Goal: Information Seeking & Learning: Learn about a topic

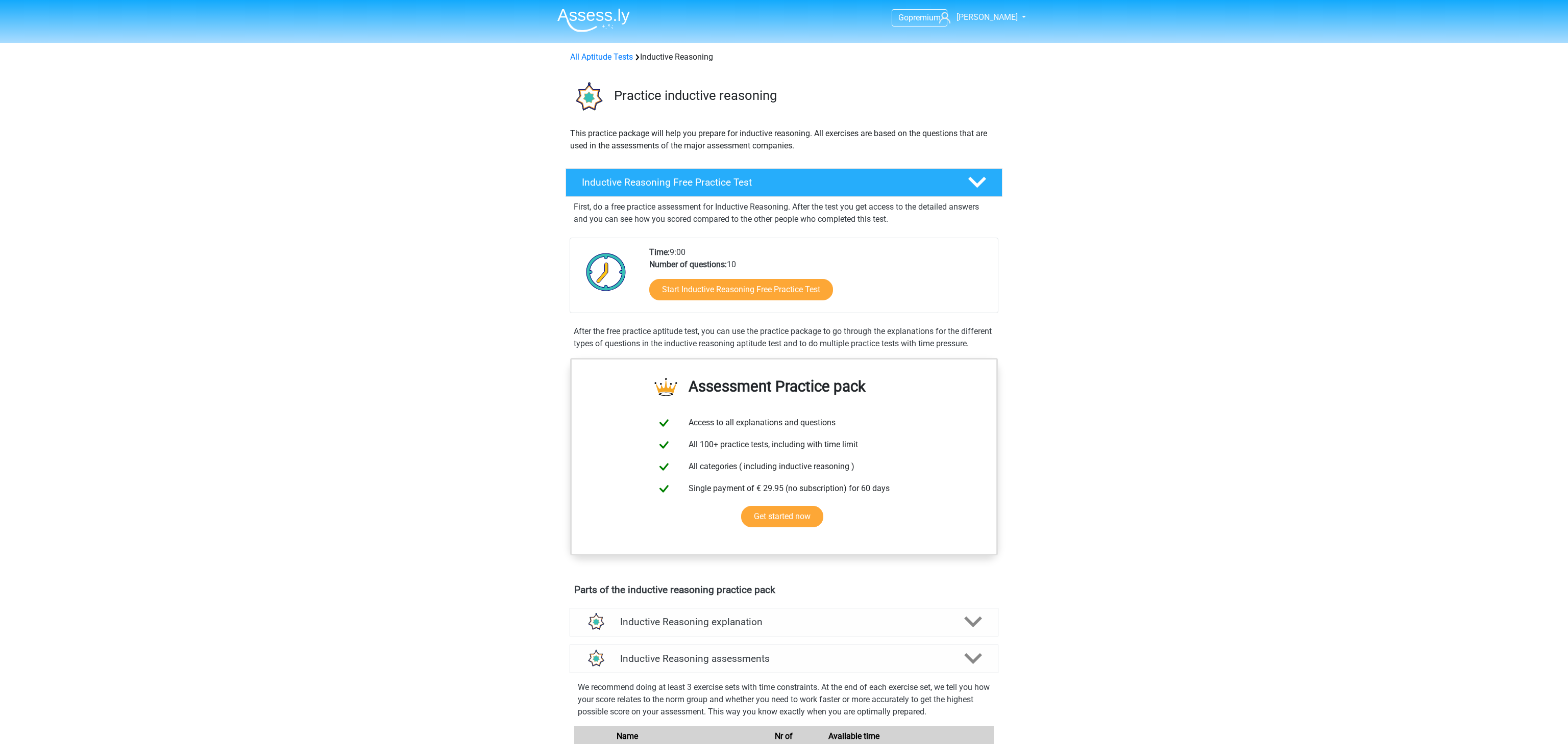
scroll to position [669, 0]
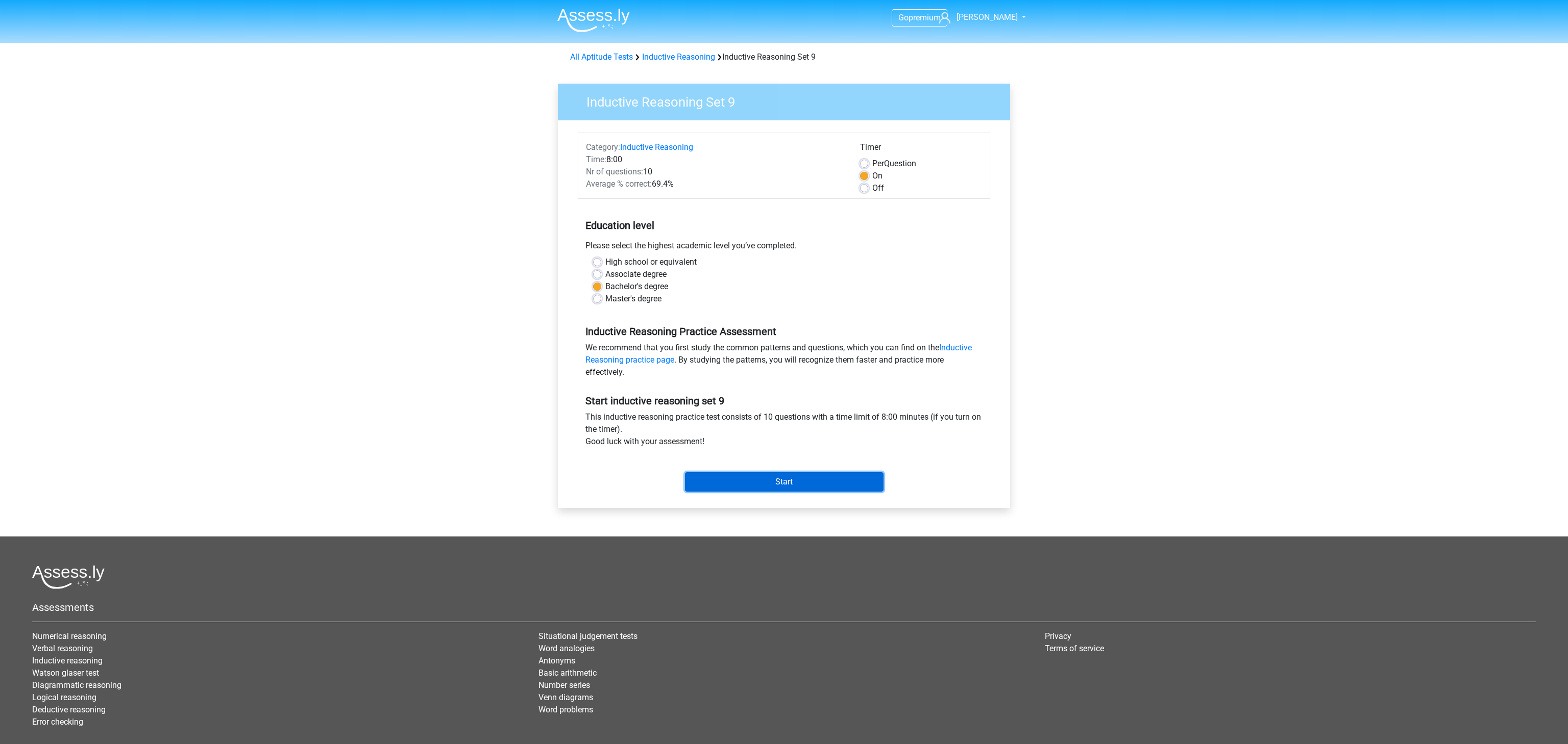
click at [775, 484] on input "Start" at bounding box center [784, 482] width 198 height 19
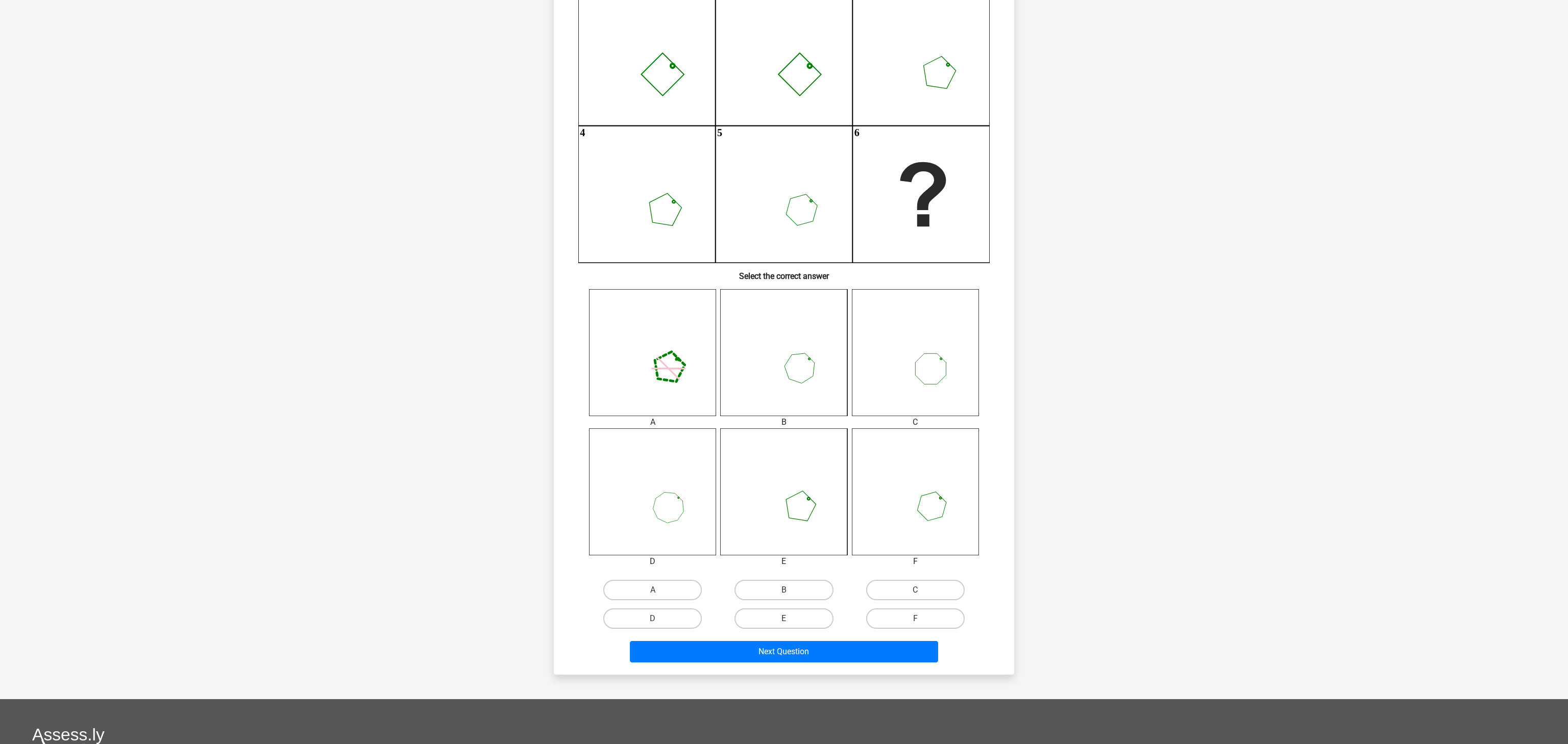
scroll to position [167, 0]
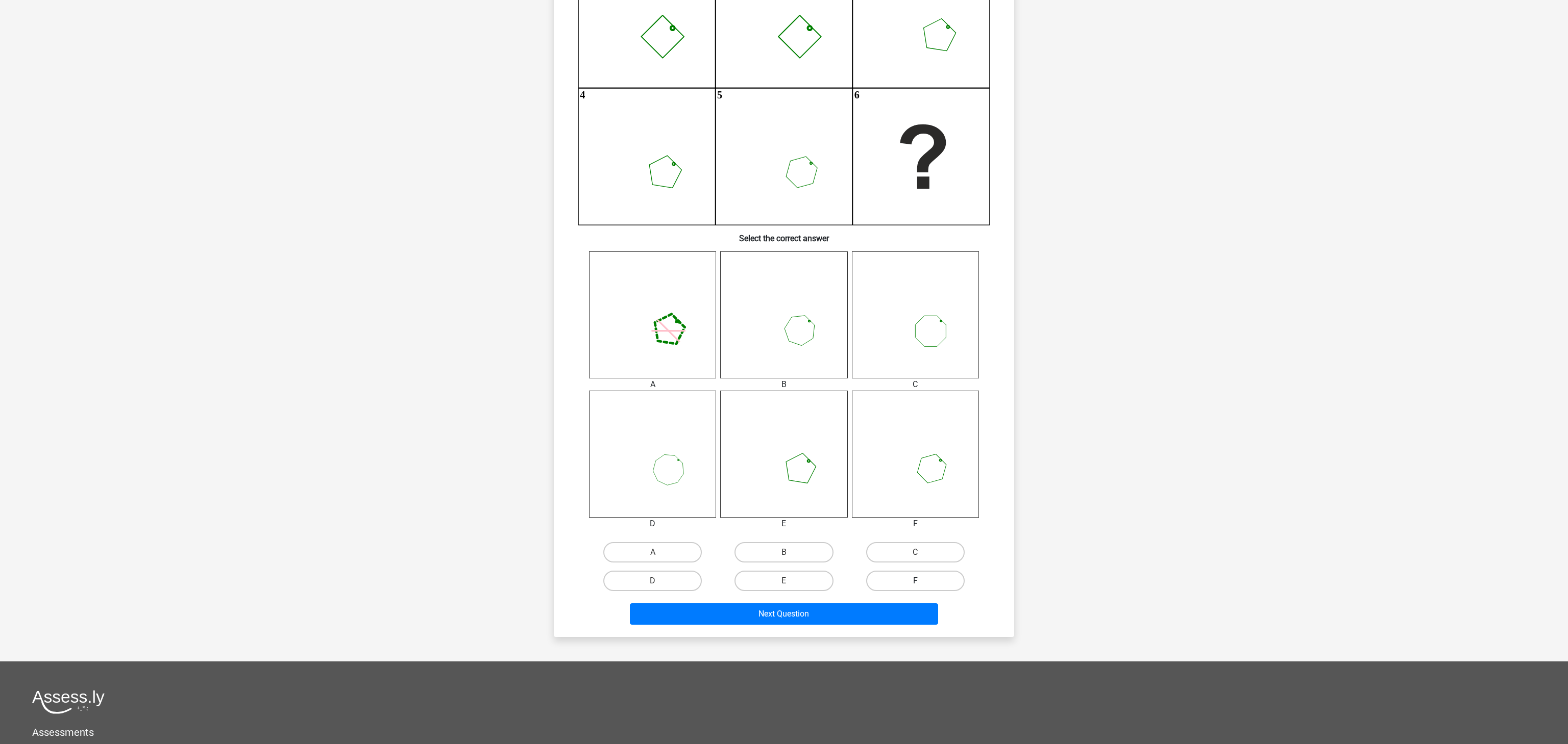
click at [925, 583] on label "F" at bounding box center [915, 581] width 99 height 21
click at [922, 583] on input "F" at bounding box center [919, 584] width 7 height 7
radio input "true"
click at [911, 618] on button "Next Question" at bounding box center [784, 614] width 309 height 21
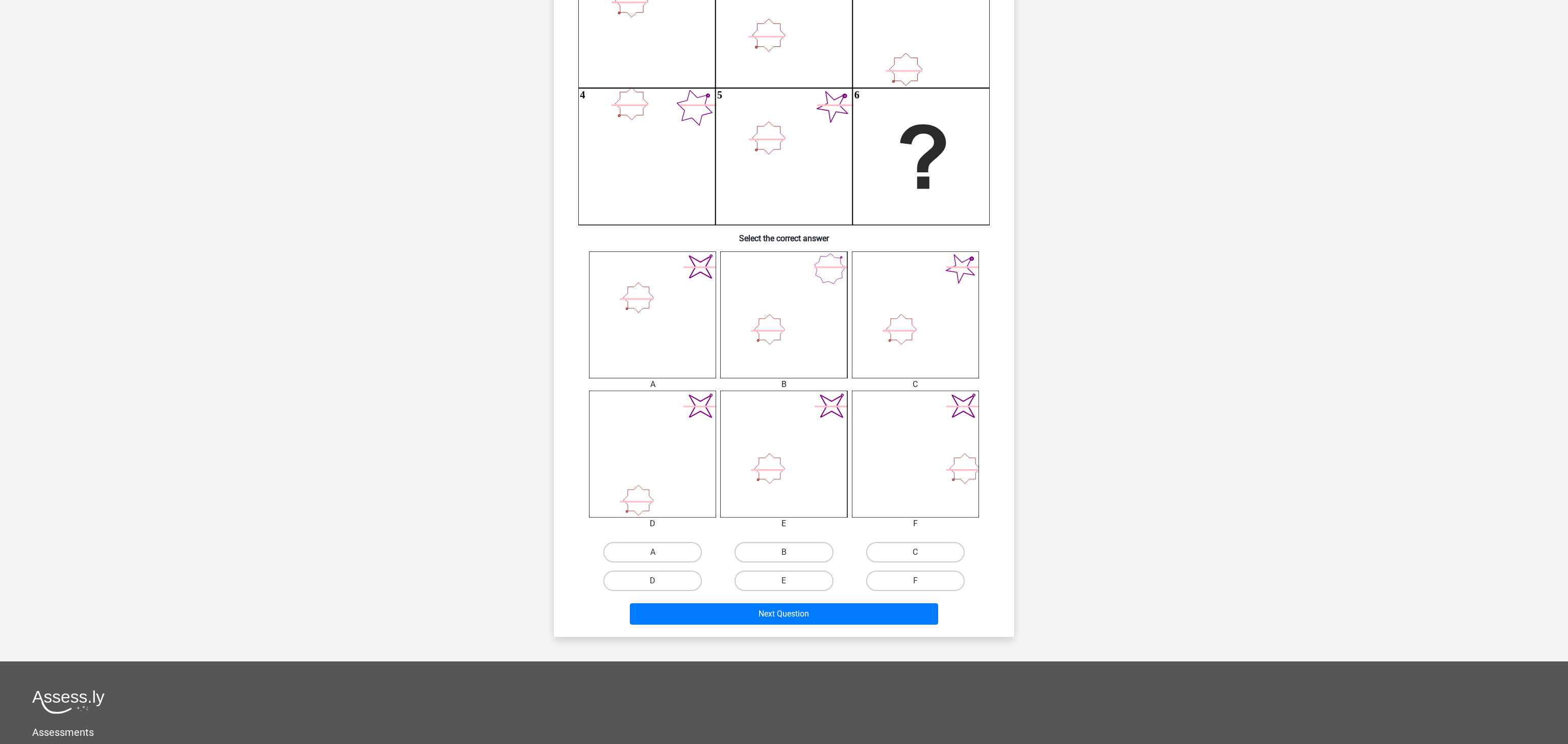
scroll to position [51, 0]
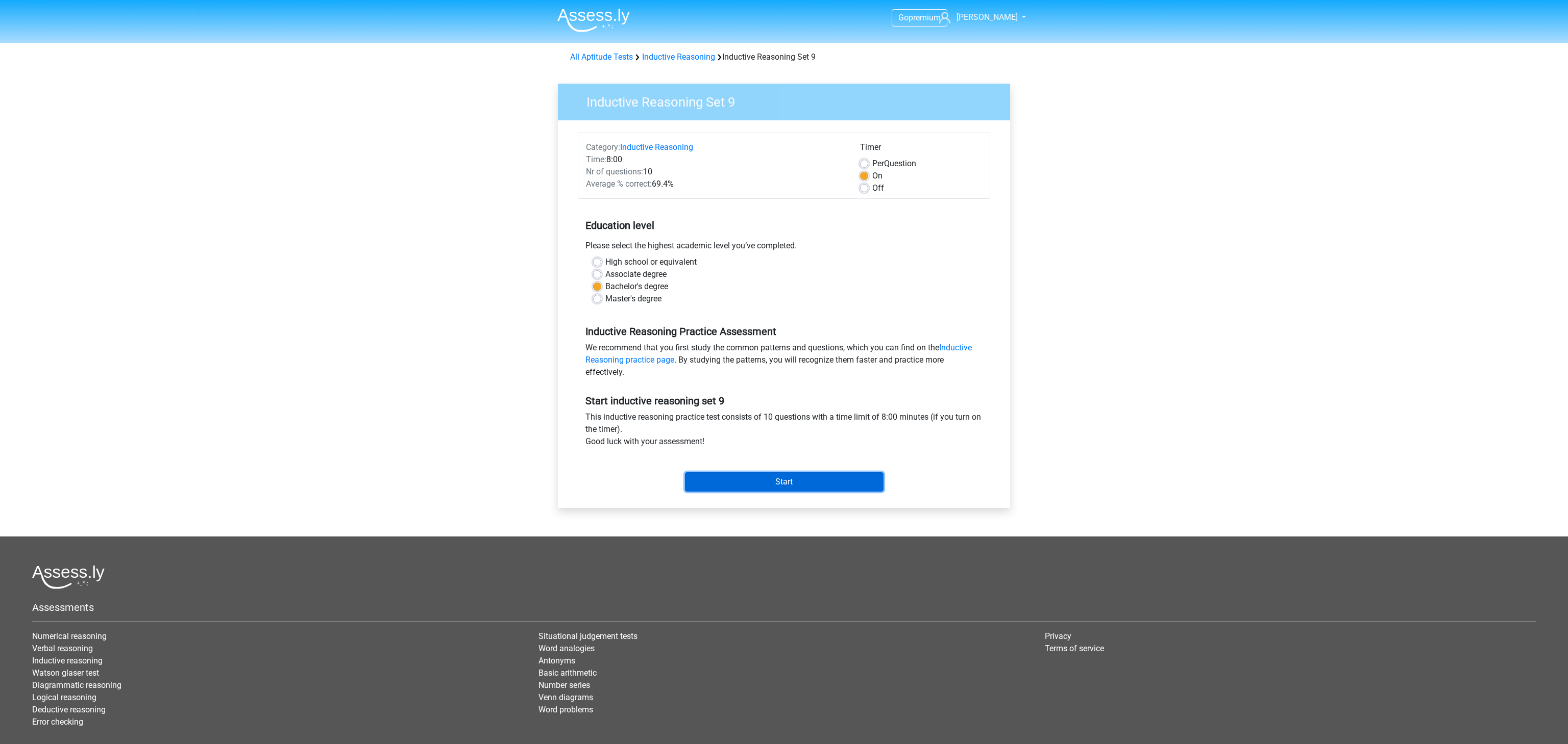
click at [805, 481] on input "Start" at bounding box center [784, 482] width 198 height 19
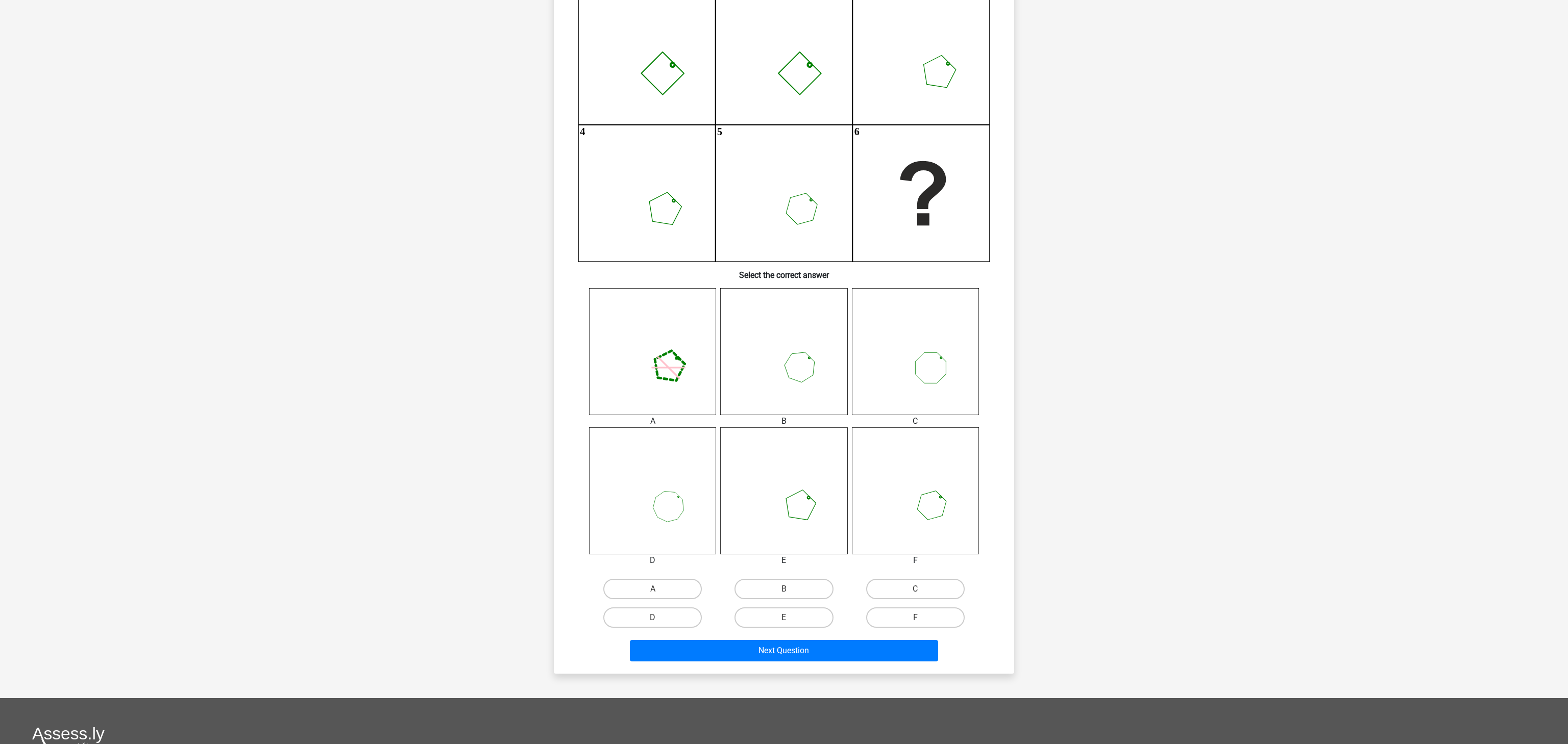
scroll to position [167, 0]
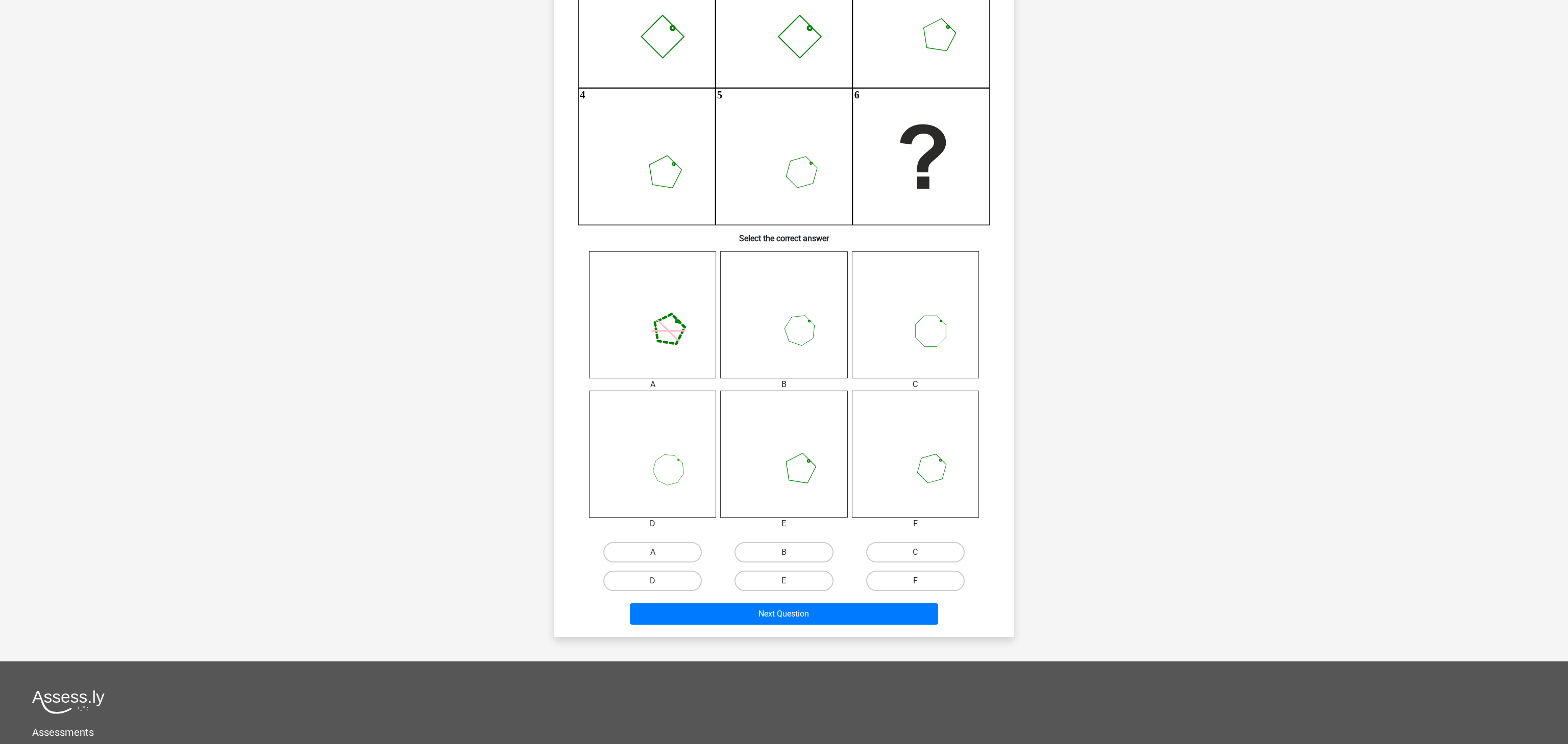
click at [937, 577] on label "F" at bounding box center [915, 581] width 99 height 21
click at [922, 581] on input "F" at bounding box center [919, 584] width 7 height 7
radio input "true"
click at [889, 608] on button "Next Question" at bounding box center [784, 614] width 309 height 21
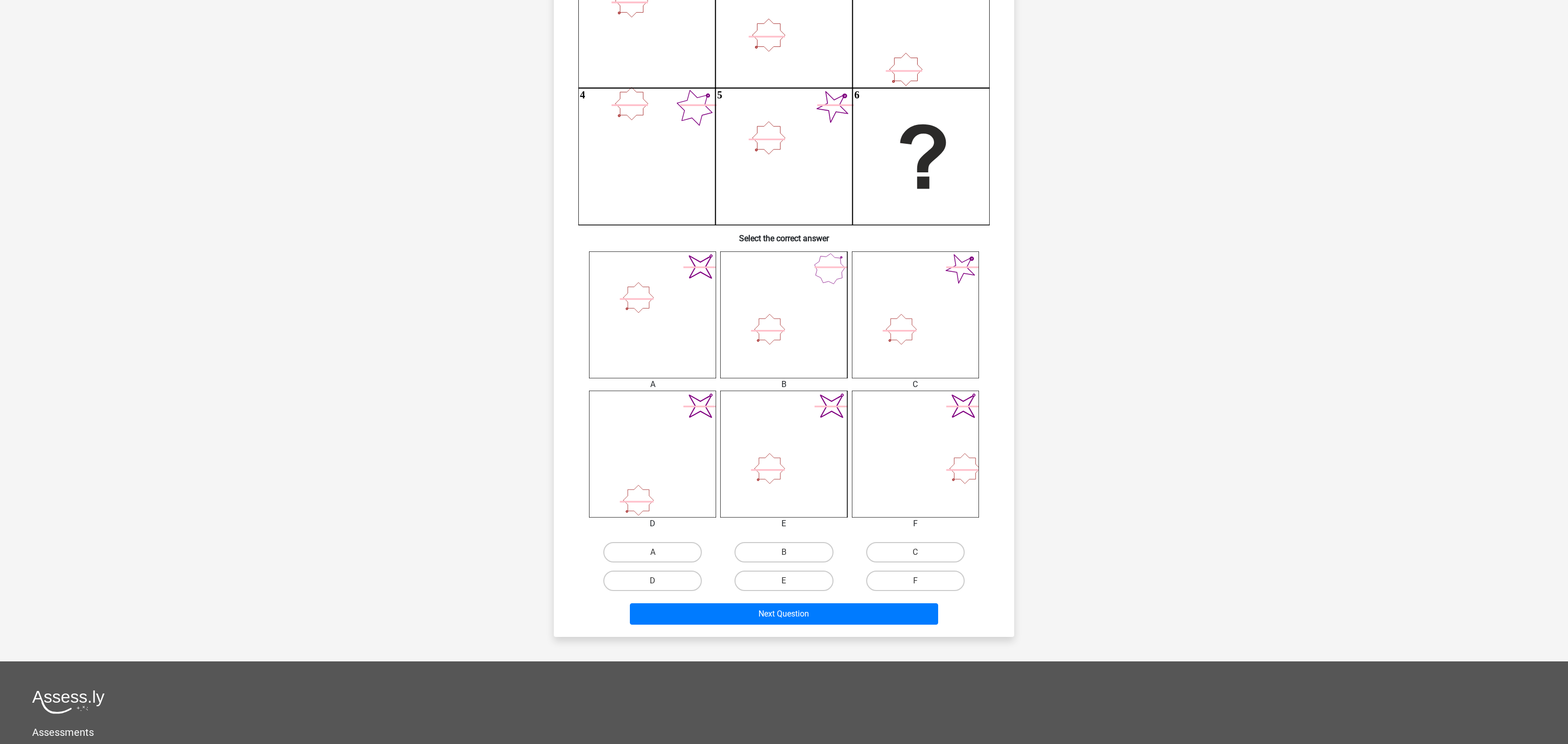
scroll to position [51, 0]
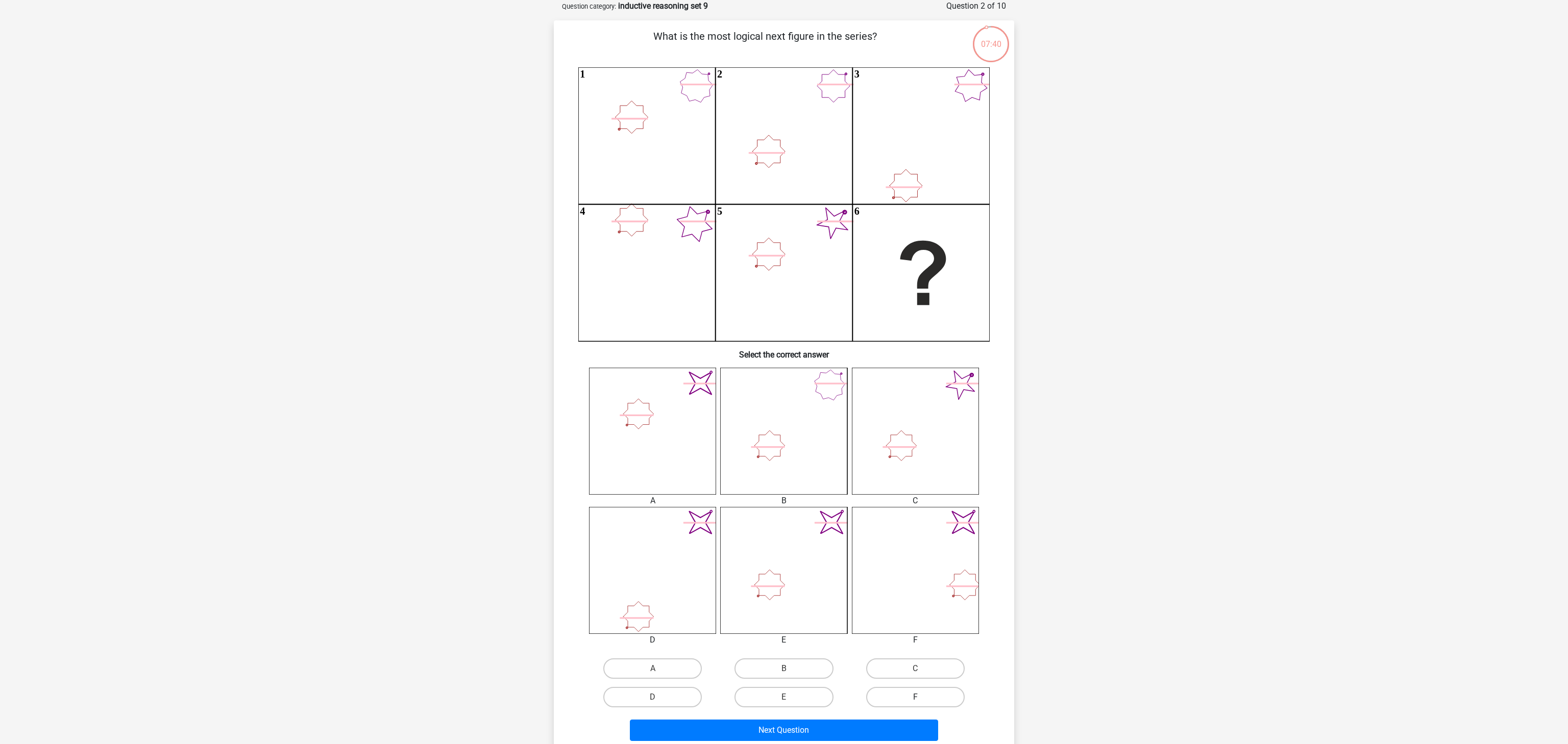
click at [910, 698] on label "F" at bounding box center [915, 698] width 99 height 21
click at [915, 698] on input "F" at bounding box center [919, 700] width 7 height 7
radio input "true"
click at [905, 739] on button "Next Question" at bounding box center [784, 730] width 309 height 21
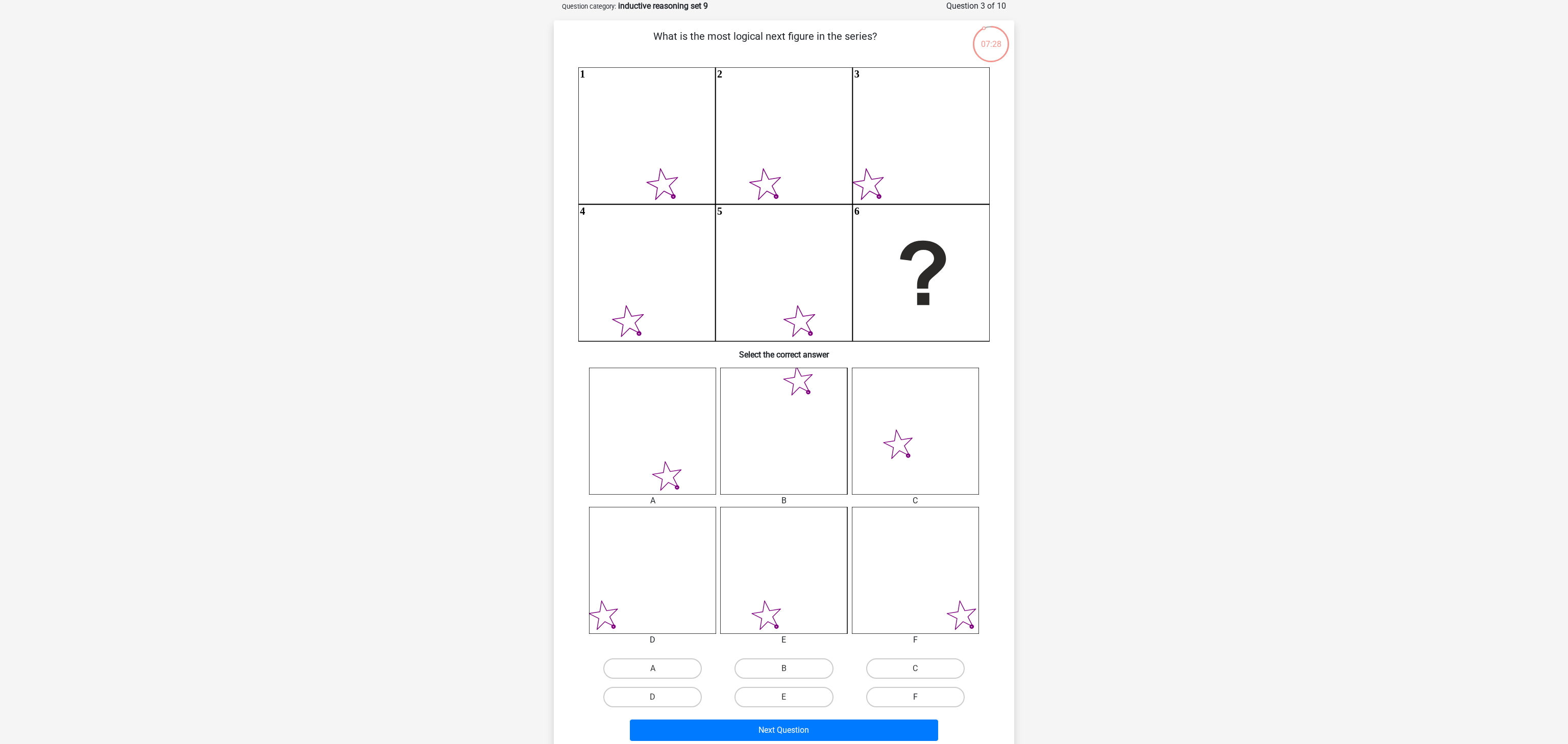
click at [945, 693] on label "F" at bounding box center [915, 698] width 99 height 21
click at [922, 697] on input "F" at bounding box center [919, 700] width 7 height 7
radio input "true"
click at [896, 730] on button "Next Question" at bounding box center [784, 730] width 309 height 21
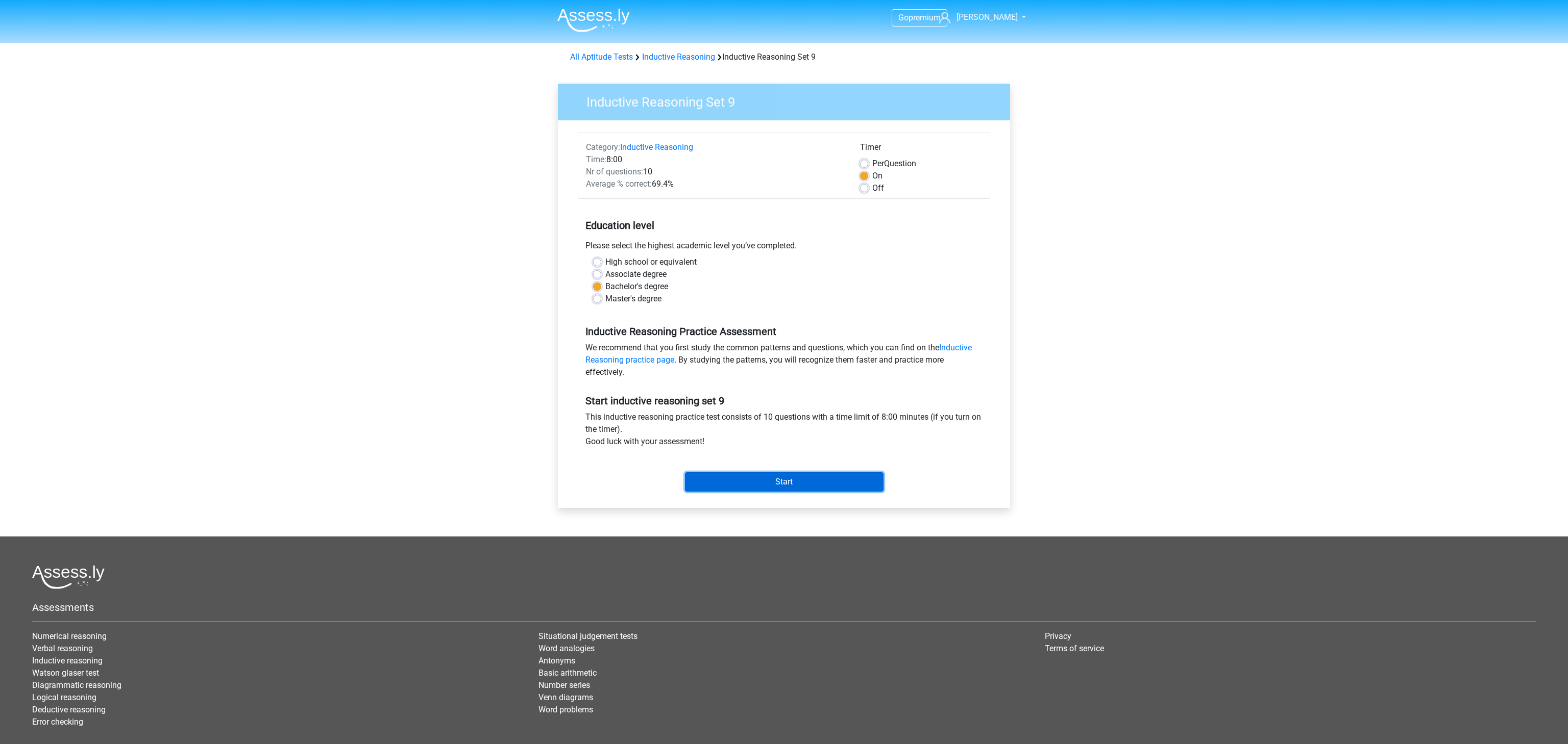
click at [828, 481] on input "Start" at bounding box center [784, 482] width 198 height 19
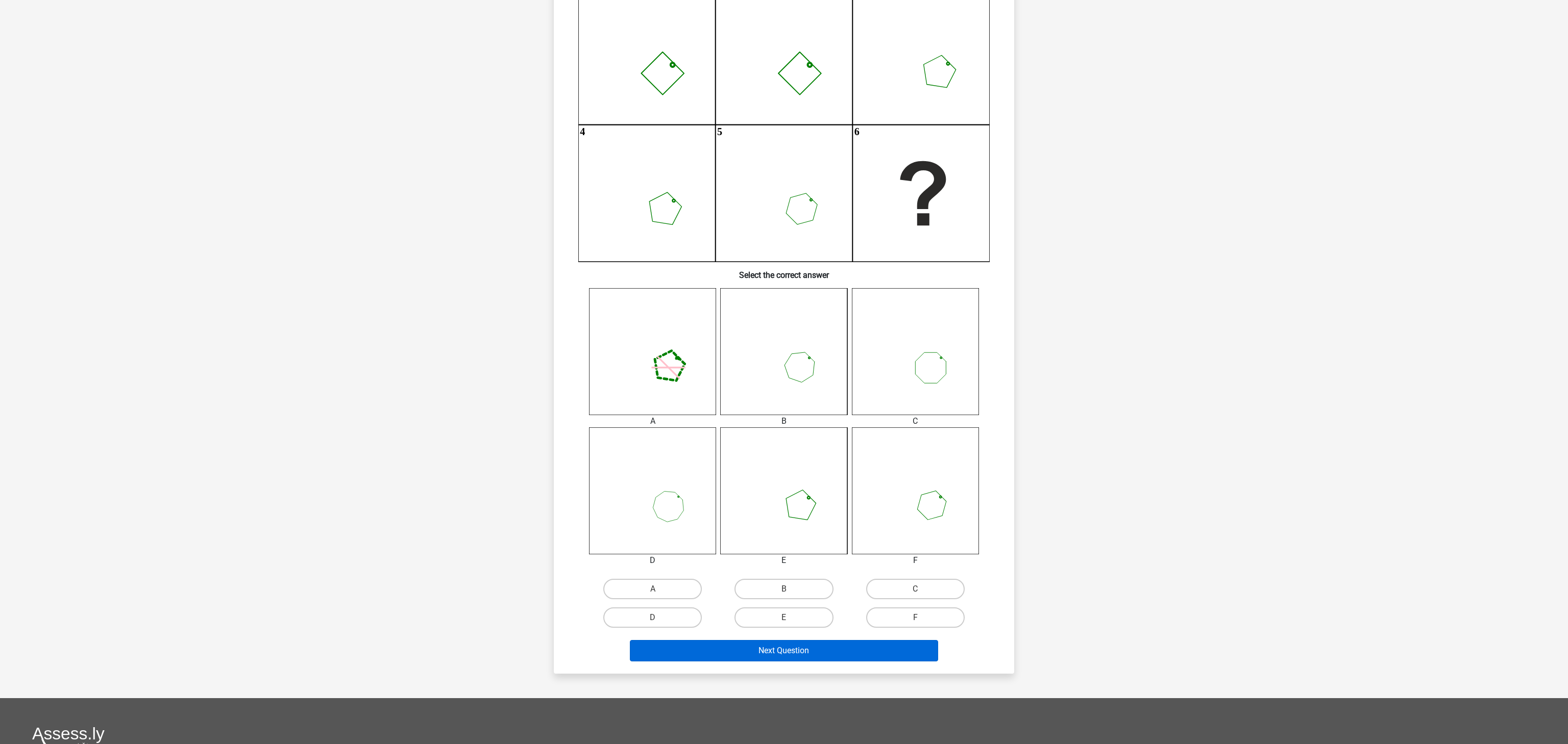
scroll to position [167, 0]
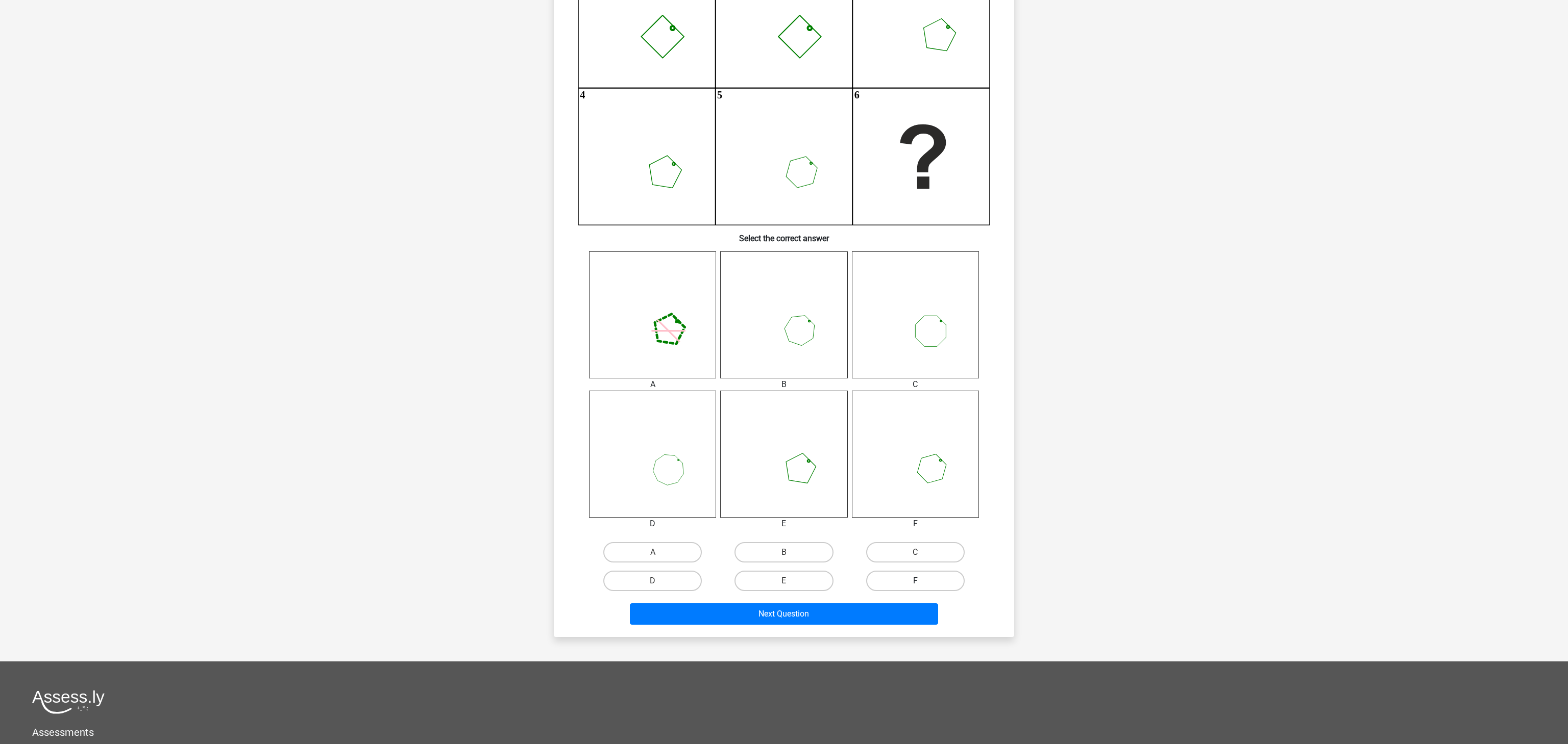
click at [908, 584] on label "F" at bounding box center [915, 581] width 99 height 21
click at [915, 584] on input "F" at bounding box center [919, 584] width 7 height 7
radio input "true"
click at [867, 624] on button "Next Question" at bounding box center [784, 614] width 309 height 21
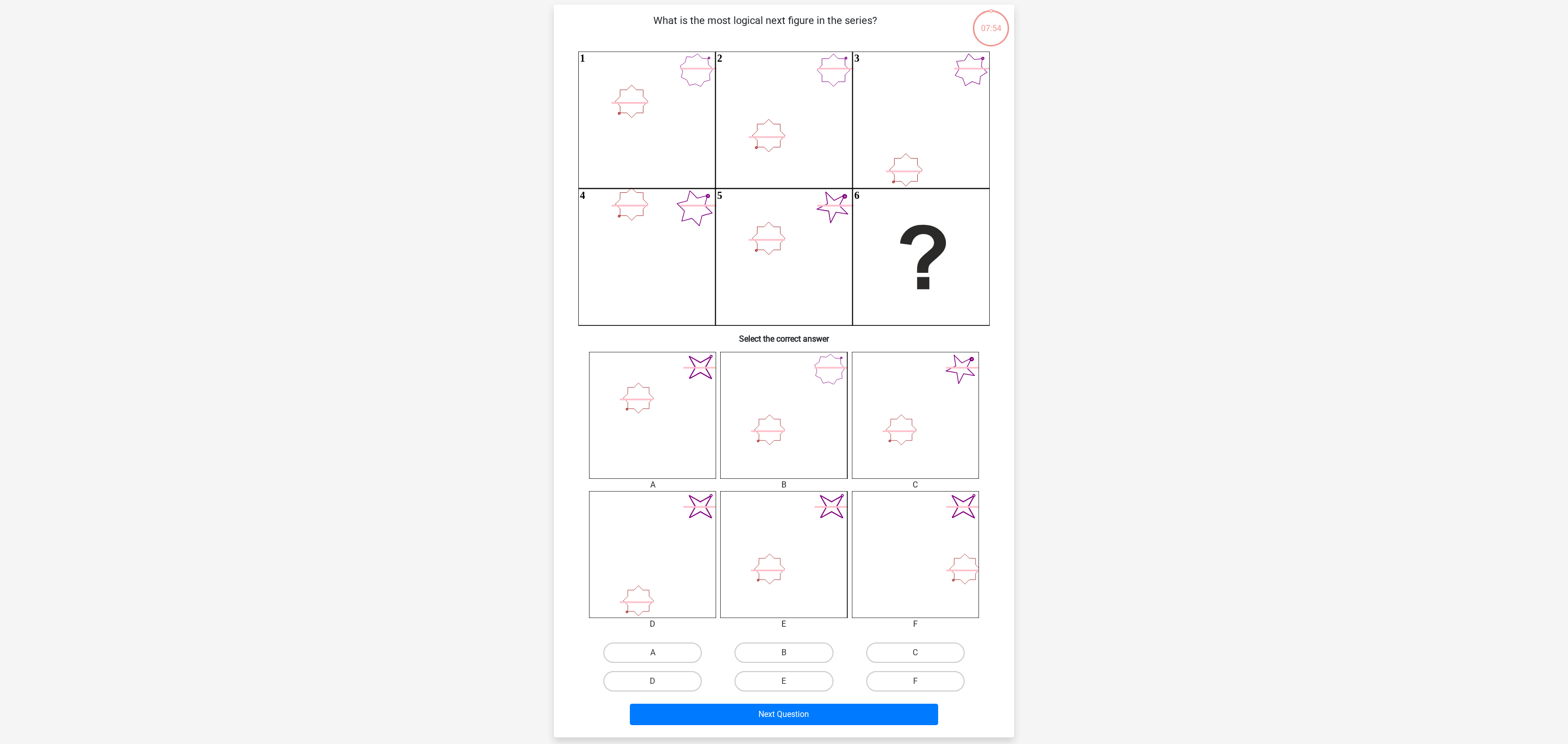
scroll to position [51, 0]
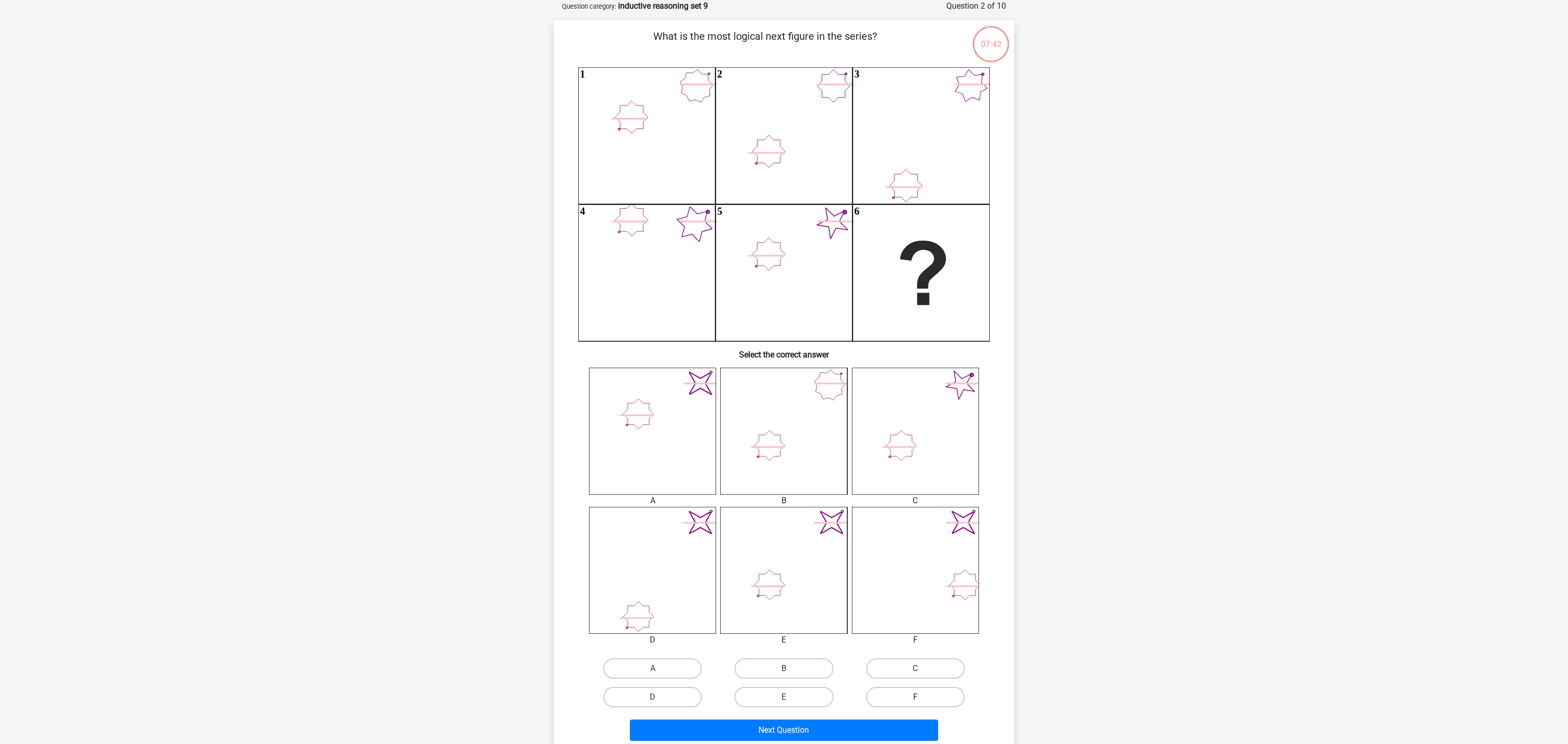
click at [942, 694] on label "F" at bounding box center [915, 698] width 99 height 21
click at [922, 697] on input "F" at bounding box center [919, 700] width 7 height 7
radio input "true"
click at [900, 727] on button "Next Question" at bounding box center [784, 730] width 309 height 21
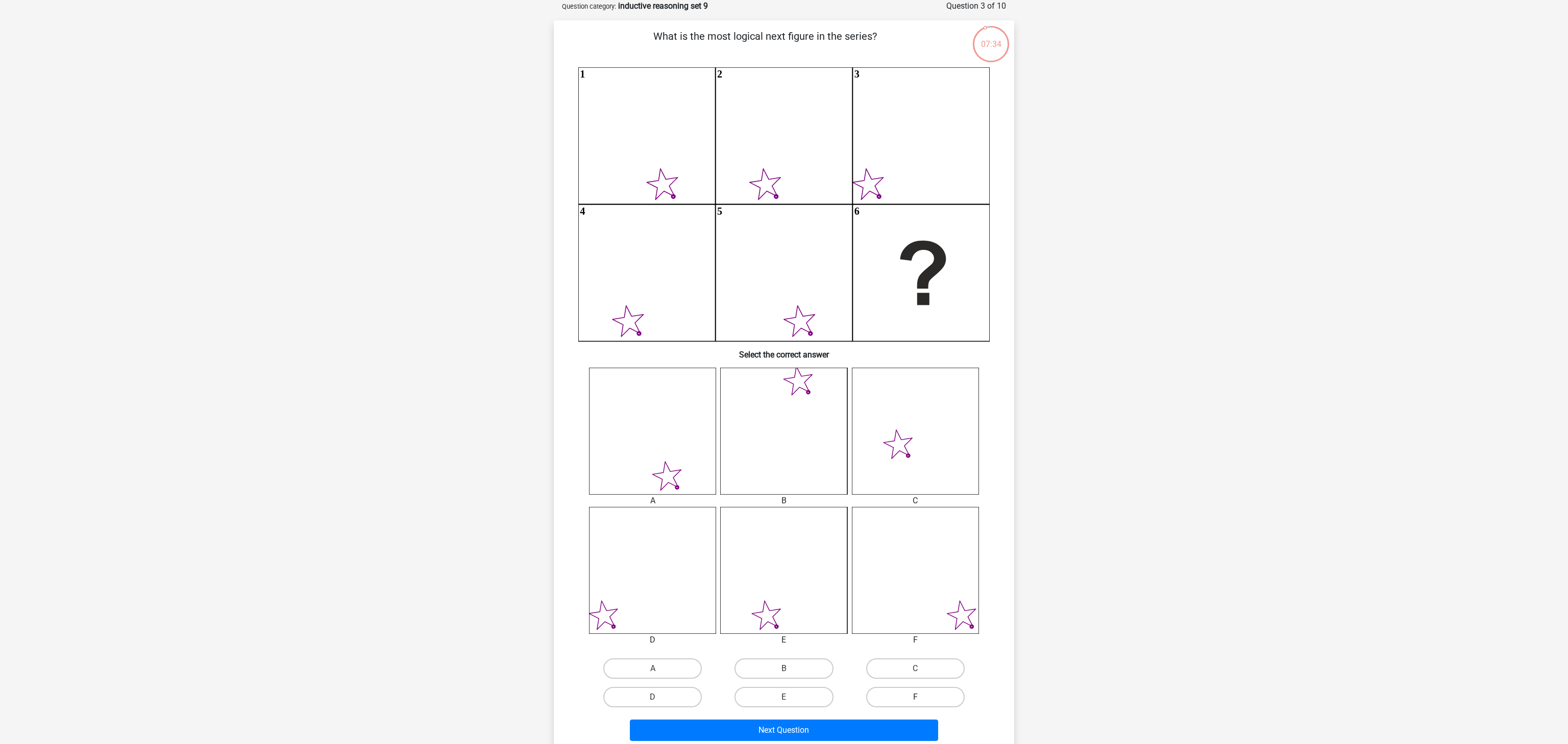
click at [934, 700] on label "F" at bounding box center [915, 698] width 99 height 21
click at [922, 700] on input "F" at bounding box center [919, 700] width 7 height 7
radio input "true"
click at [909, 725] on button "Next Question" at bounding box center [784, 730] width 309 height 21
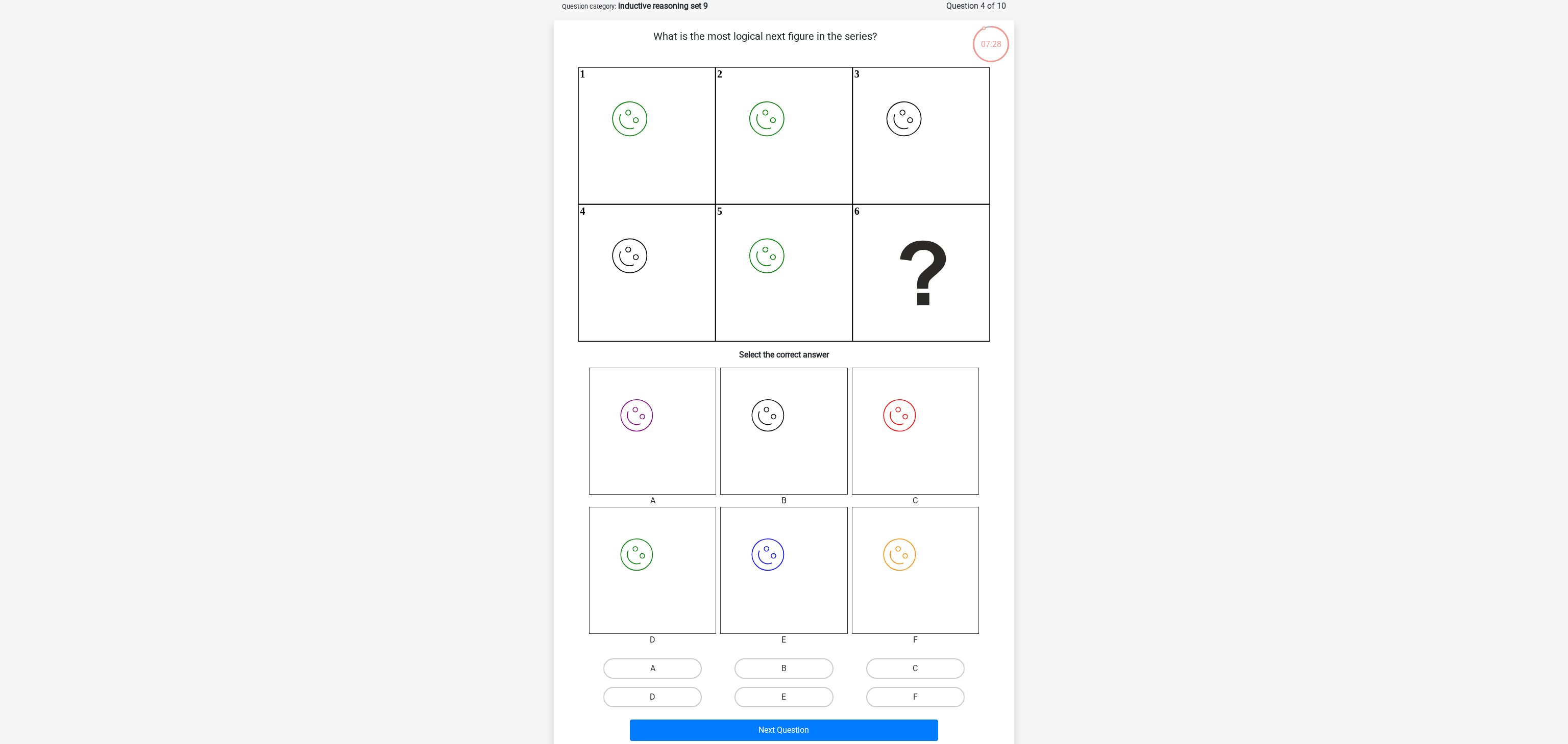
click at [637, 697] on label "D" at bounding box center [653, 698] width 99 height 21
click at [653, 697] on input "D" at bounding box center [656, 700] width 7 height 7
radio input "true"
click at [796, 725] on button "Next Question" at bounding box center [784, 730] width 309 height 21
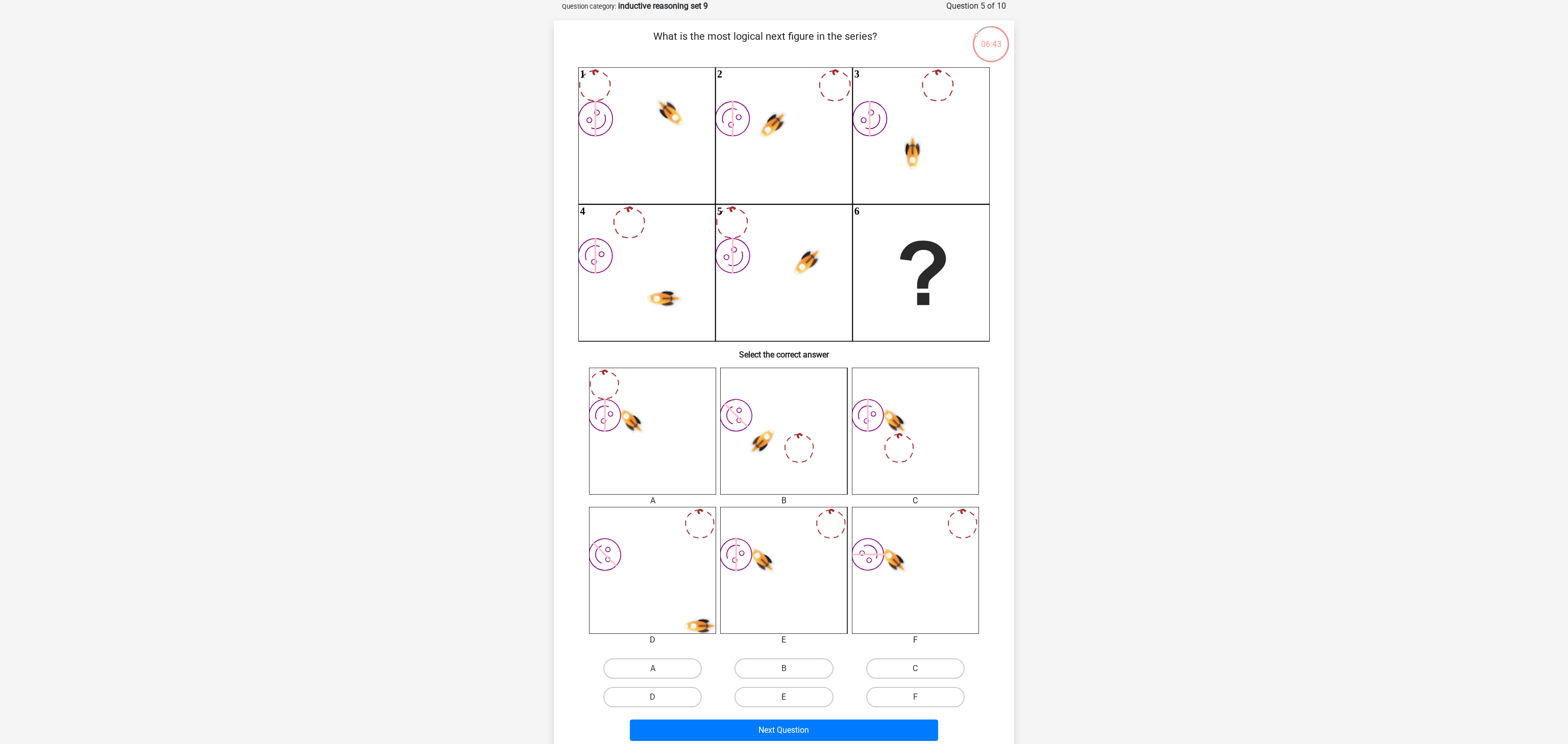
click at [806, 696] on label "E" at bounding box center [784, 698] width 99 height 21
click at [791, 697] on input "E" at bounding box center [787, 700] width 7 height 7
radio input "true"
click at [814, 726] on button "Next Question" at bounding box center [784, 730] width 309 height 21
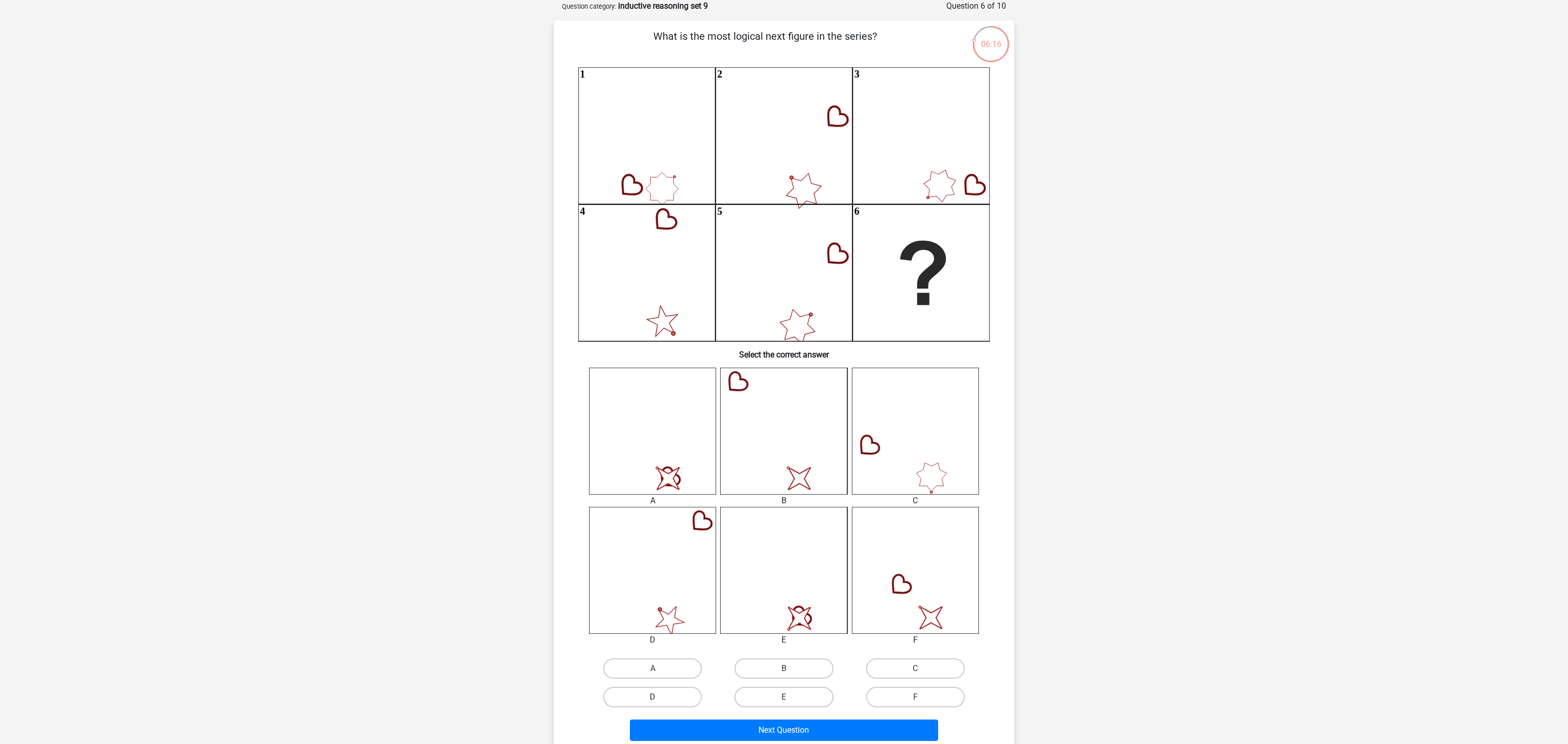
click at [690, 700] on label "D" at bounding box center [653, 698] width 99 height 21
click at [659, 700] on input "D" at bounding box center [656, 700] width 7 height 7
radio input "true"
click at [838, 735] on button "Next Question" at bounding box center [784, 730] width 309 height 21
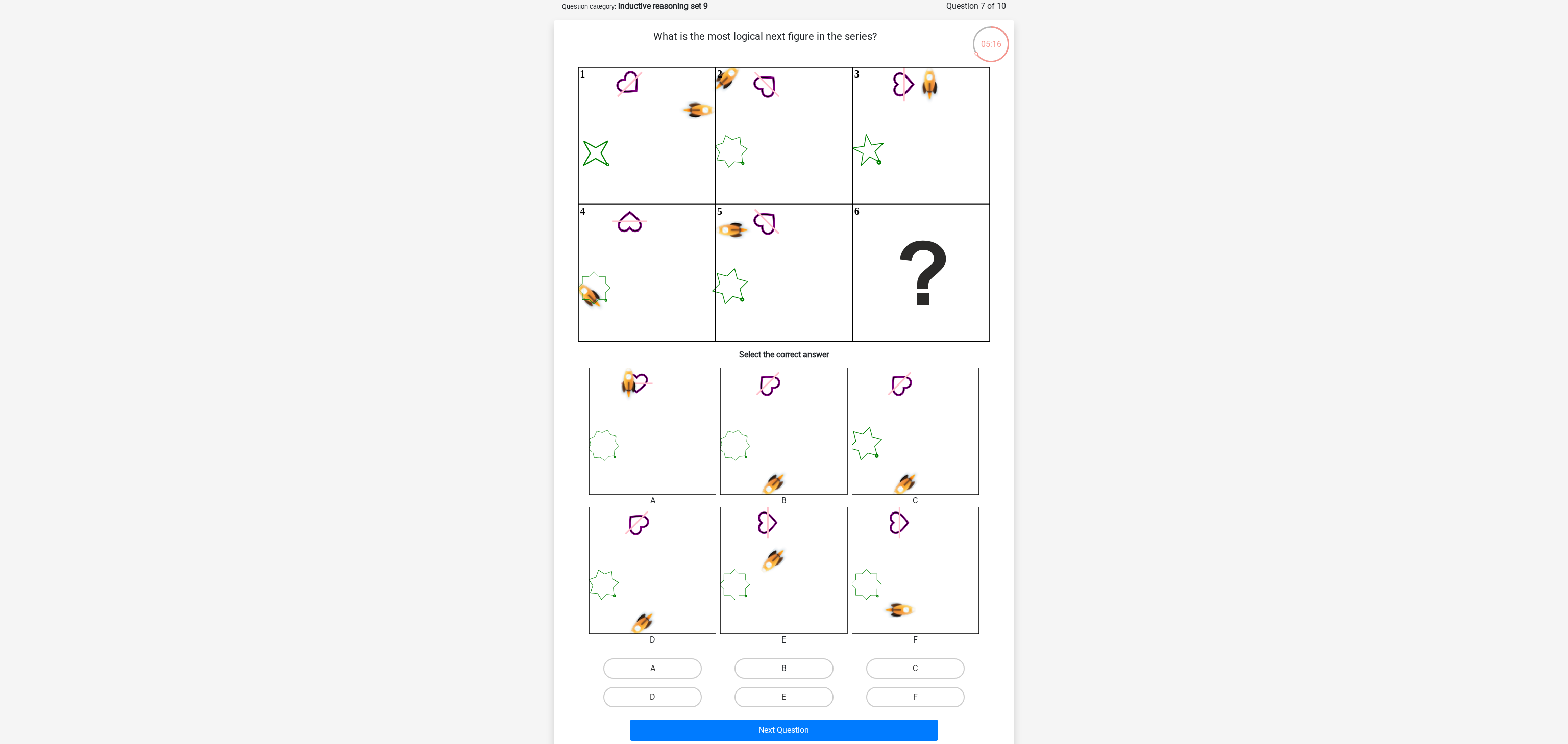
click at [793, 665] on label "B" at bounding box center [784, 669] width 99 height 21
click at [791, 669] on input "B" at bounding box center [787, 672] width 7 height 7
radio input "true"
click at [821, 737] on button "Next Question" at bounding box center [784, 730] width 309 height 21
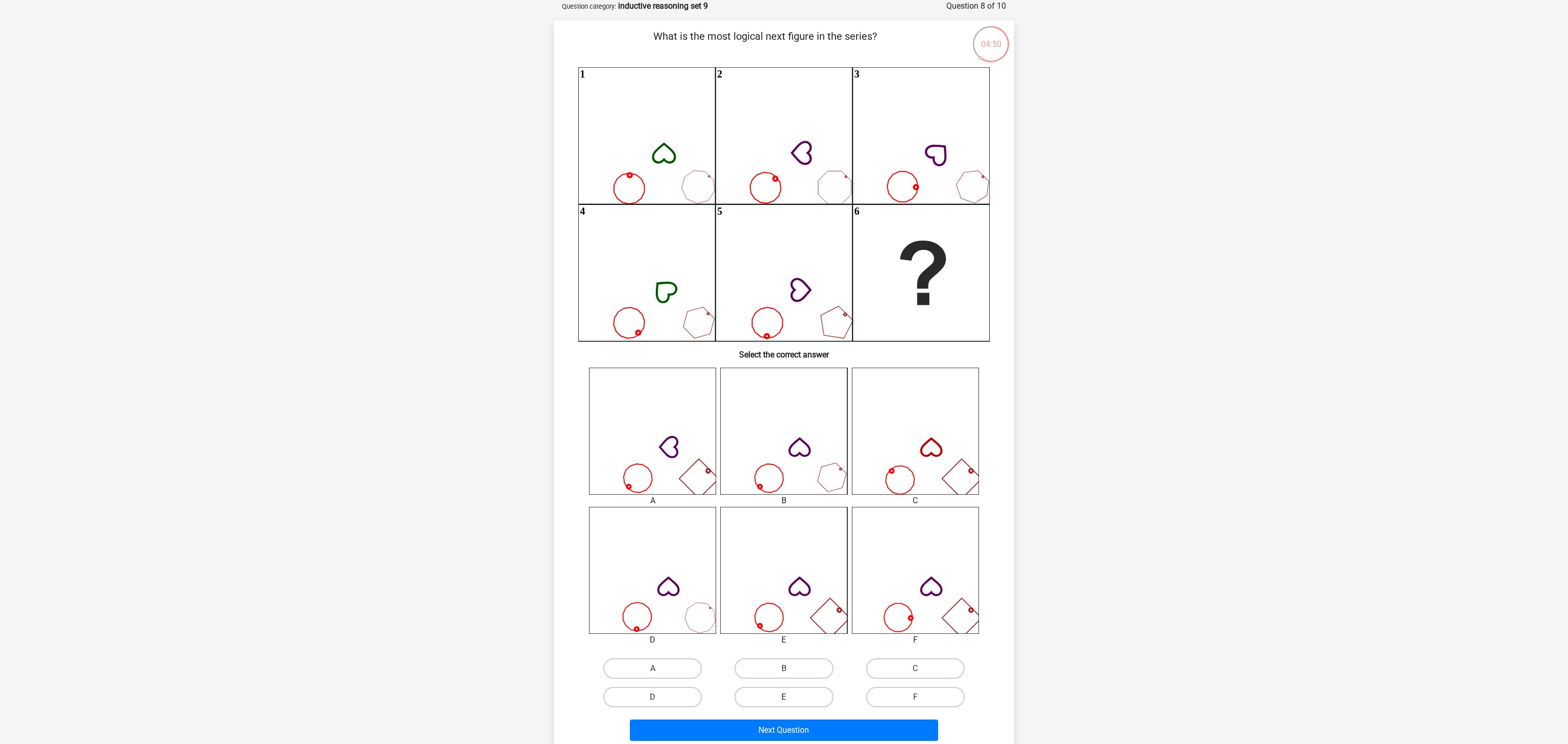
click at [808, 701] on label "E" at bounding box center [784, 698] width 99 height 21
click at [791, 701] on input "E" at bounding box center [787, 700] width 7 height 7
radio input "true"
click at [817, 725] on button "Next Question" at bounding box center [784, 730] width 309 height 21
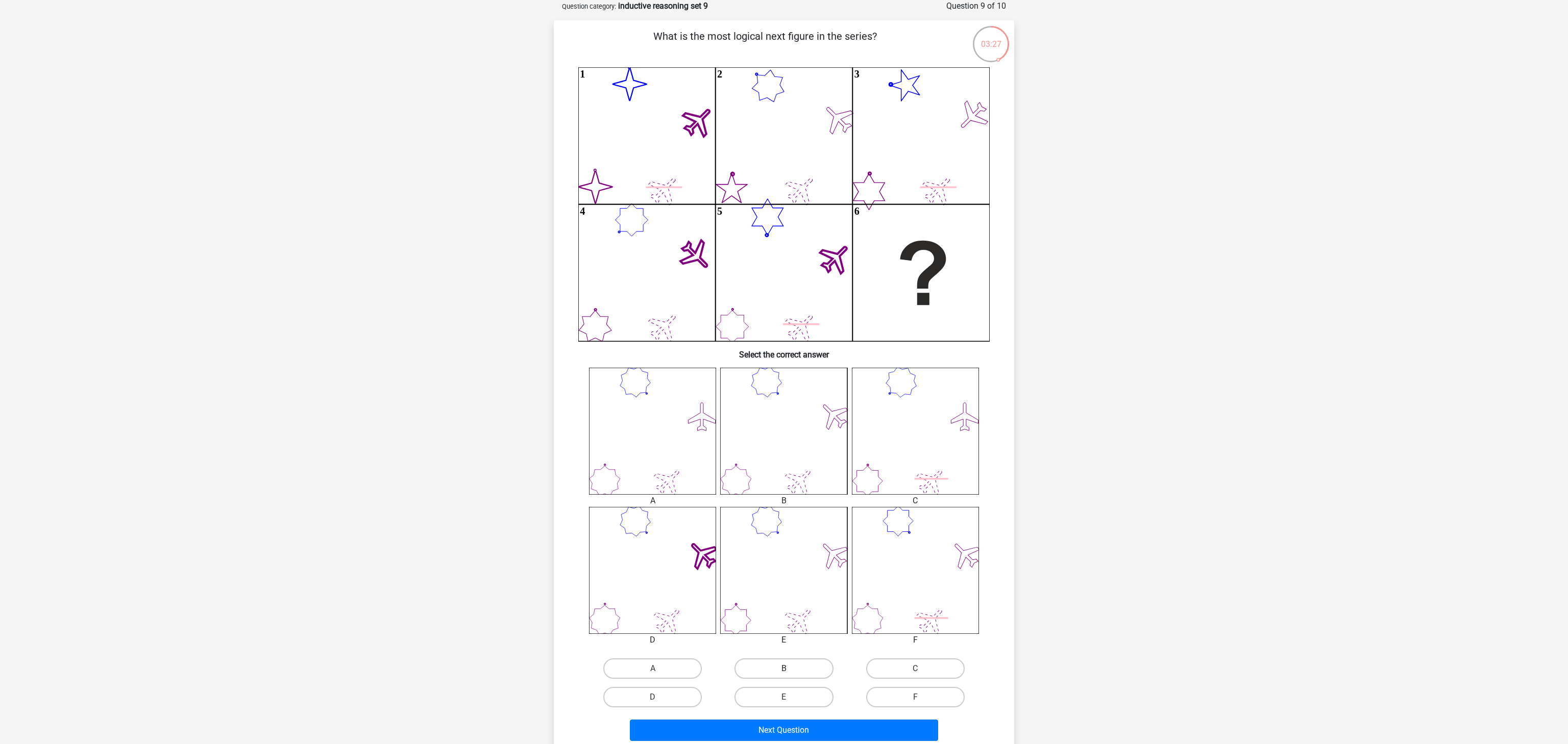
click at [805, 670] on label "B" at bounding box center [784, 669] width 99 height 21
click at [791, 670] on input "B" at bounding box center [787, 672] width 7 height 7
radio input "true"
click at [814, 726] on button "Next Question" at bounding box center [784, 730] width 309 height 21
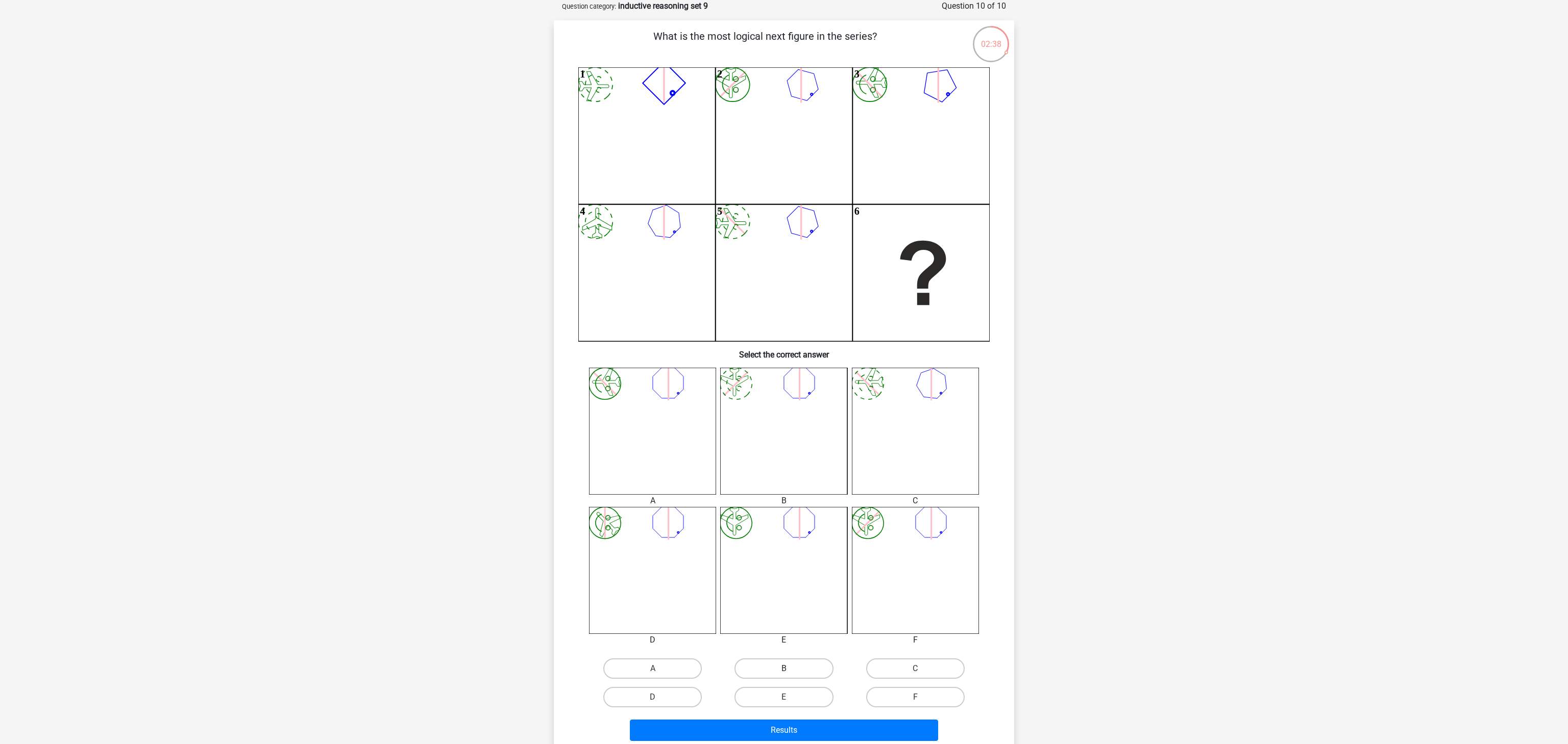
click at [802, 672] on label "B" at bounding box center [784, 669] width 99 height 21
click at [791, 672] on input "B" at bounding box center [787, 672] width 7 height 7
radio input "true"
click at [853, 733] on button "Results" at bounding box center [784, 730] width 309 height 21
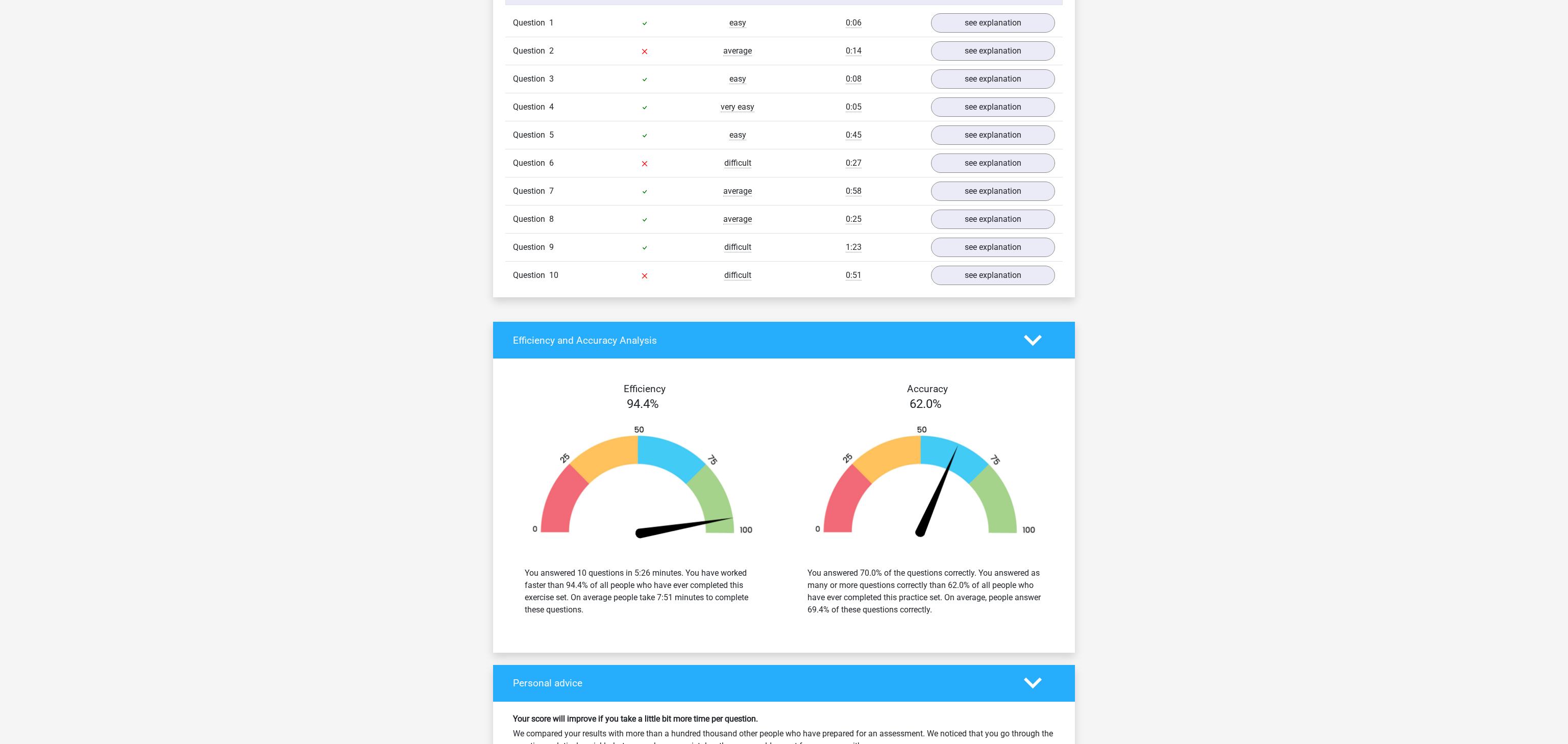
scroll to position [669, 0]
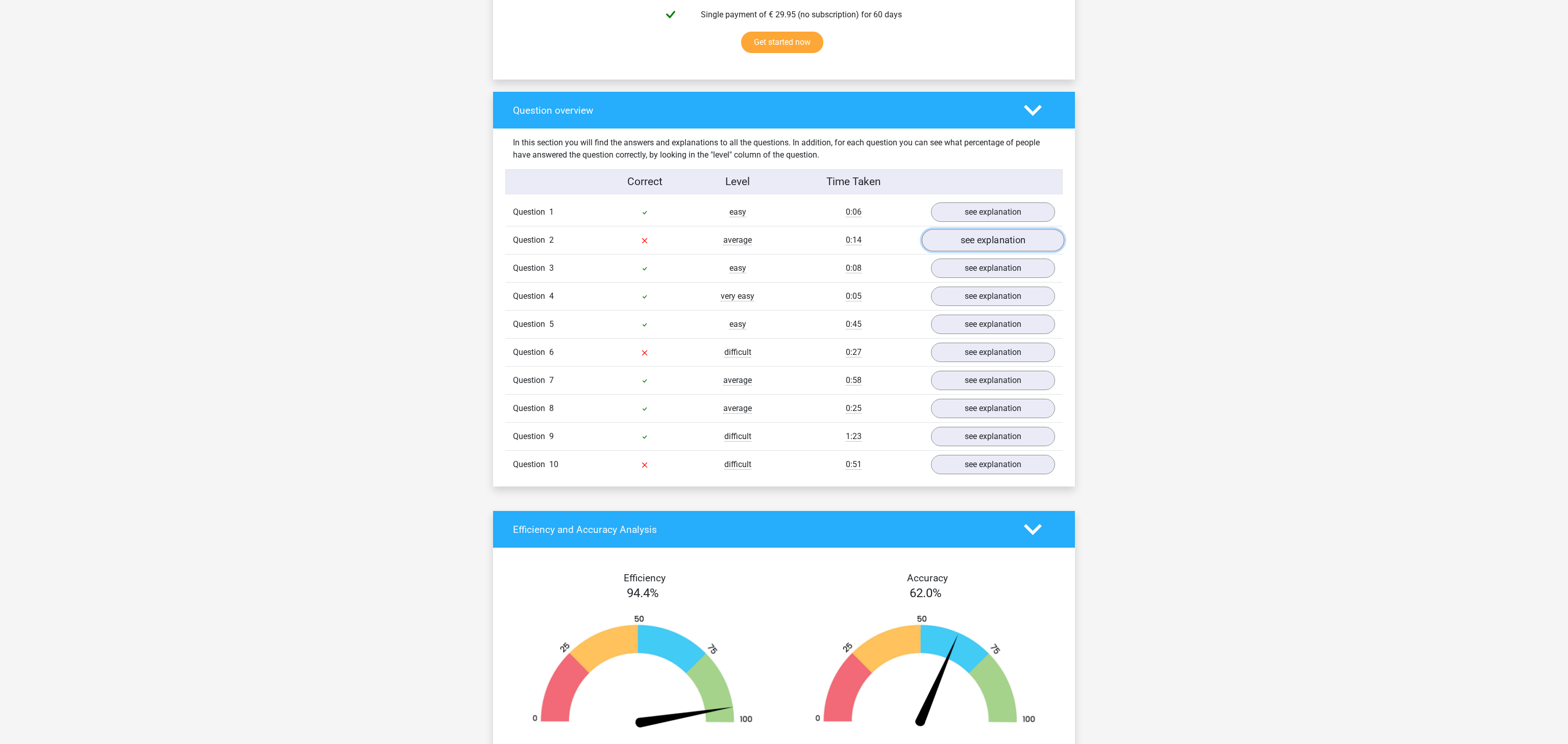
click at [999, 237] on link "see explanation" at bounding box center [993, 240] width 142 height 23
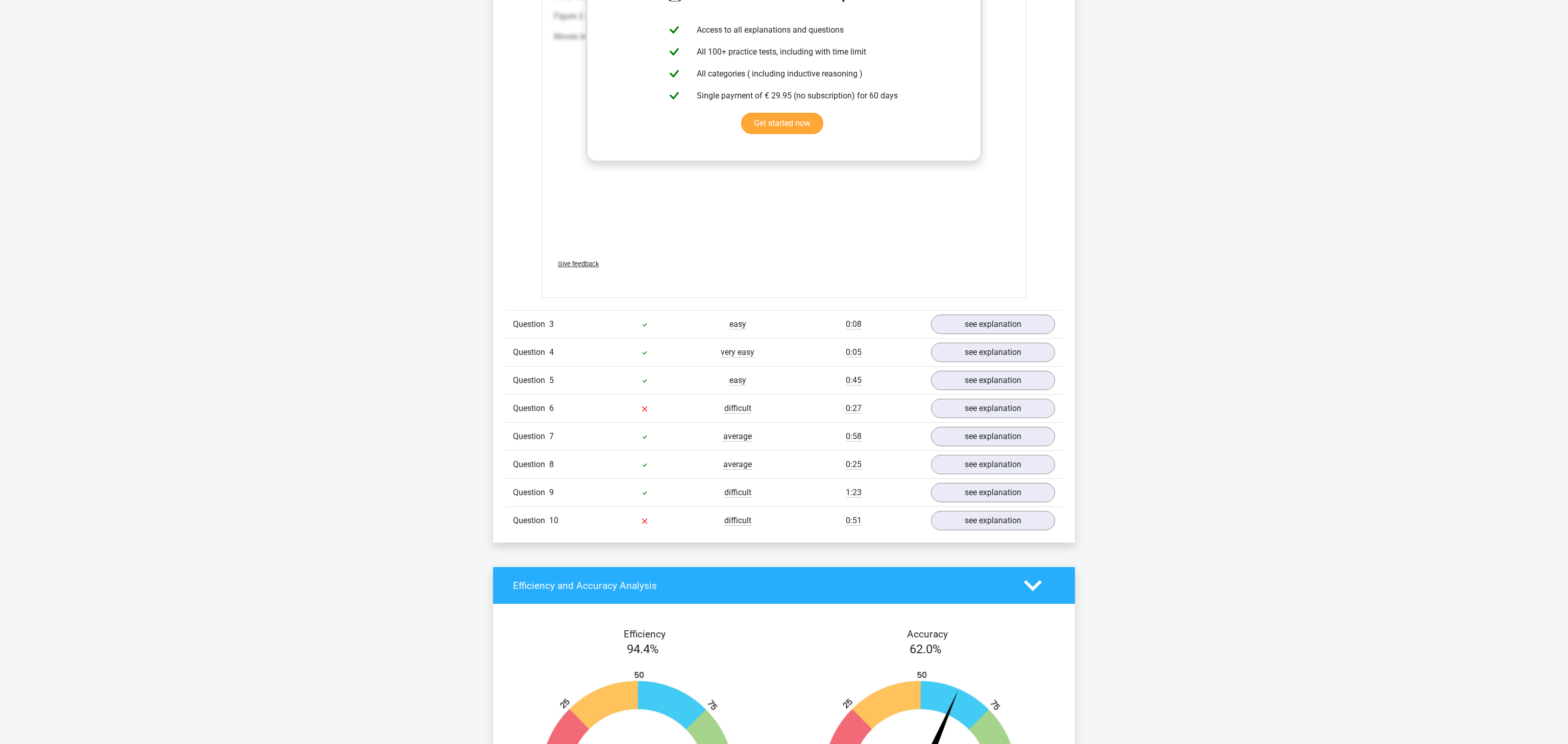
scroll to position [1673, 0]
click at [976, 417] on link "see explanation" at bounding box center [993, 409] width 142 height 23
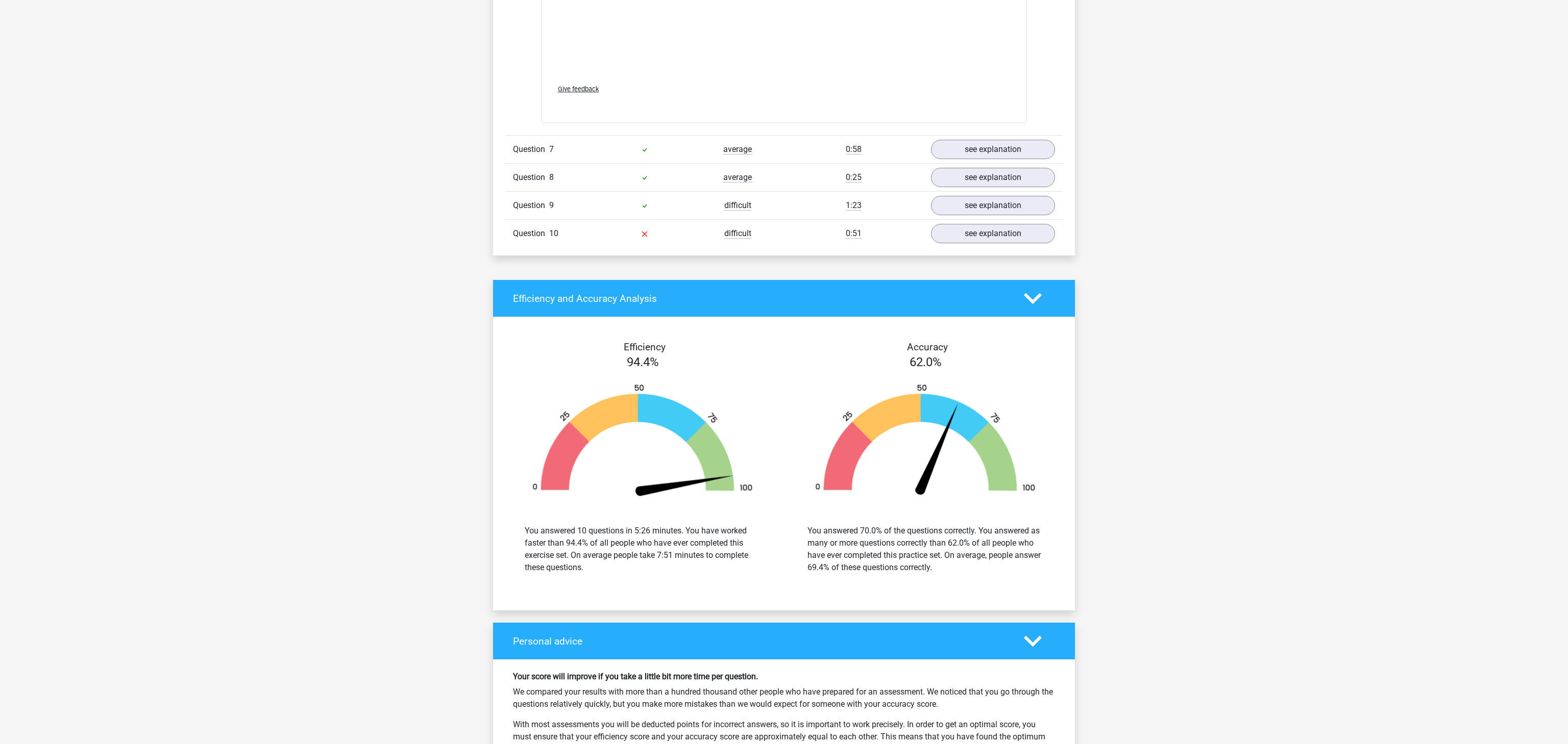
scroll to position [2845, 0]
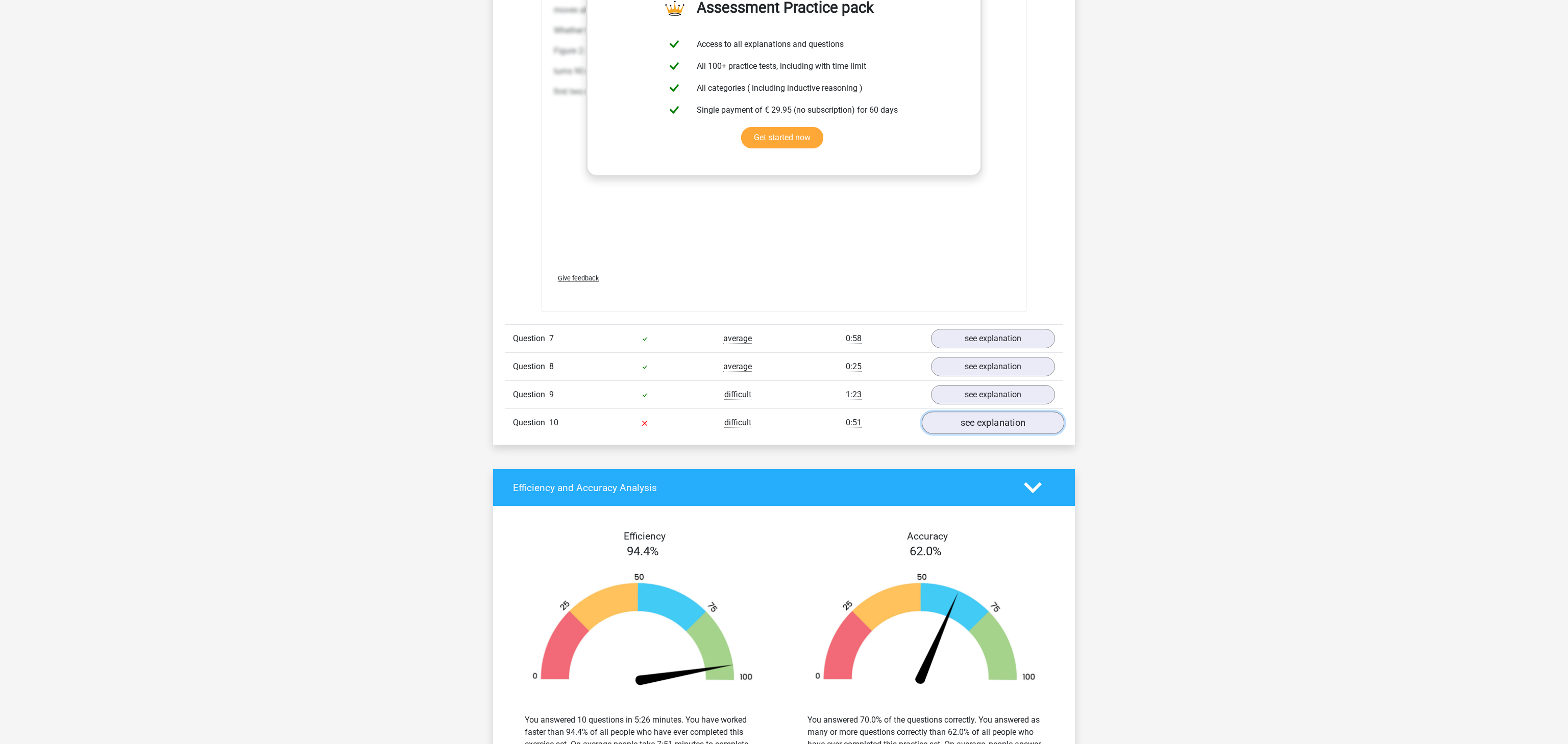
click at [1018, 428] on link "see explanation" at bounding box center [993, 423] width 142 height 23
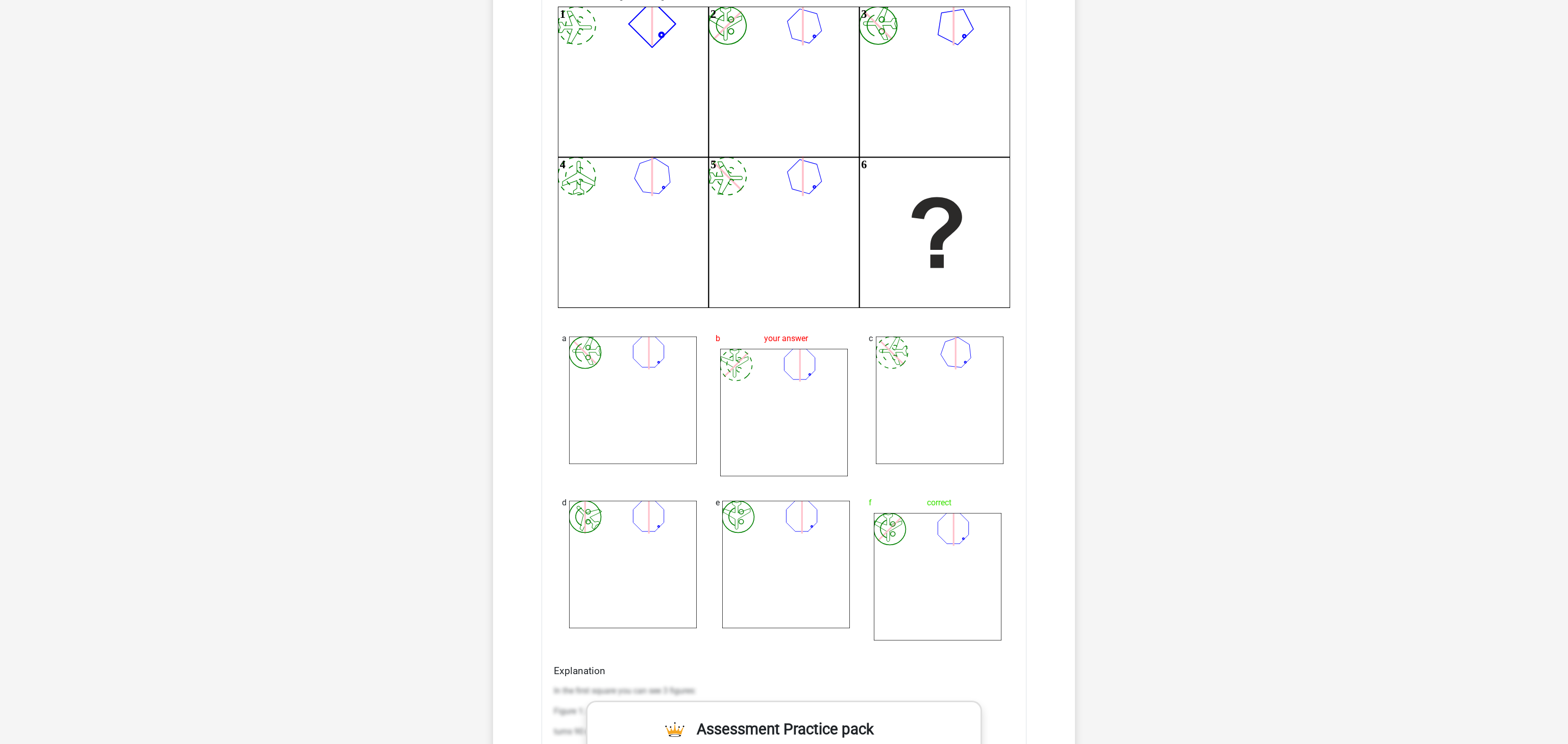
scroll to position [3346, 0]
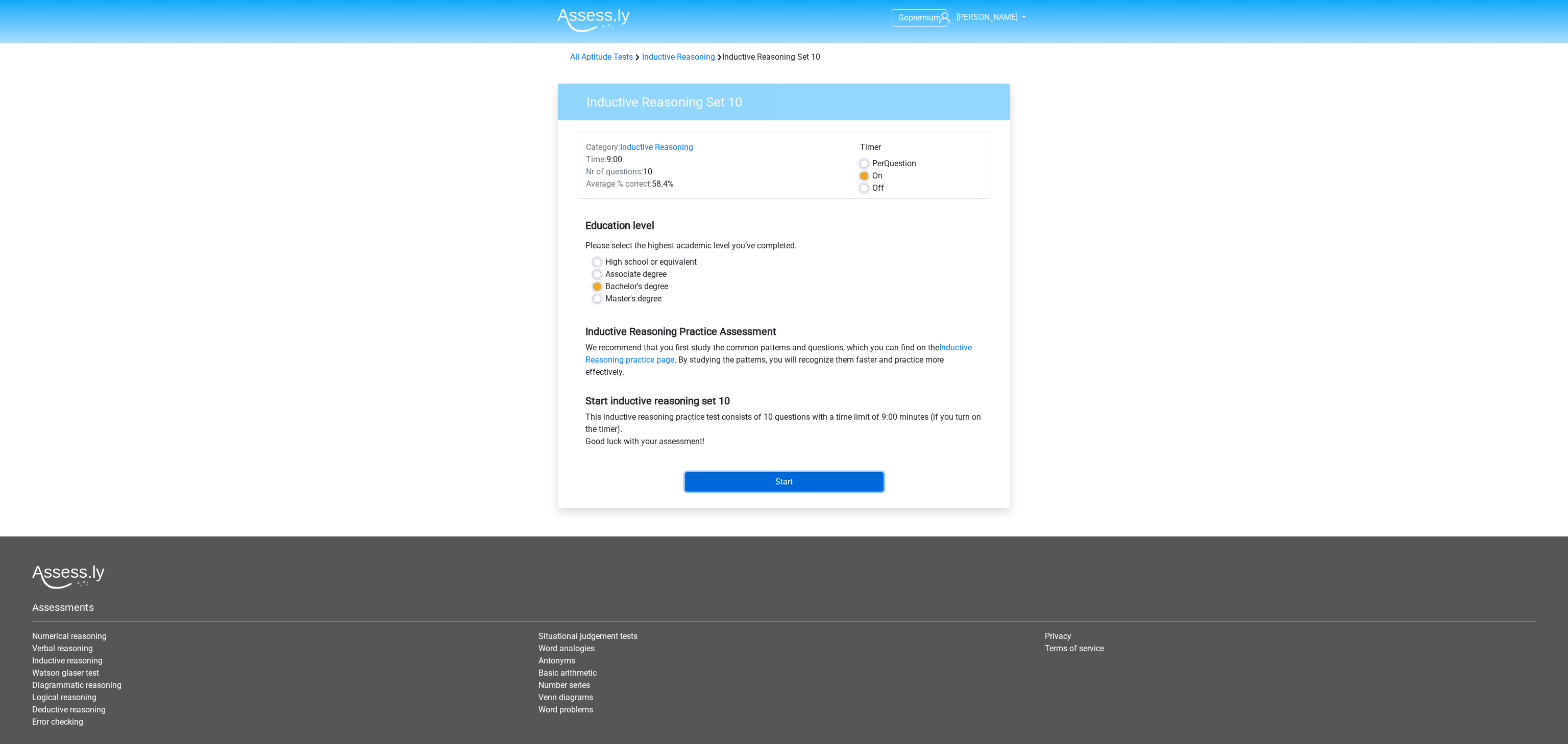
click at [817, 482] on input "Start" at bounding box center [784, 482] width 198 height 19
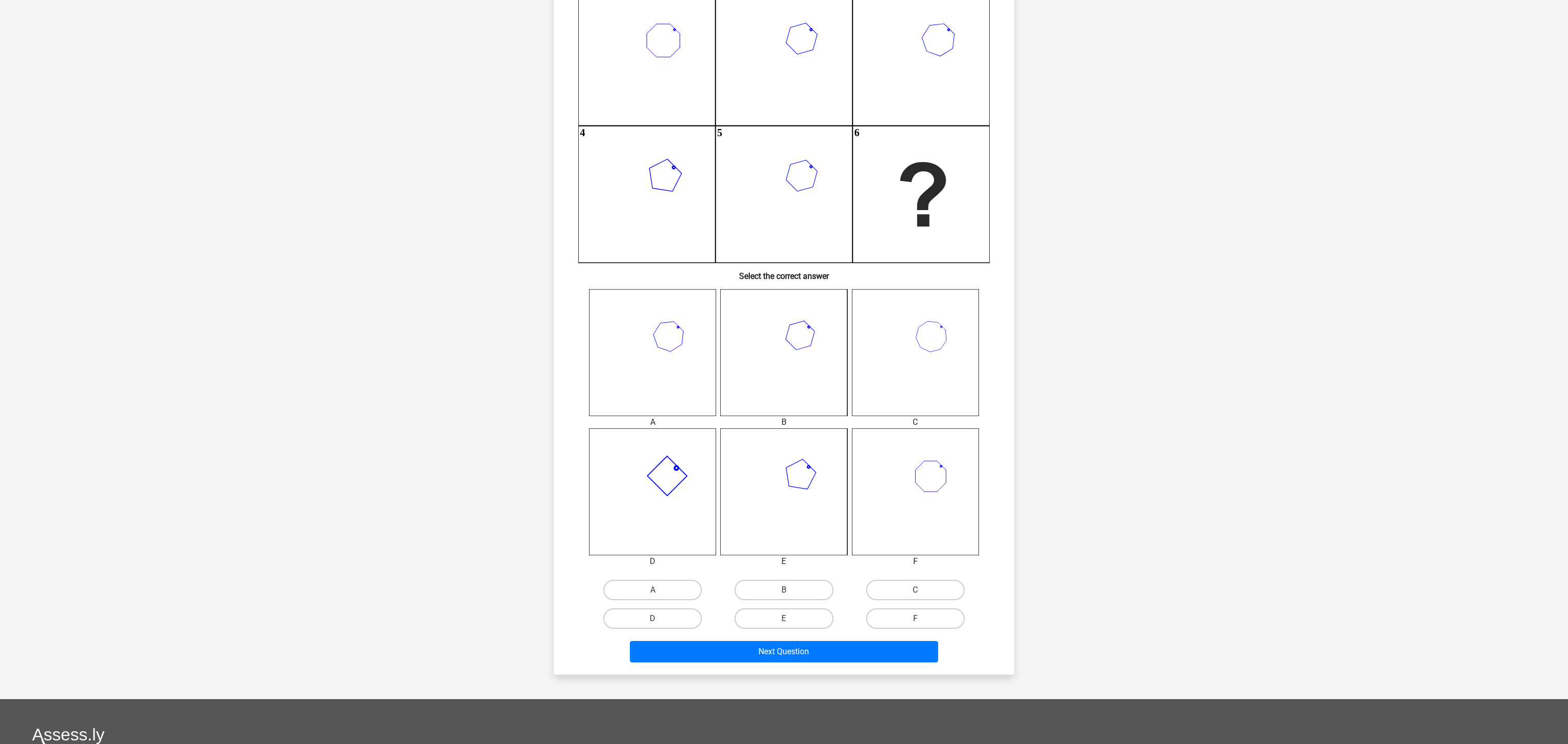
scroll to position [167, 0]
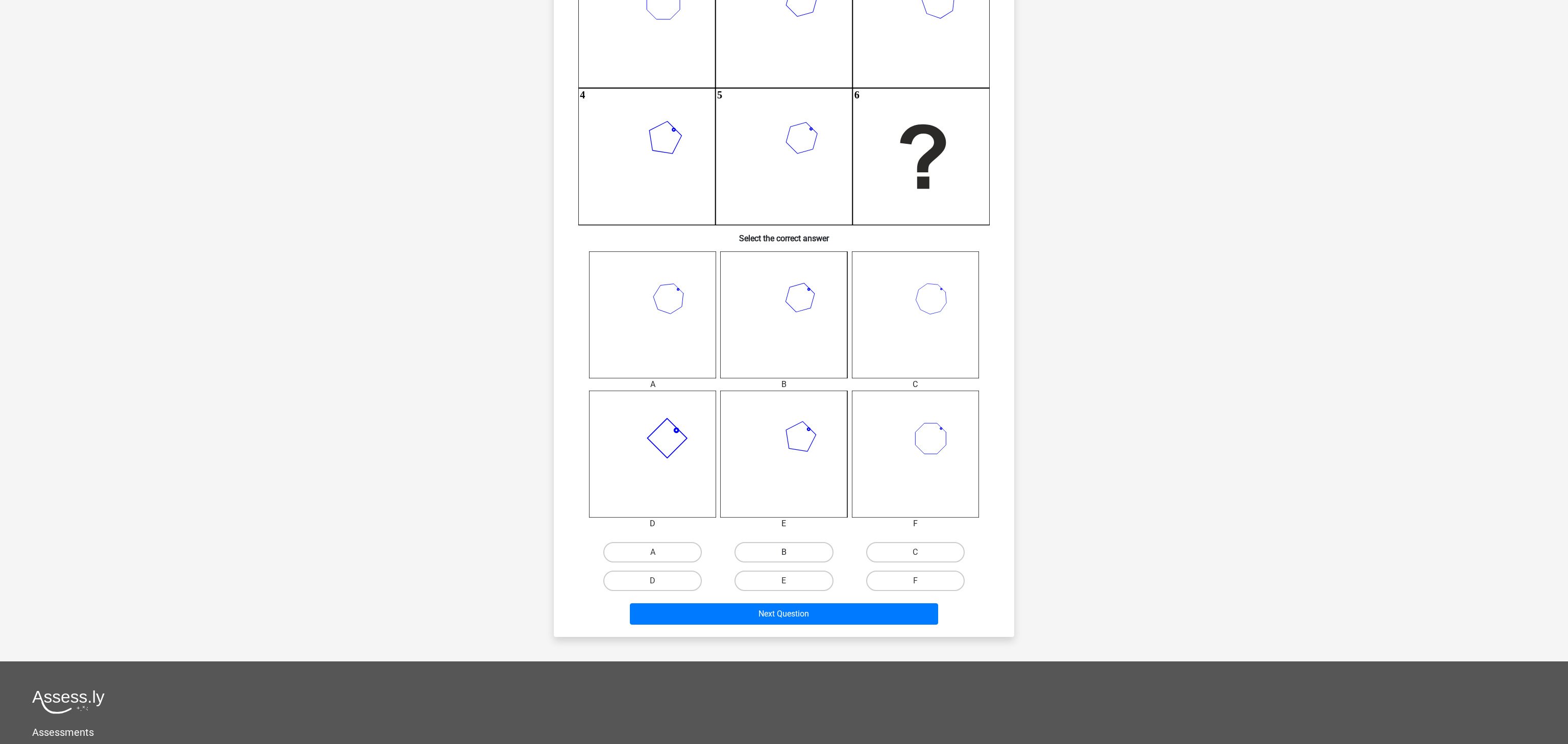
click at [804, 547] on label "B" at bounding box center [784, 552] width 99 height 21
click at [791, 552] on input "B" at bounding box center [787, 555] width 7 height 7
radio input "true"
click at [854, 610] on button "Next Question" at bounding box center [784, 614] width 309 height 21
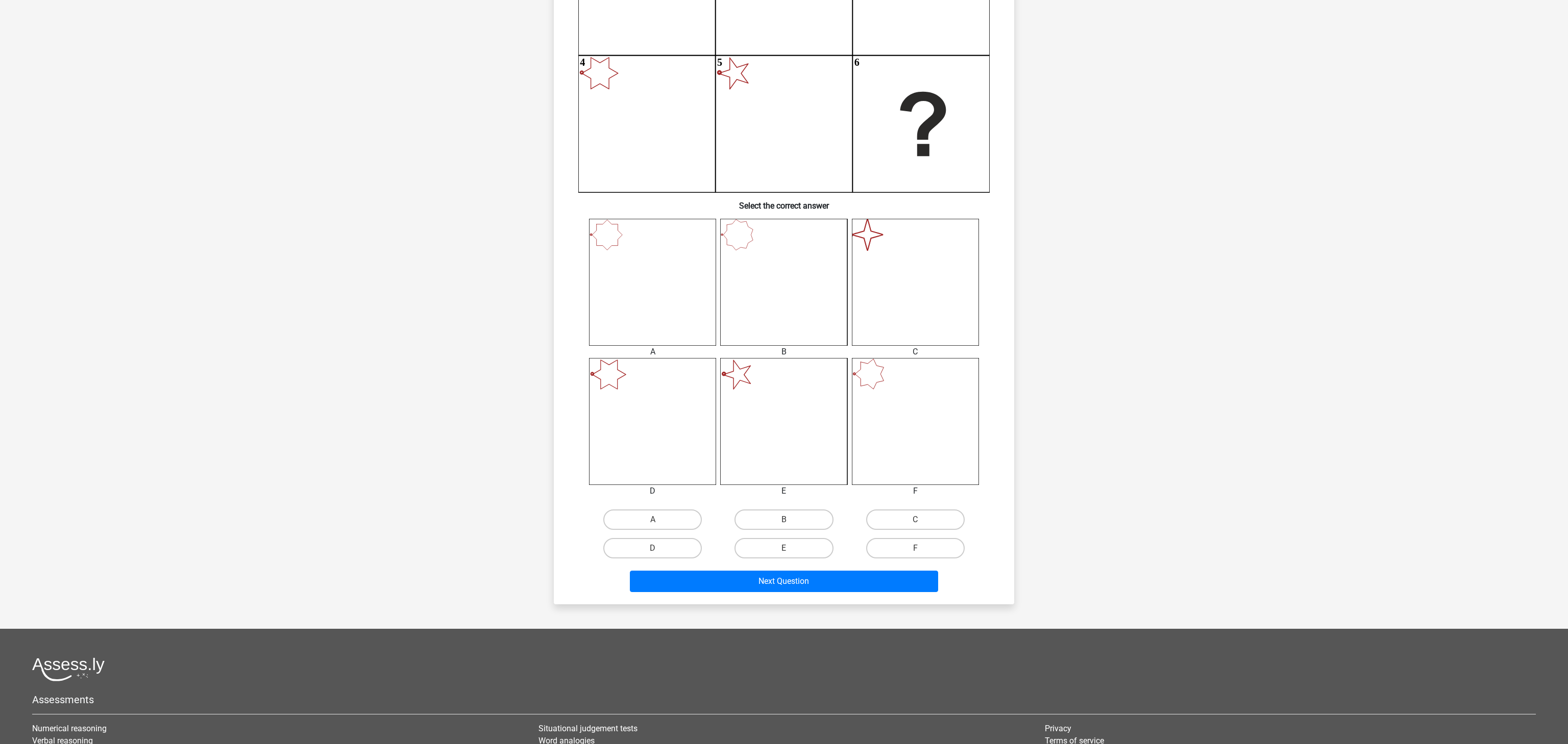
scroll to position [218, 0]
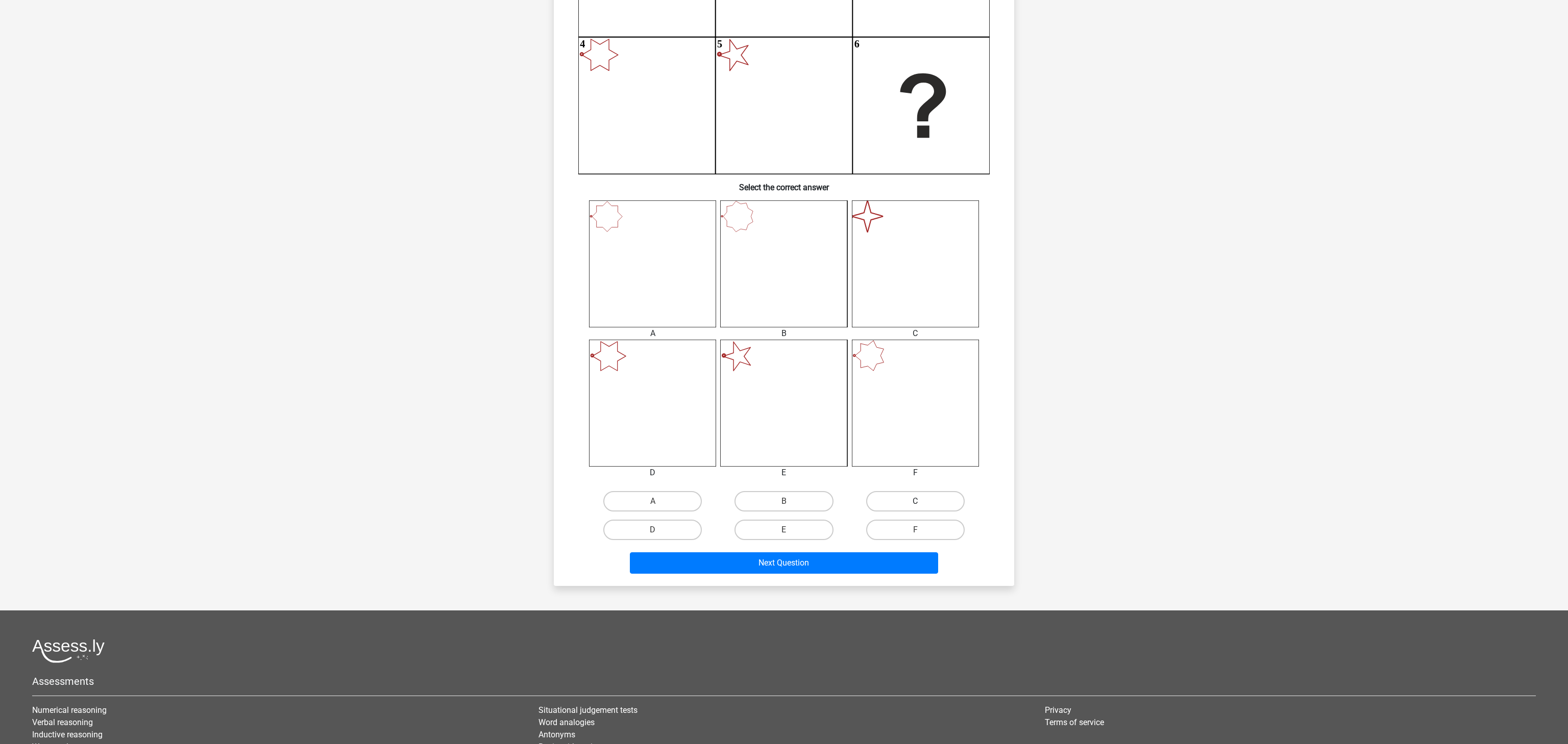
click at [880, 504] on label "C" at bounding box center [915, 502] width 99 height 21
click at [915, 504] on input "C" at bounding box center [919, 504] width 7 height 7
radio input "true"
click at [870, 568] on button "Next Question" at bounding box center [784, 563] width 309 height 21
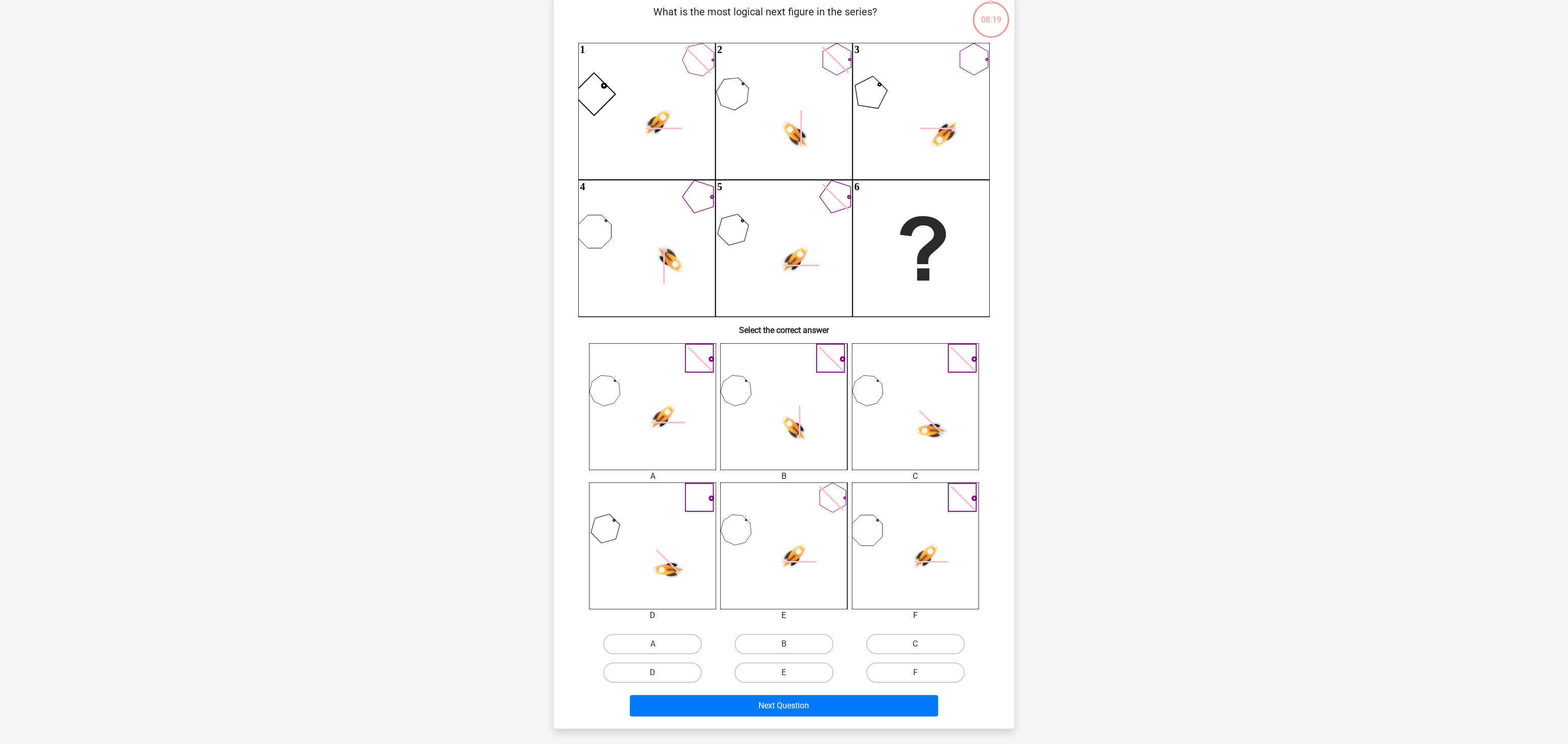
scroll to position [51, 0]
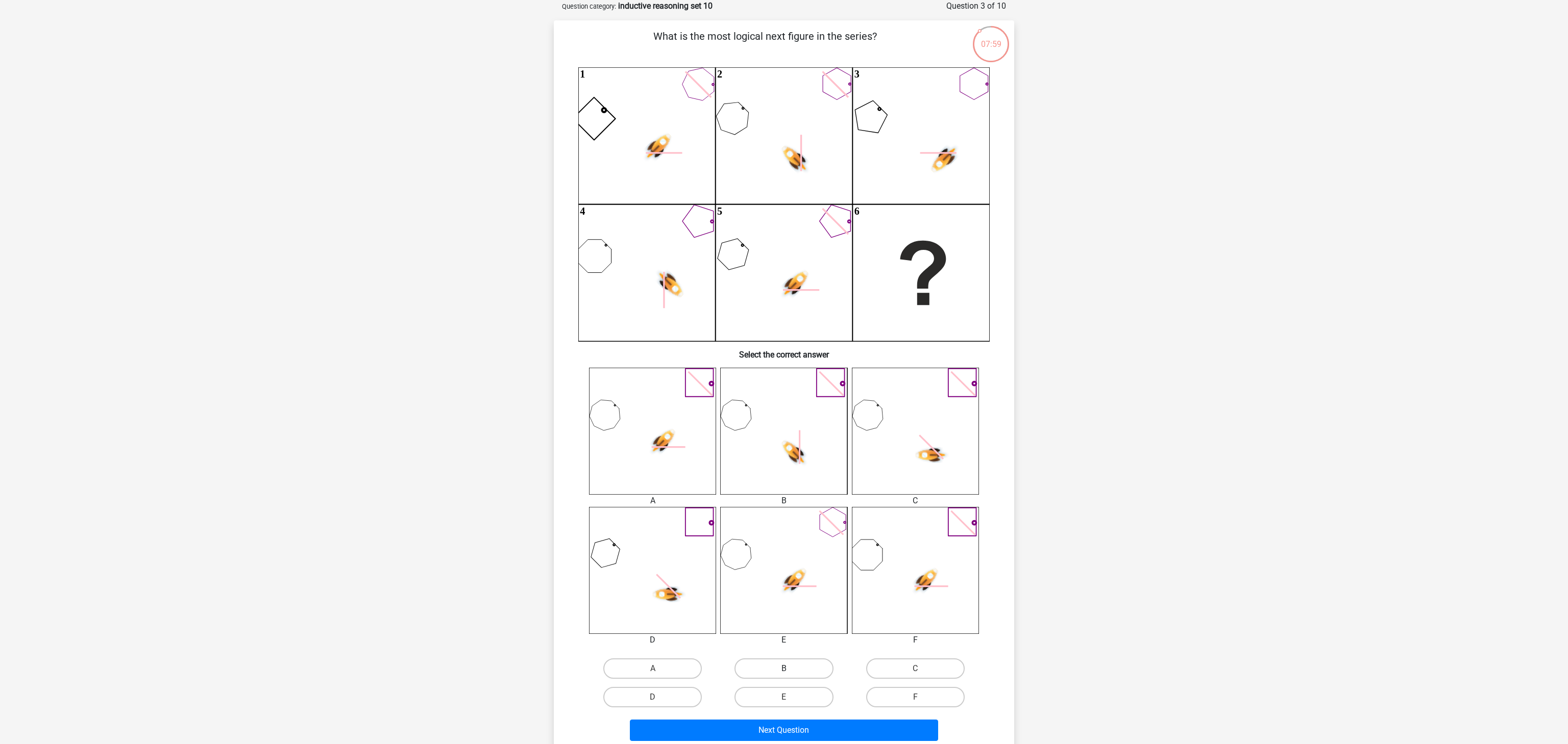
click at [799, 659] on label "B" at bounding box center [784, 669] width 99 height 21
click at [791, 669] on input "B" at bounding box center [787, 672] width 7 height 7
radio input "true"
click at [821, 720] on button "Next Question" at bounding box center [784, 730] width 309 height 21
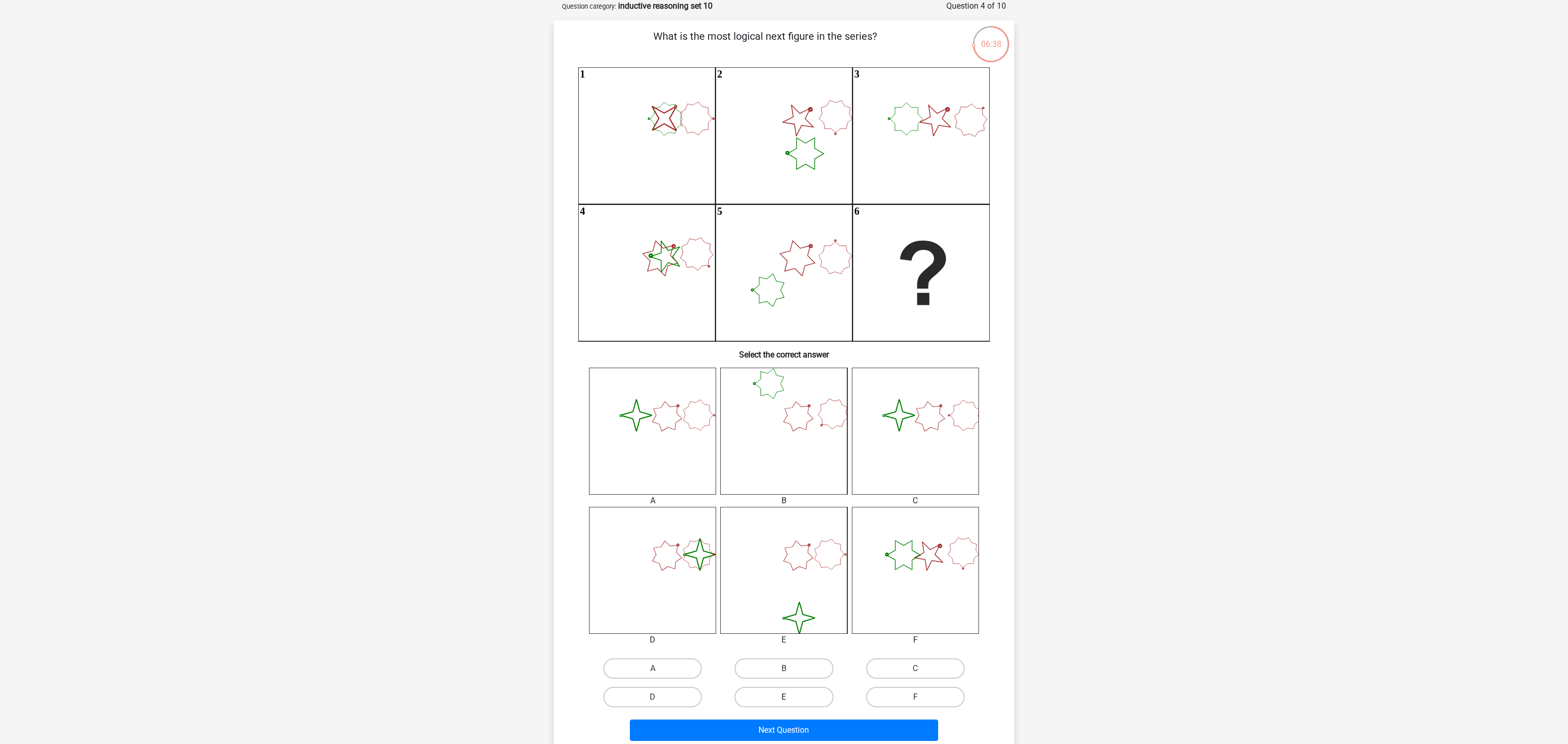
click at [803, 704] on label "E" at bounding box center [784, 698] width 99 height 21
click at [791, 704] on input "E" at bounding box center [787, 700] width 7 height 7
radio input "true"
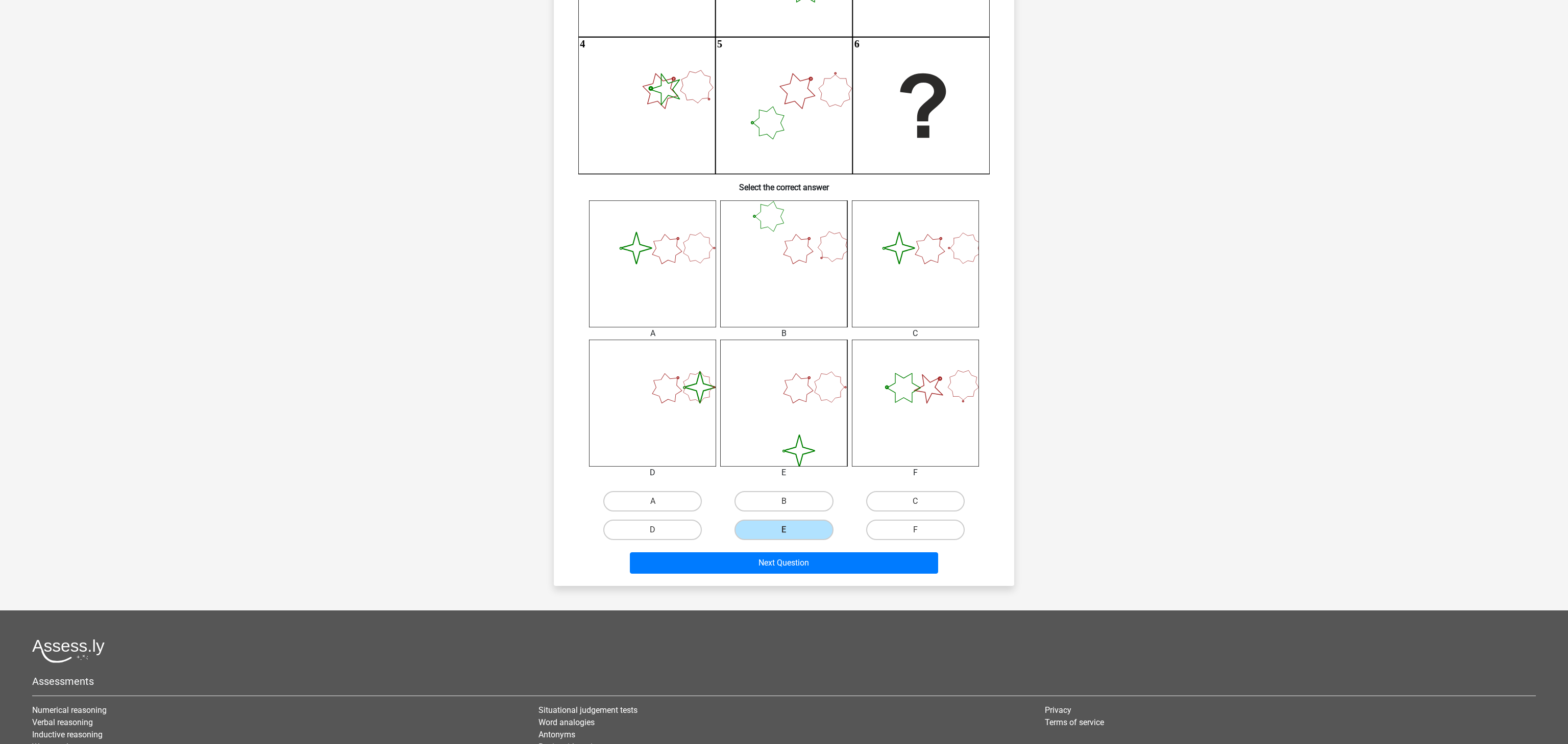
click at [824, 574] on div "Next Question" at bounding box center [783, 565] width 394 height 26
click at [824, 564] on button "Next Question" at bounding box center [784, 563] width 309 height 21
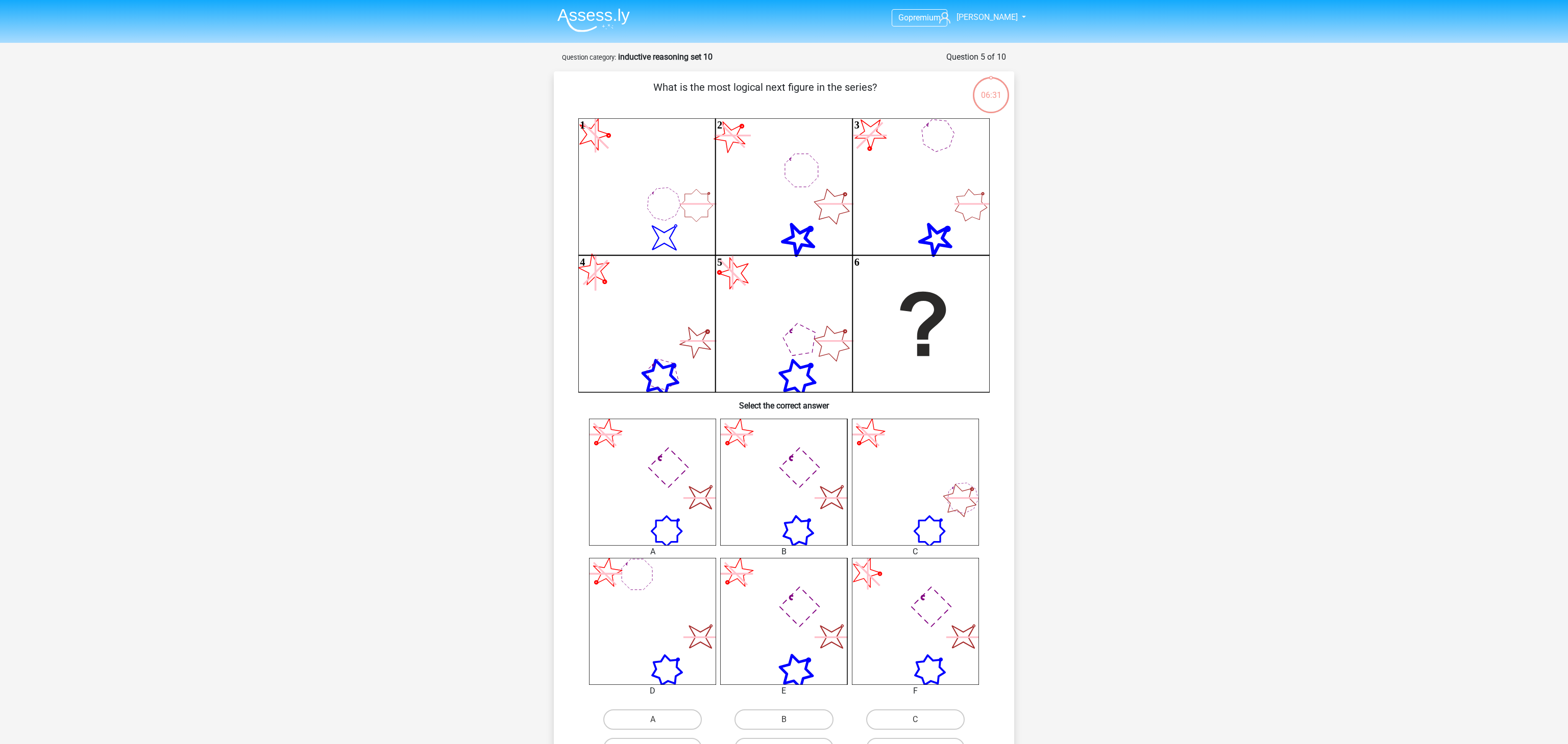
scroll to position [51, 0]
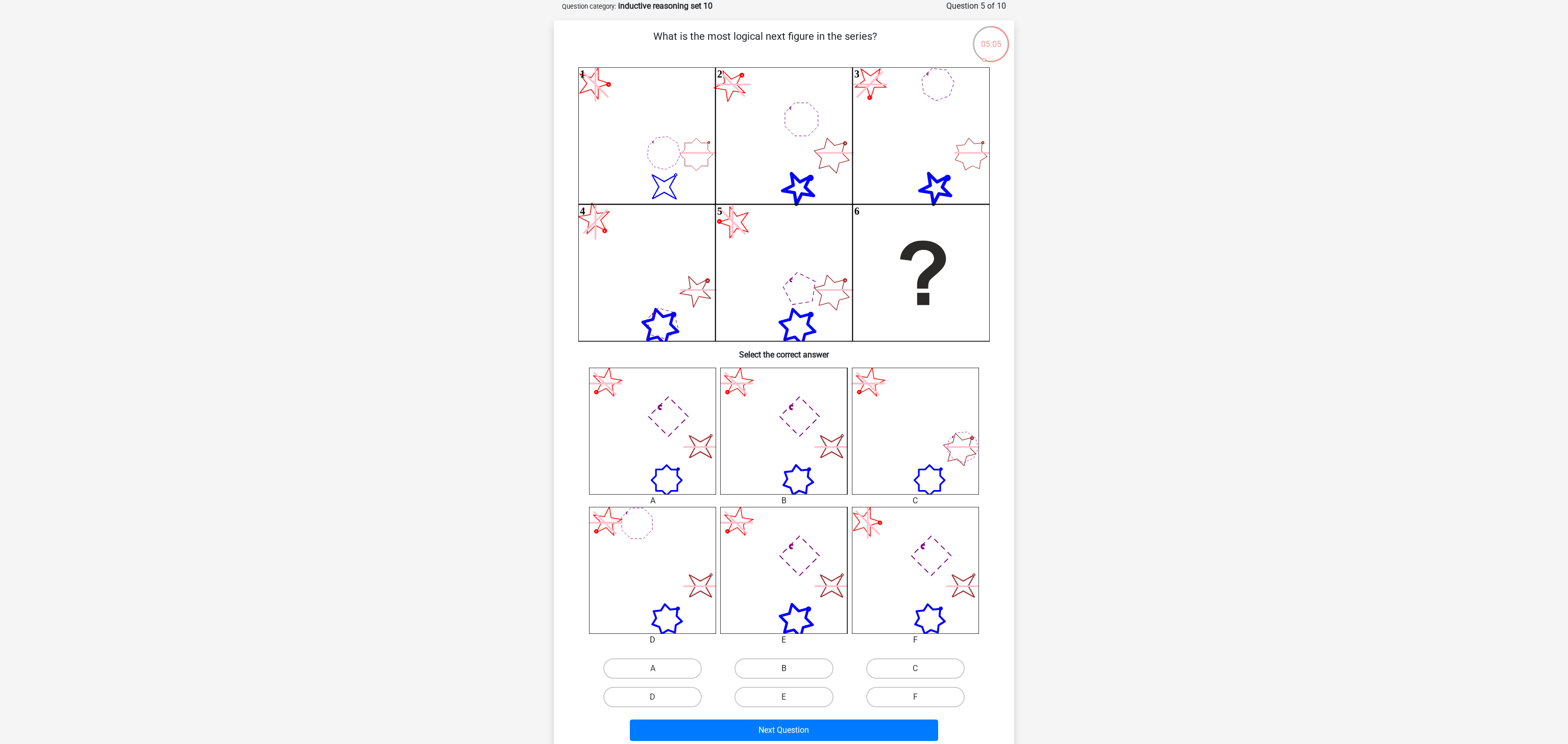
click at [793, 666] on label "B" at bounding box center [784, 669] width 99 height 21
click at [791, 669] on input "B" at bounding box center [787, 672] width 7 height 7
radio input "true"
click at [884, 724] on button "Next Question" at bounding box center [784, 730] width 309 height 21
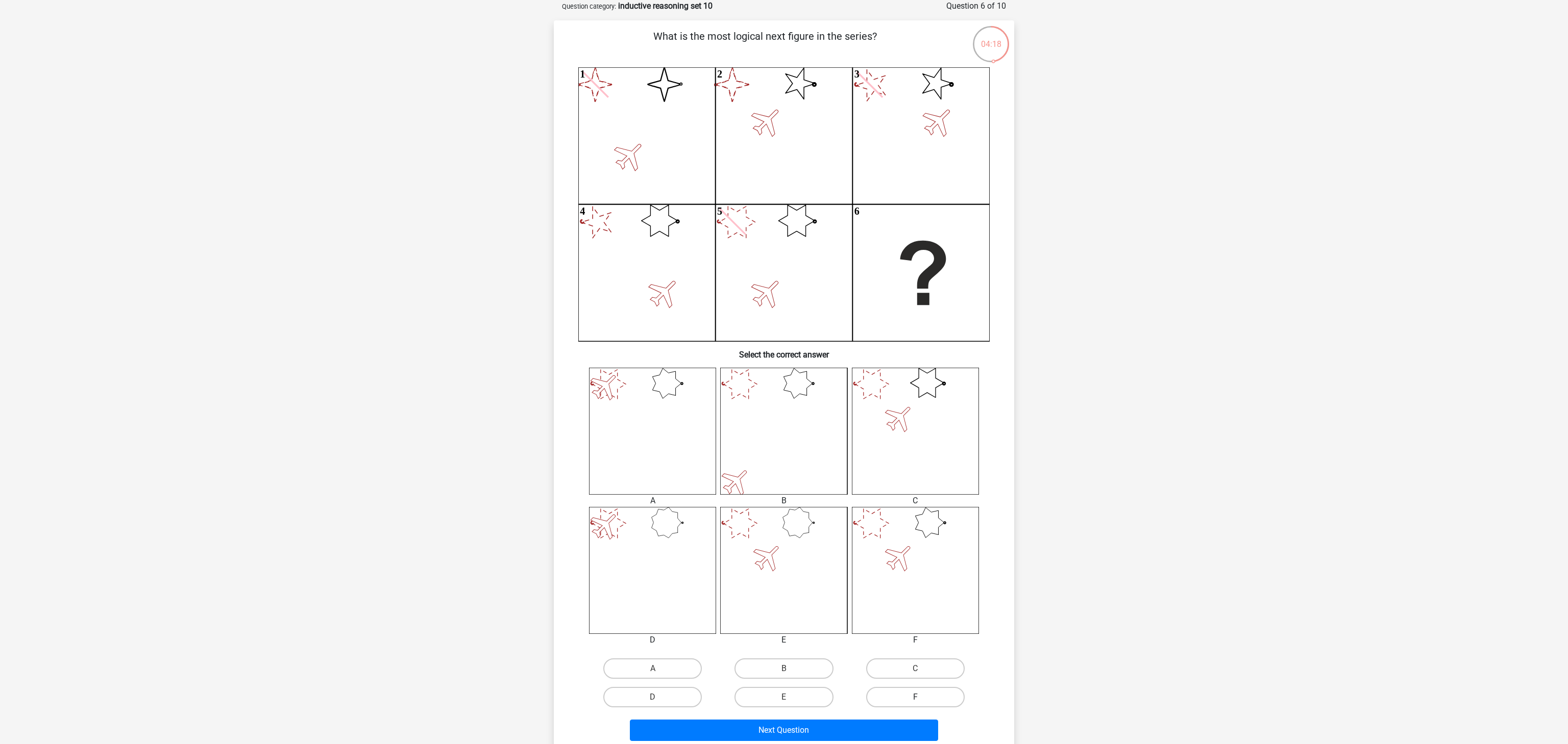
click at [948, 690] on label "F" at bounding box center [915, 698] width 99 height 21
click at [922, 697] on input "F" at bounding box center [919, 700] width 7 height 7
radio input "true"
click at [872, 734] on button "Next Question" at bounding box center [784, 730] width 309 height 21
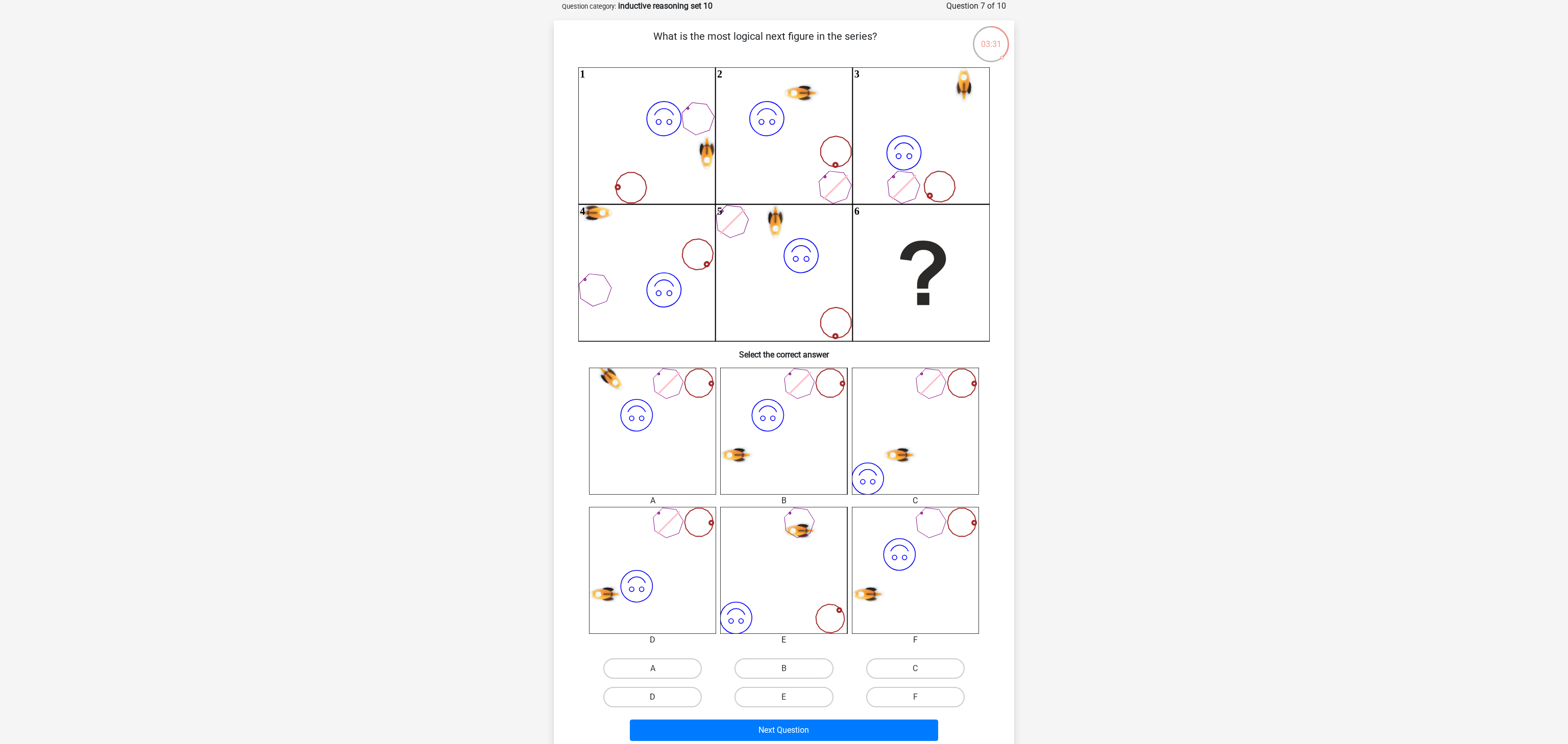
click at [688, 700] on label "D" at bounding box center [653, 698] width 99 height 21
click at [659, 700] on input "D" at bounding box center [656, 700] width 7 height 7
radio input "true"
click at [780, 735] on button "Next Question" at bounding box center [784, 730] width 309 height 21
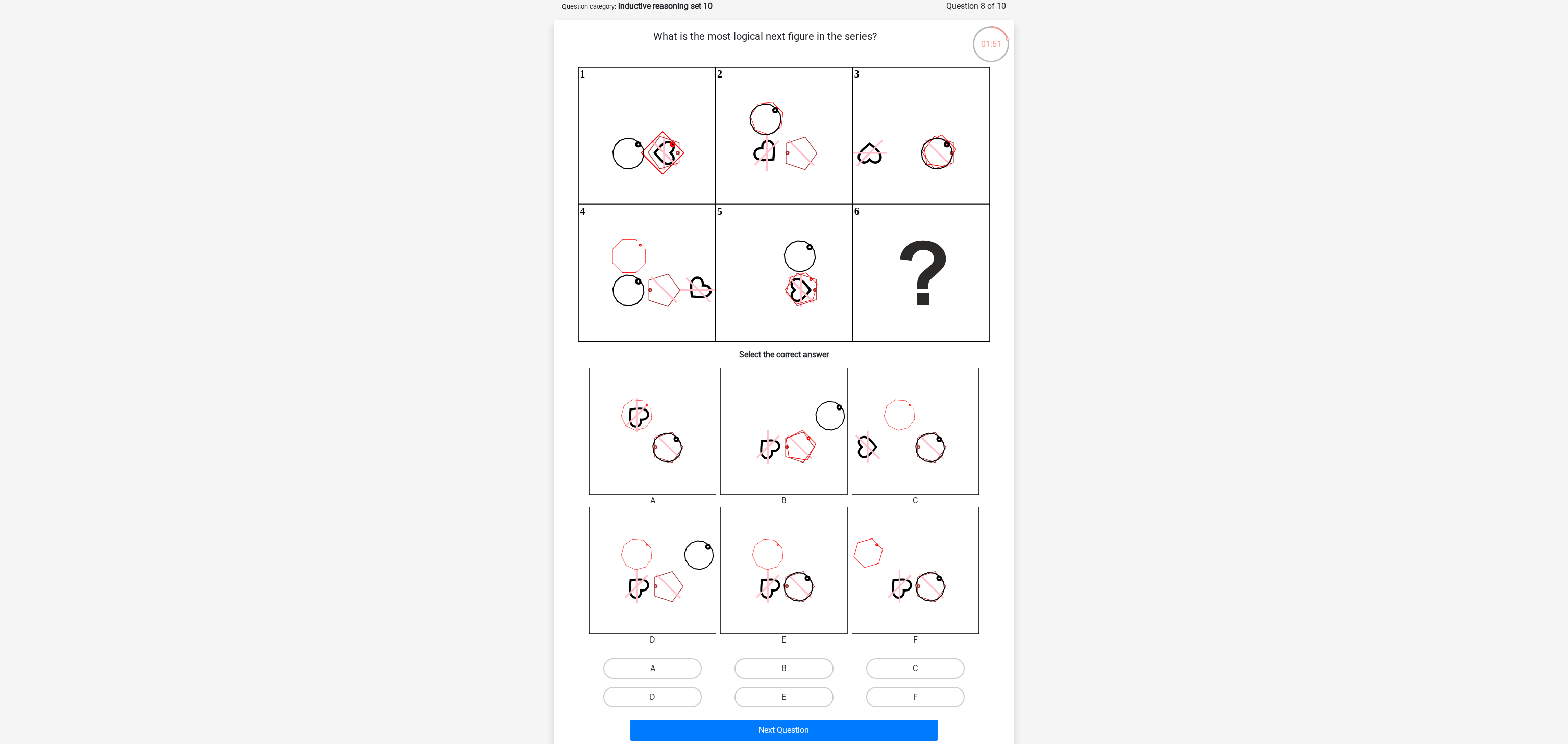
scroll to position [218, 0]
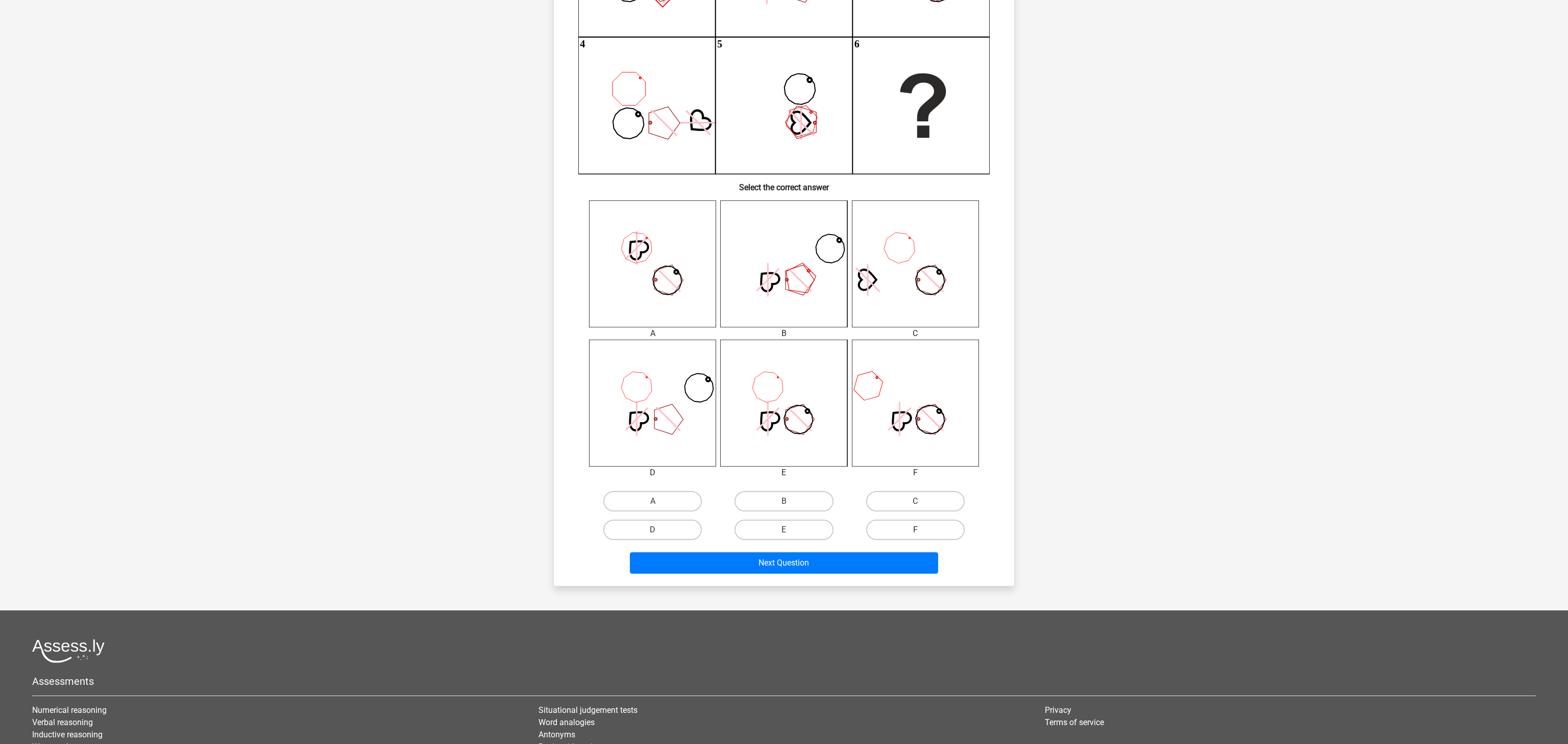
click at [922, 528] on label "F" at bounding box center [915, 530] width 99 height 21
click at [922, 530] on input "F" at bounding box center [919, 533] width 7 height 7
radio input "true"
click at [901, 567] on button "Next Question" at bounding box center [784, 563] width 309 height 21
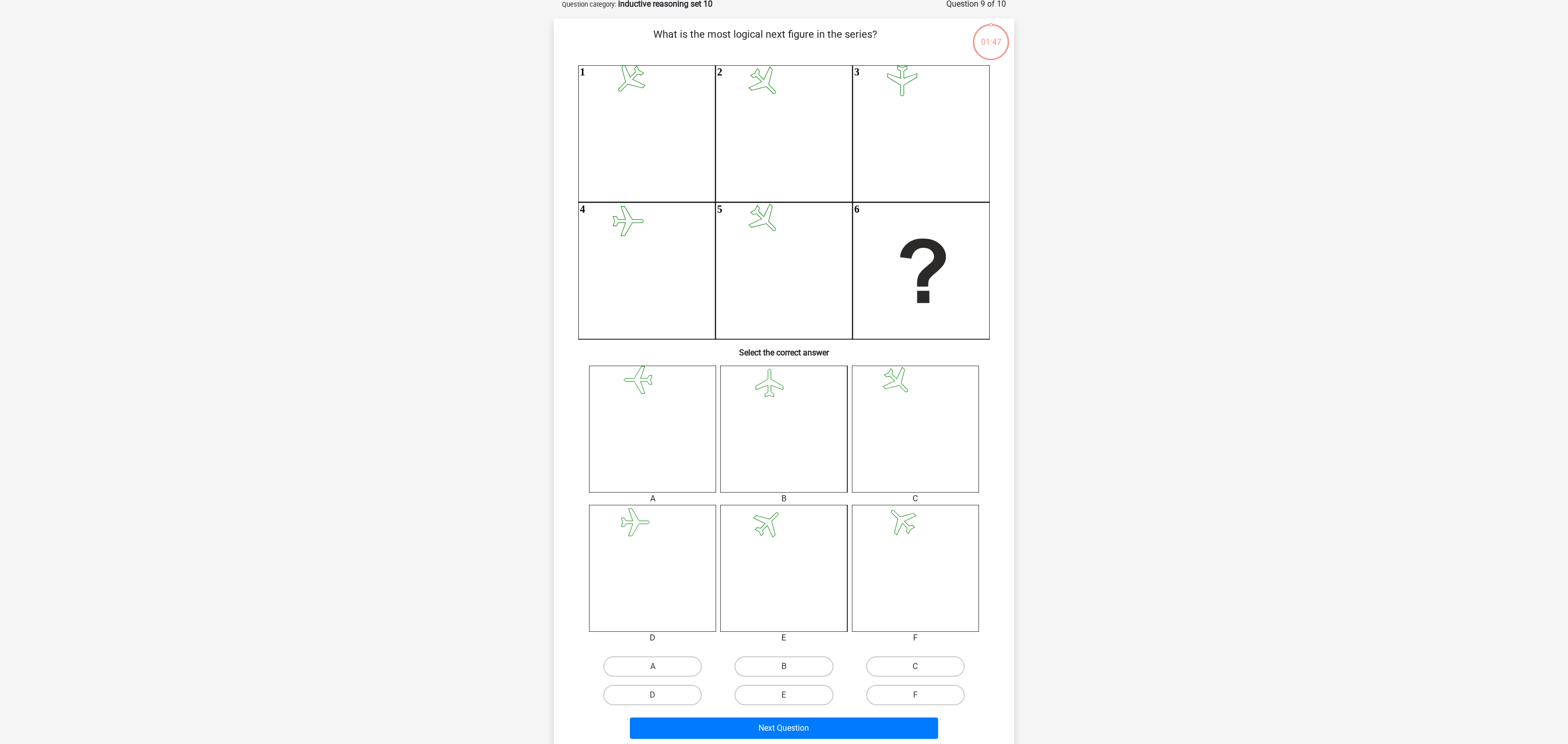
scroll to position [51, 0]
click at [789, 670] on input "B" at bounding box center [787, 672] width 7 height 7
radio input "true"
click at [816, 728] on button "Next Question" at bounding box center [784, 730] width 309 height 21
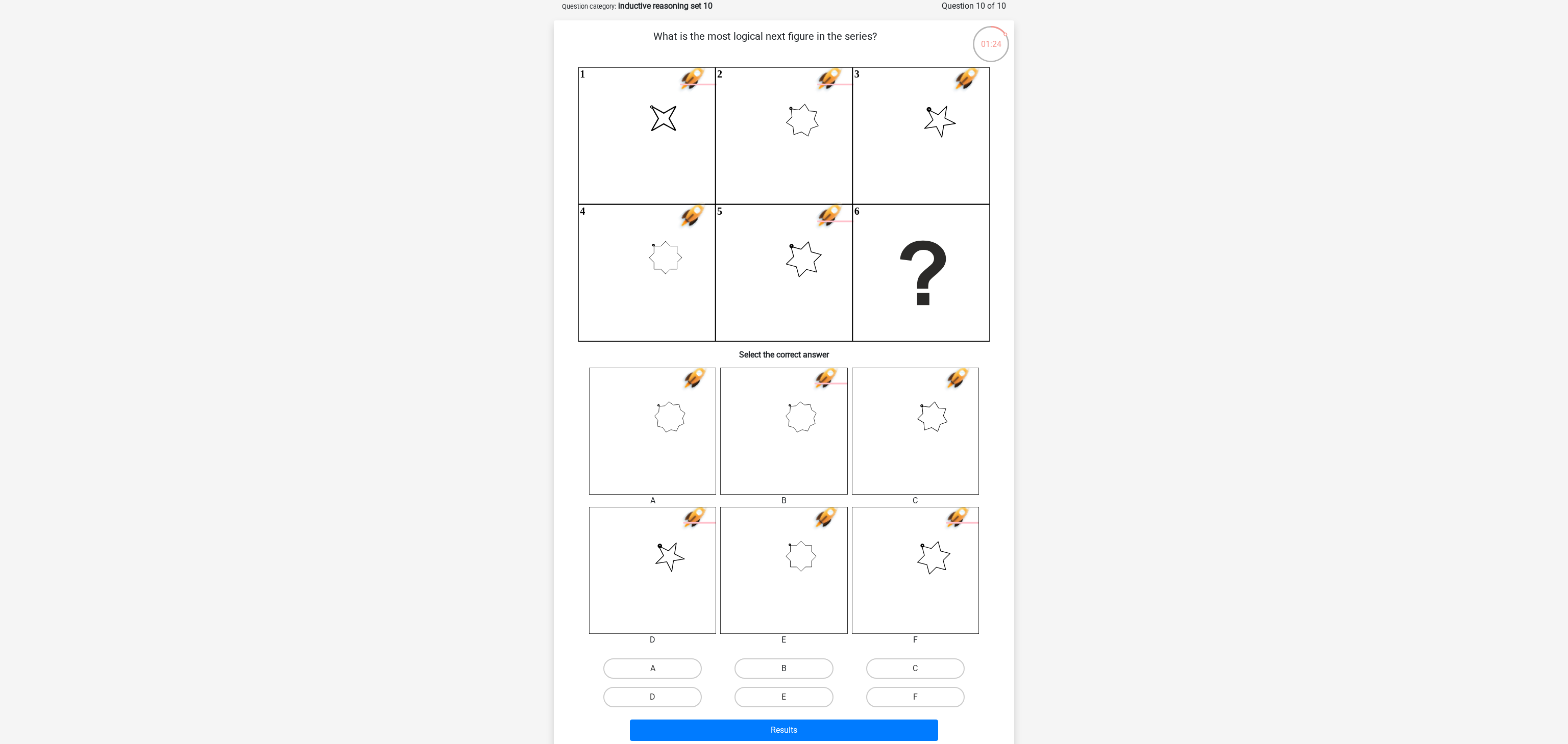
click at [808, 675] on label "B" at bounding box center [784, 669] width 99 height 21
click at [791, 675] on input "B" at bounding box center [787, 672] width 7 height 7
radio input "true"
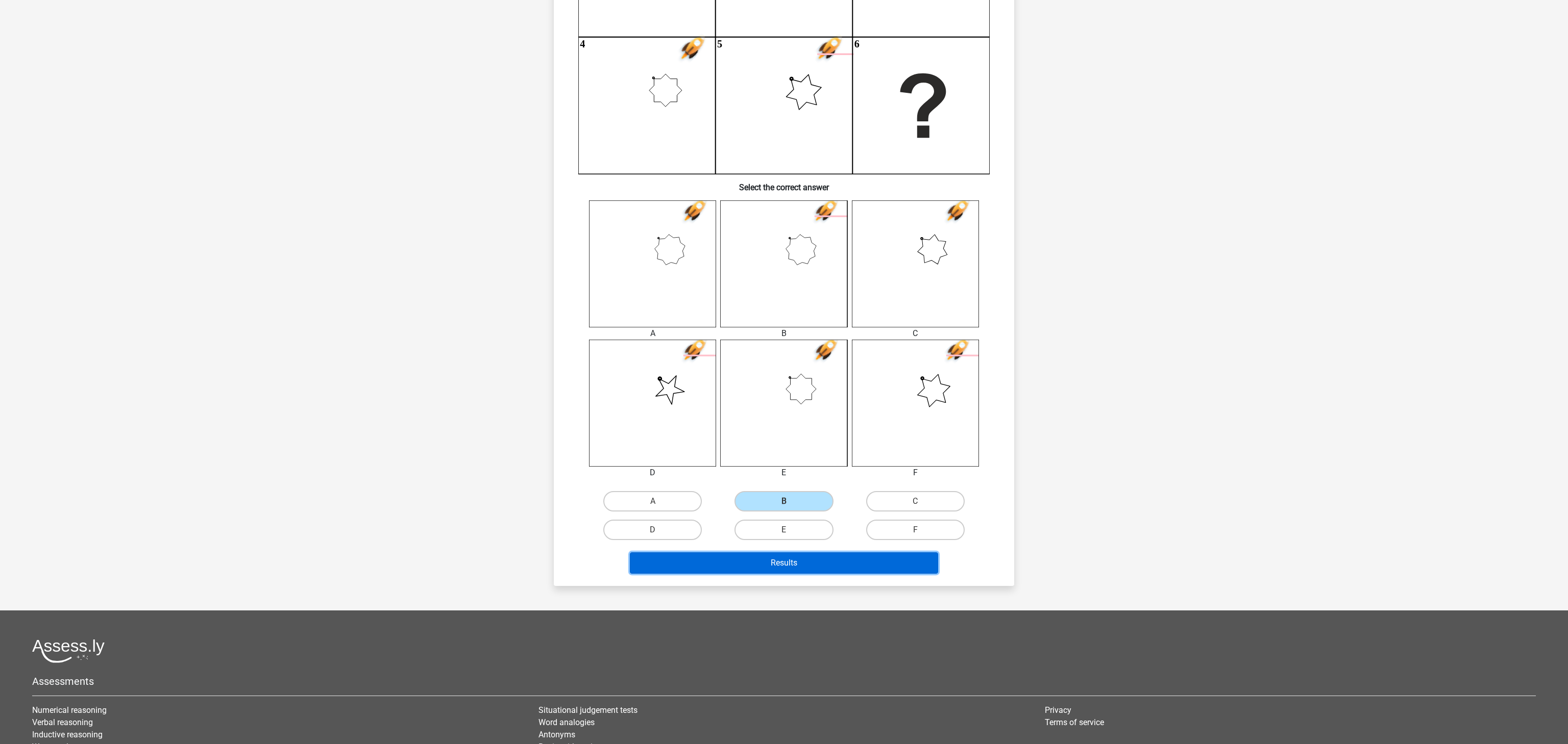
click at [863, 563] on button "Results" at bounding box center [784, 563] width 309 height 21
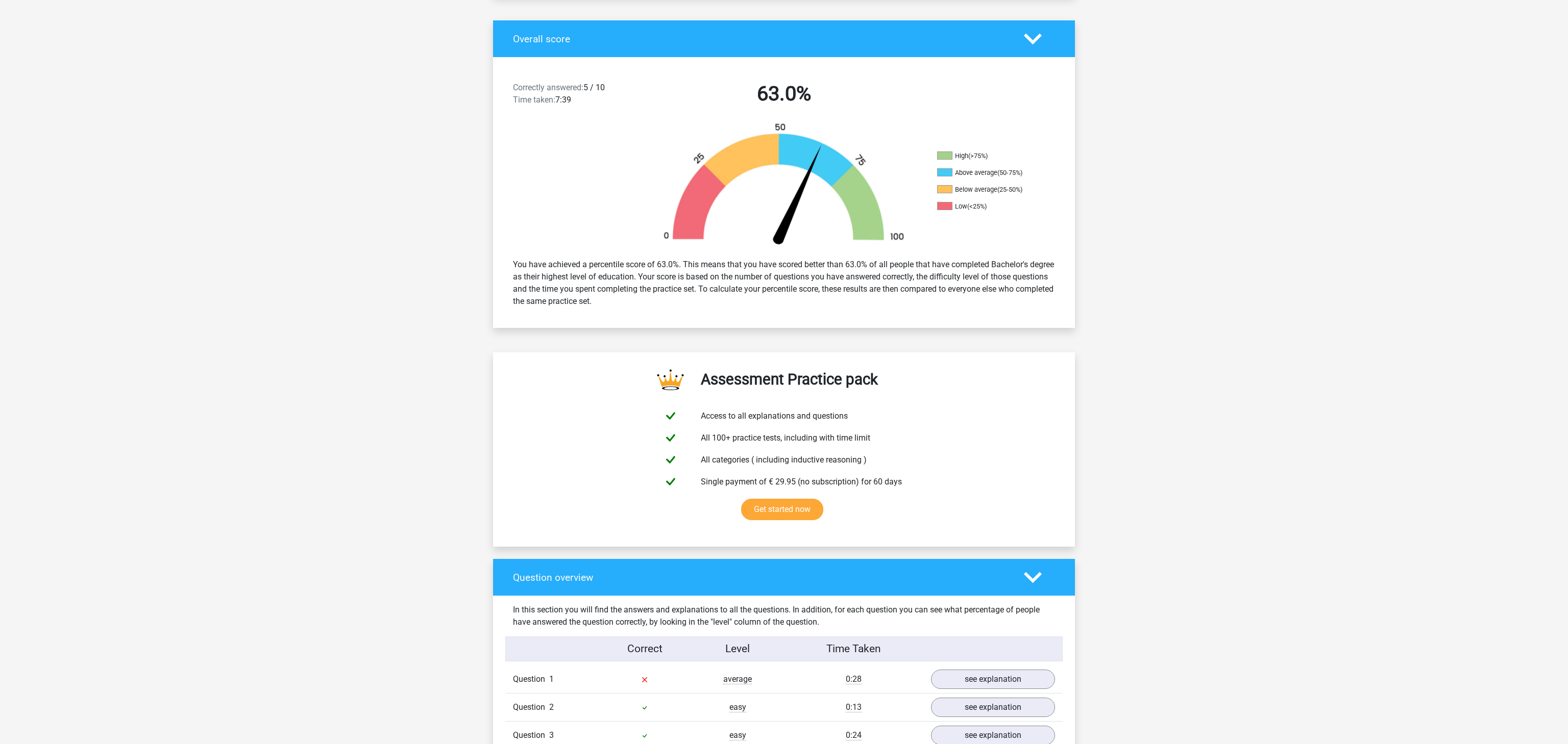
scroll to position [502, 0]
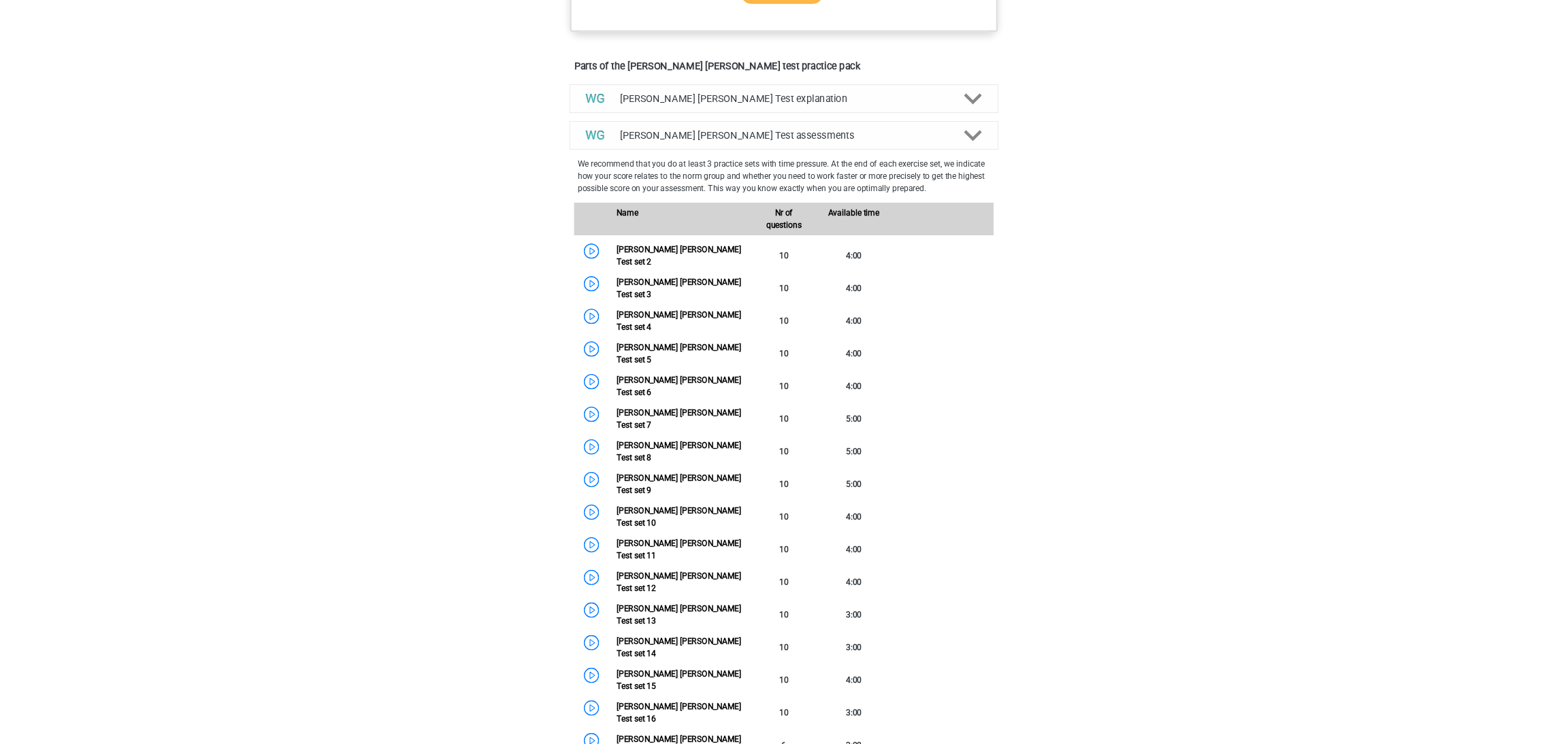
scroll to position [714, 0]
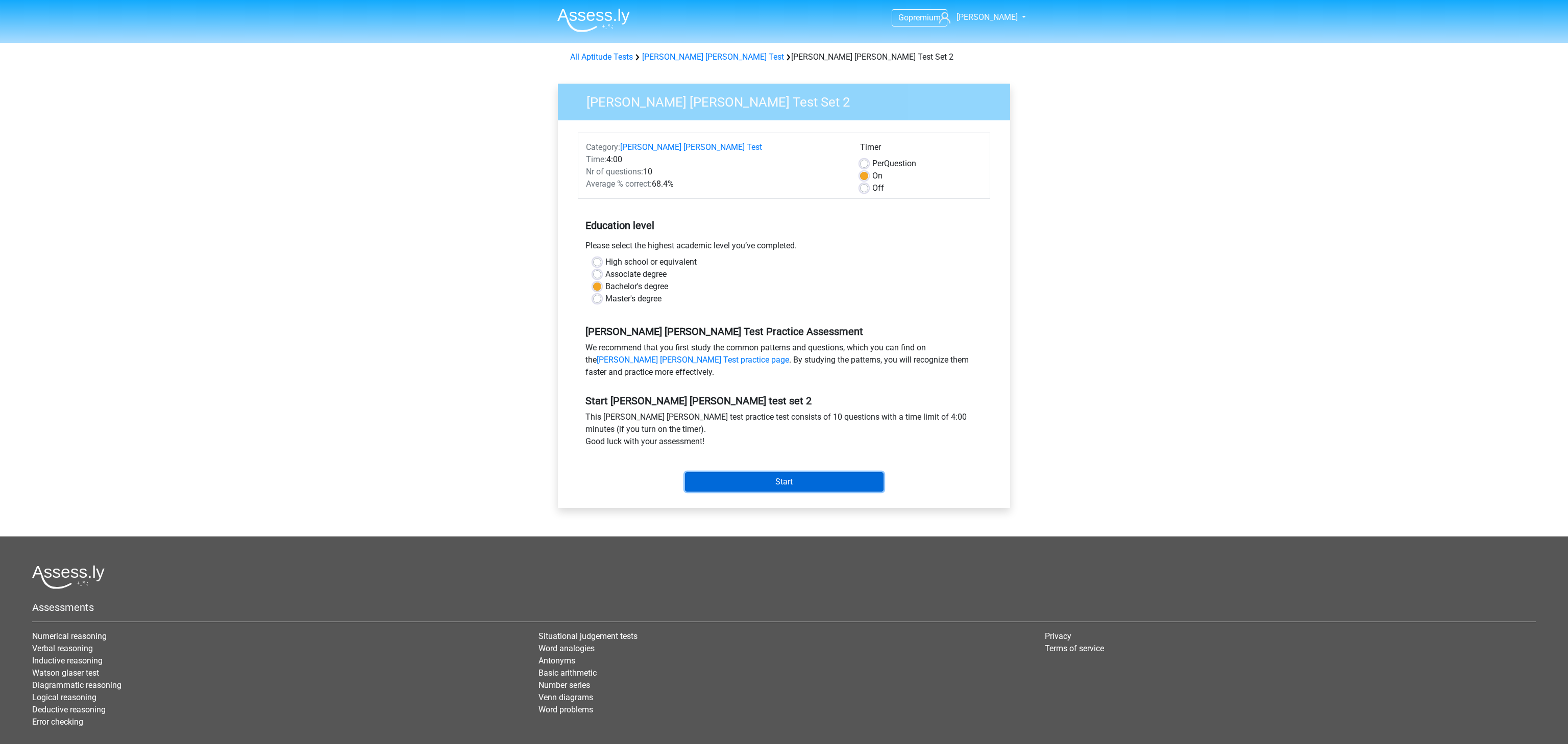
click at [769, 485] on input "Start" at bounding box center [784, 482] width 198 height 19
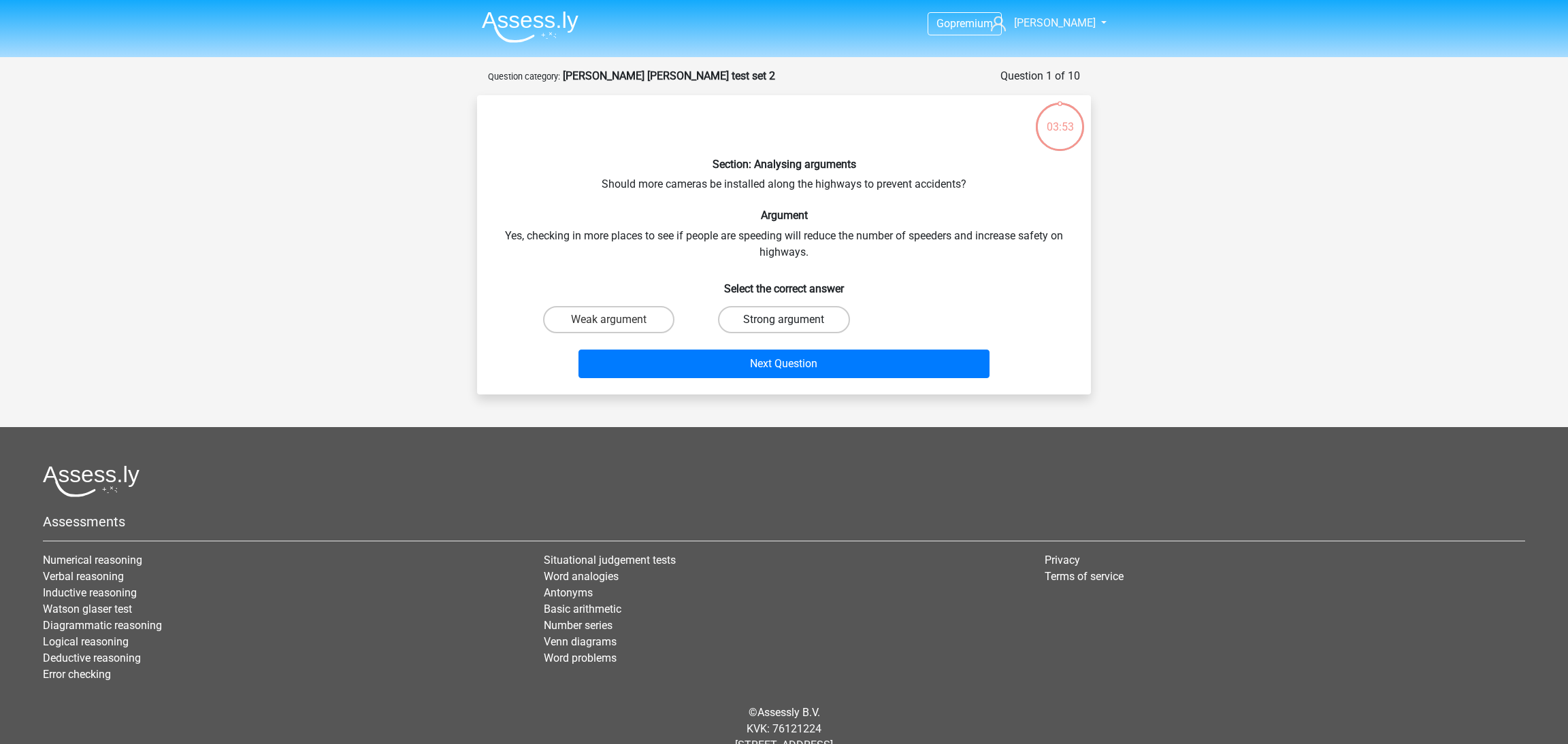
click at [769, 318] on label "Strong argument" at bounding box center [784, 320] width 131 height 28
click at [784, 320] on input "Strong argument" at bounding box center [788, 324] width 9 height 9
radio input "true"
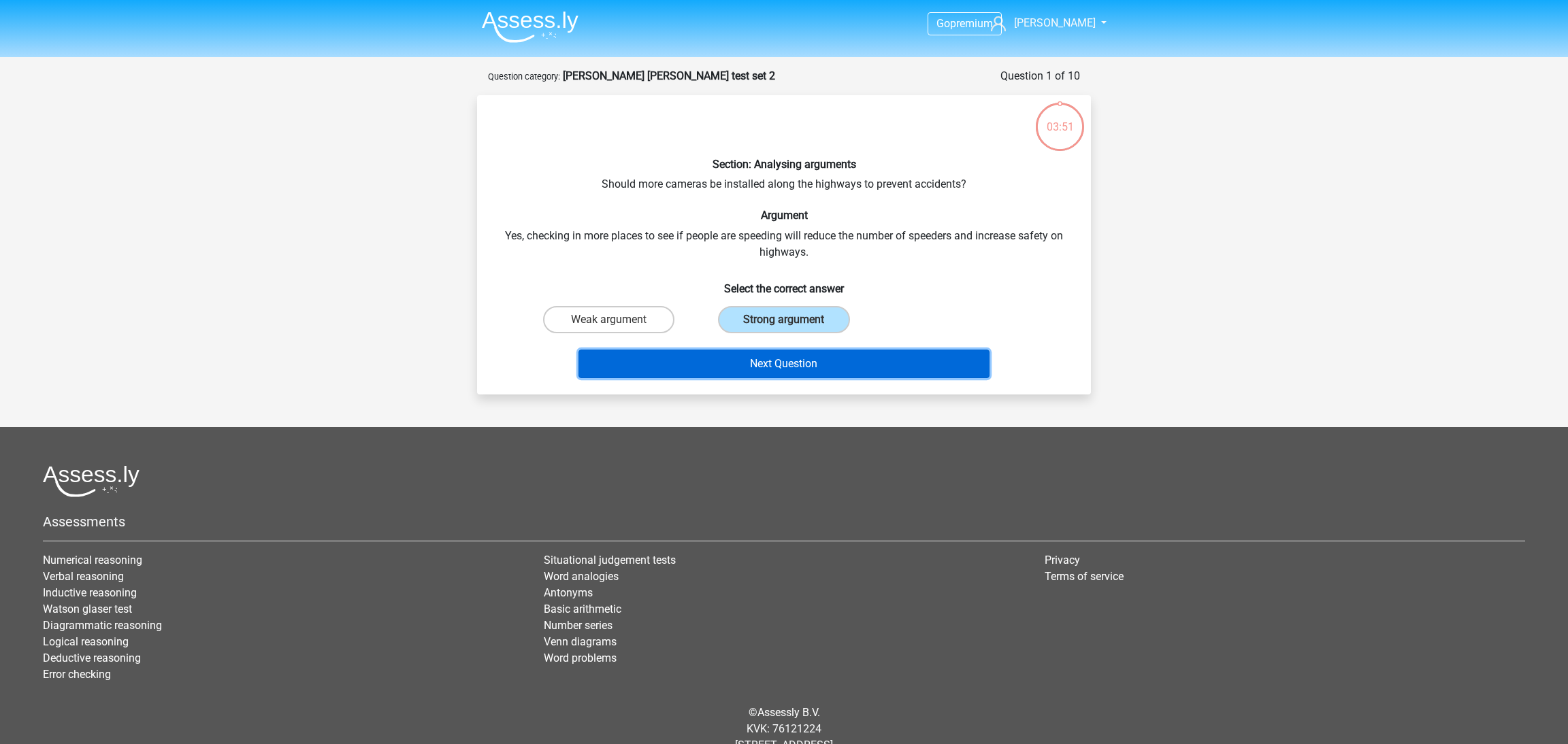
click at [825, 361] on button "Next Question" at bounding box center [784, 363] width 411 height 28
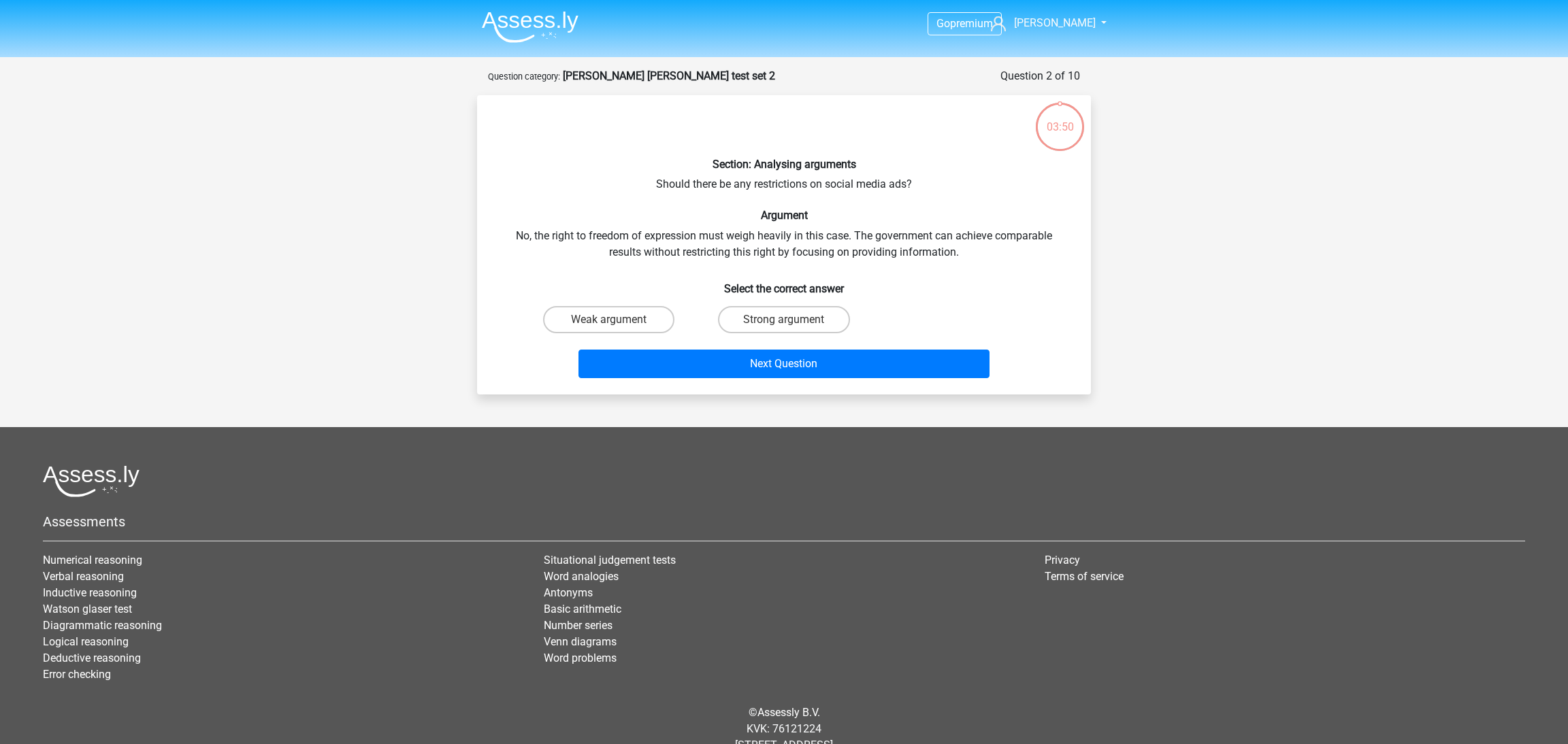
scroll to position [40, 0]
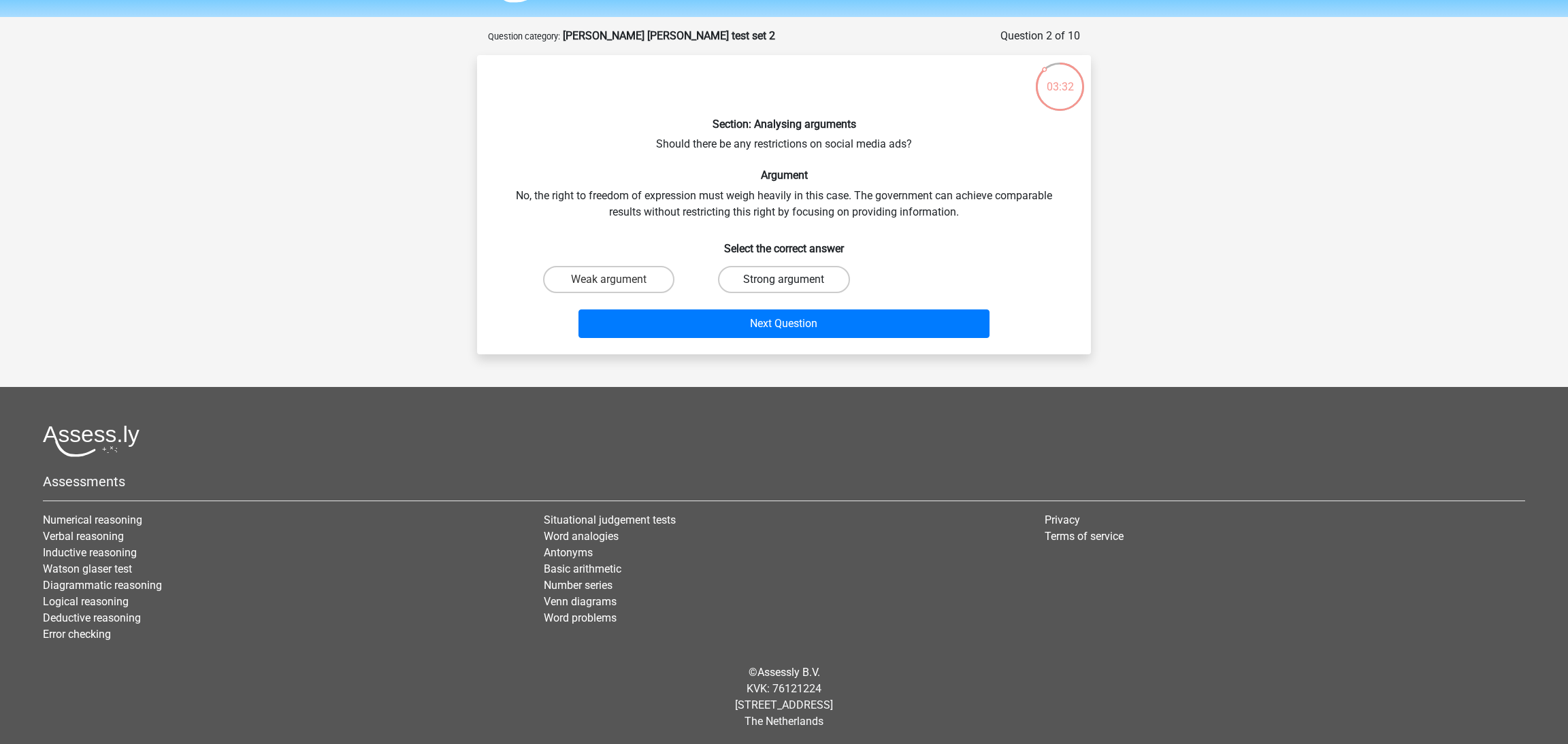
click at [778, 279] on label "Strong argument" at bounding box center [784, 280] width 131 height 28
click at [784, 280] on input "Strong argument" at bounding box center [788, 284] width 9 height 9
radio input "true"
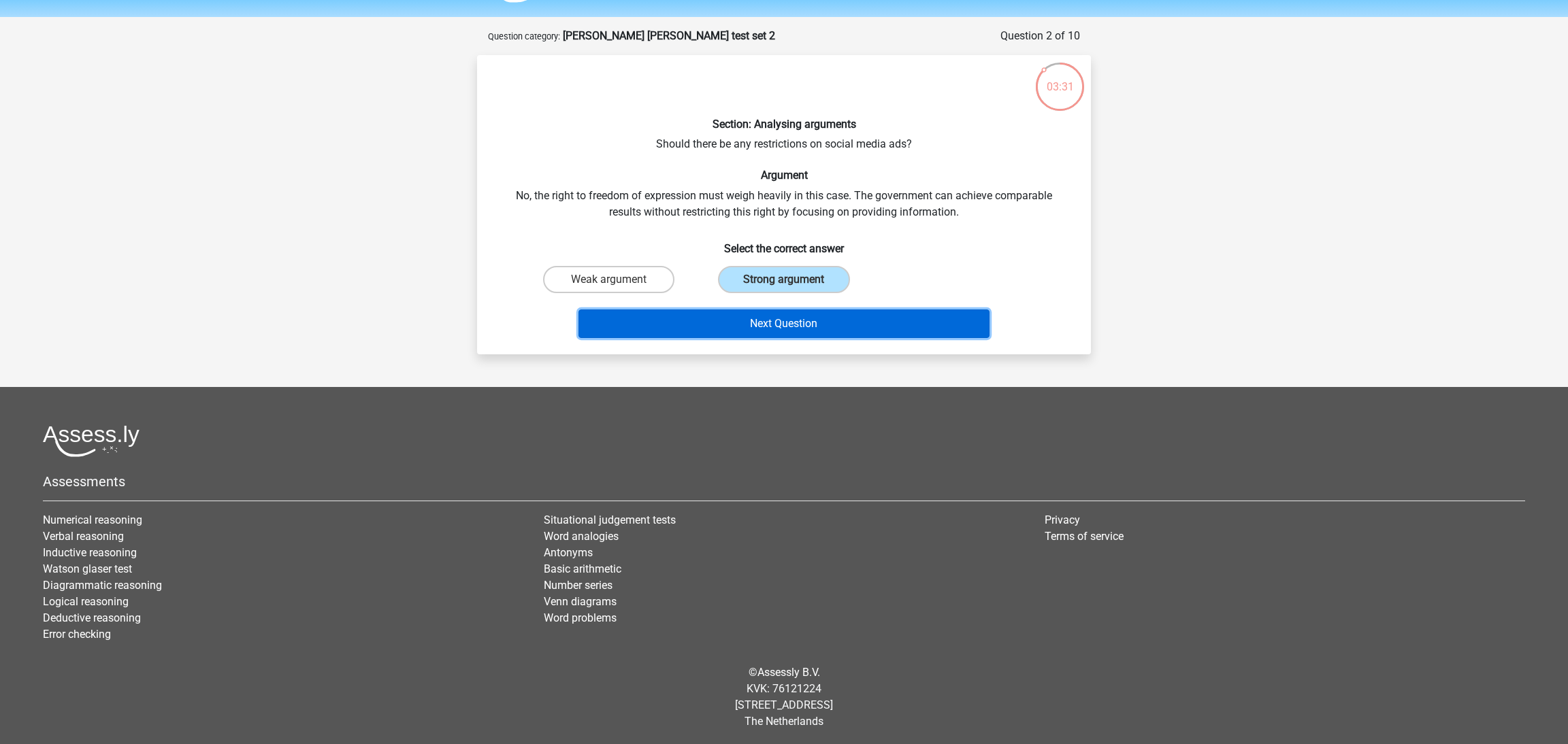
click at [795, 312] on button "Next Question" at bounding box center [784, 324] width 411 height 28
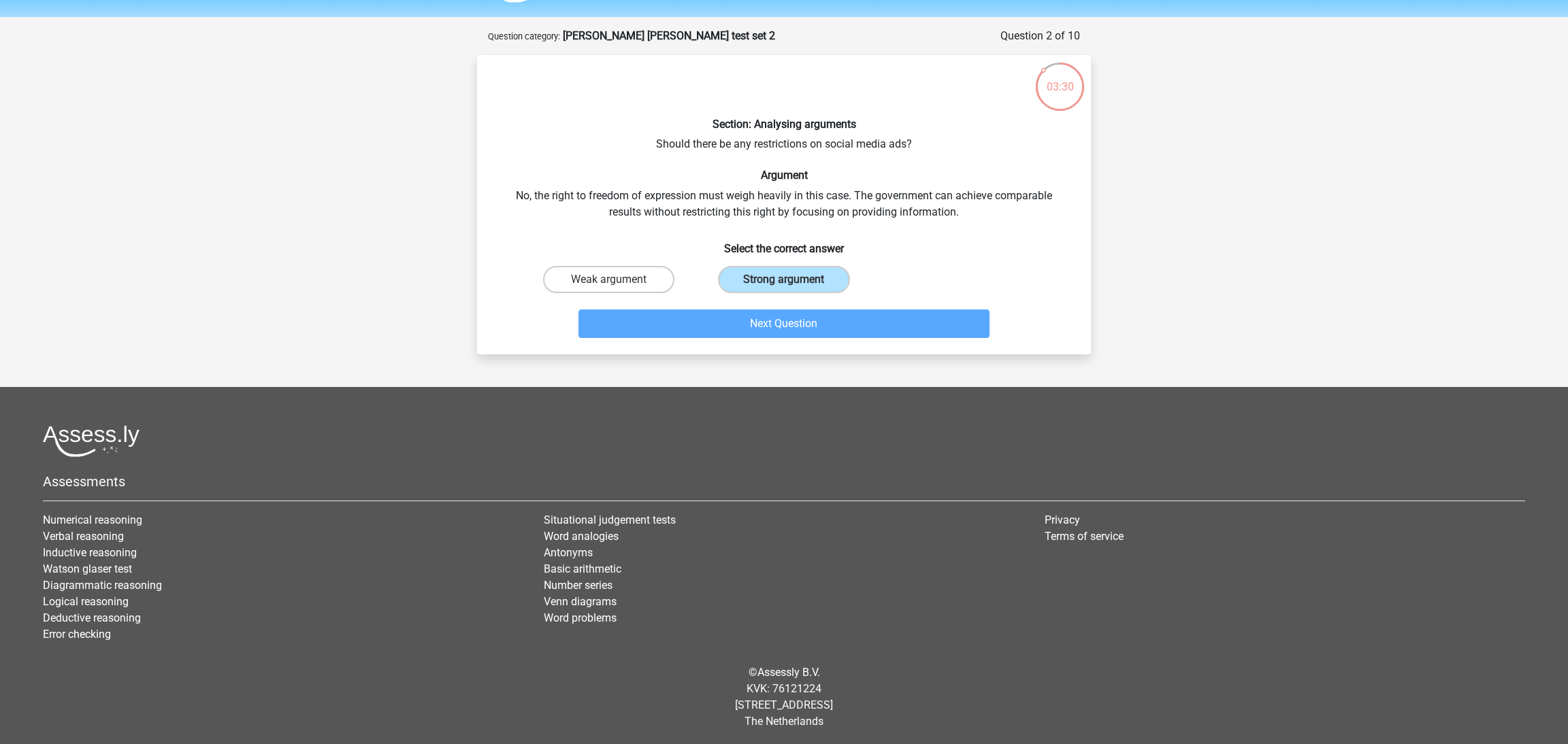
scroll to position [24, 0]
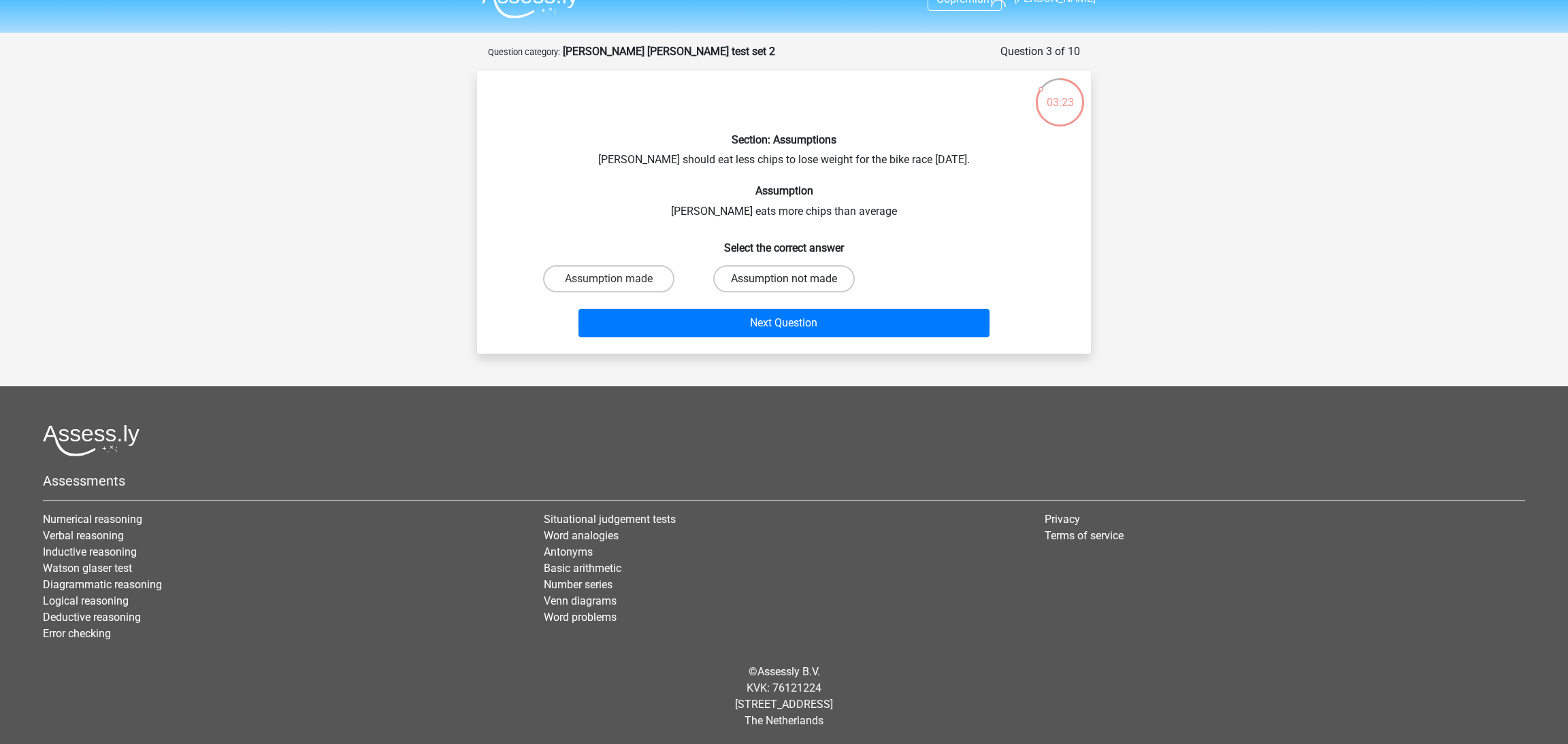
click at [829, 280] on label "Assumption not made" at bounding box center [784, 279] width 141 height 28
click at [793, 280] on input "Assumption not made" at bounding box center [788, 283] width 9 height 9
radio input "true"
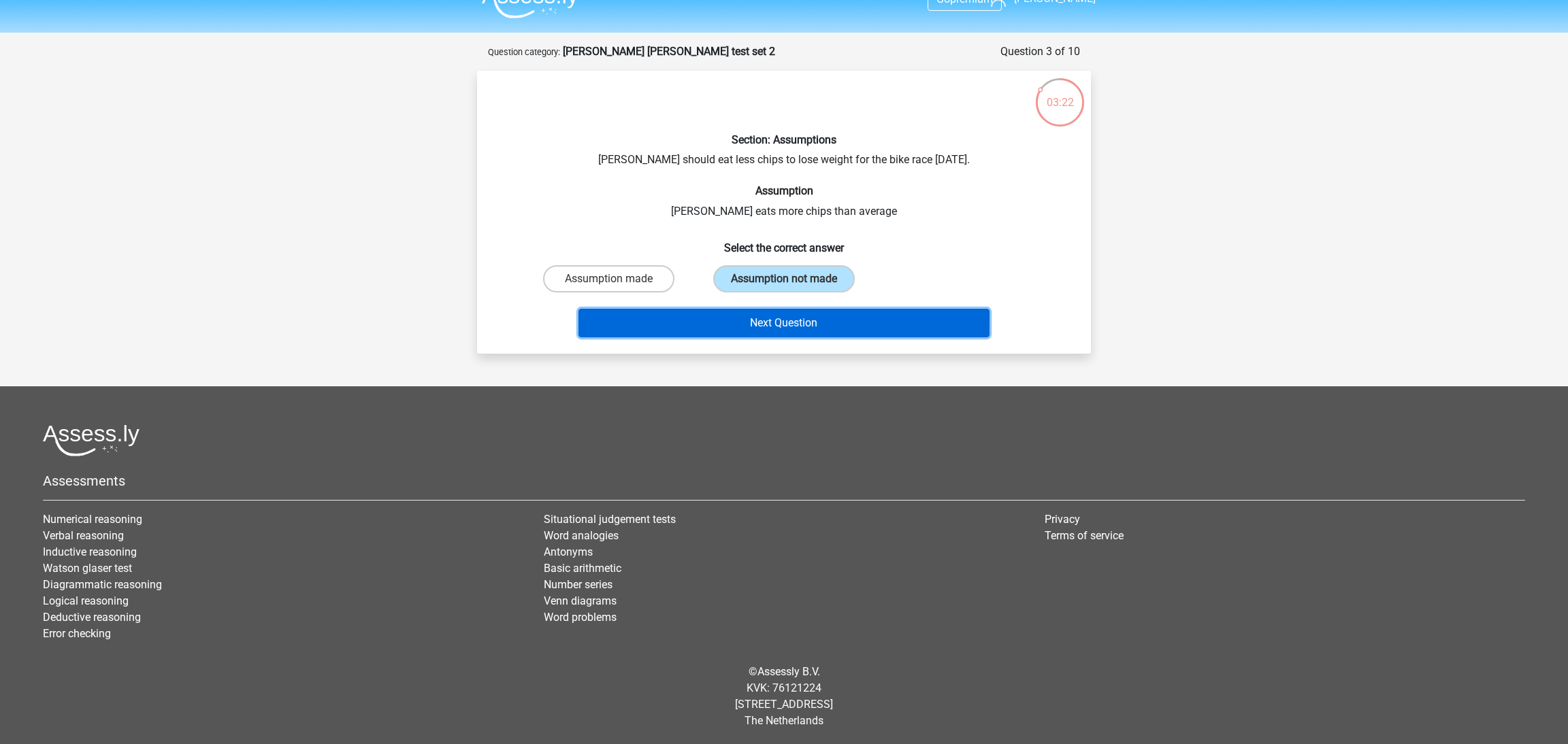
click at [846, 326] on button "Next Question" at bounding box center [784, 323] width 411 height 28
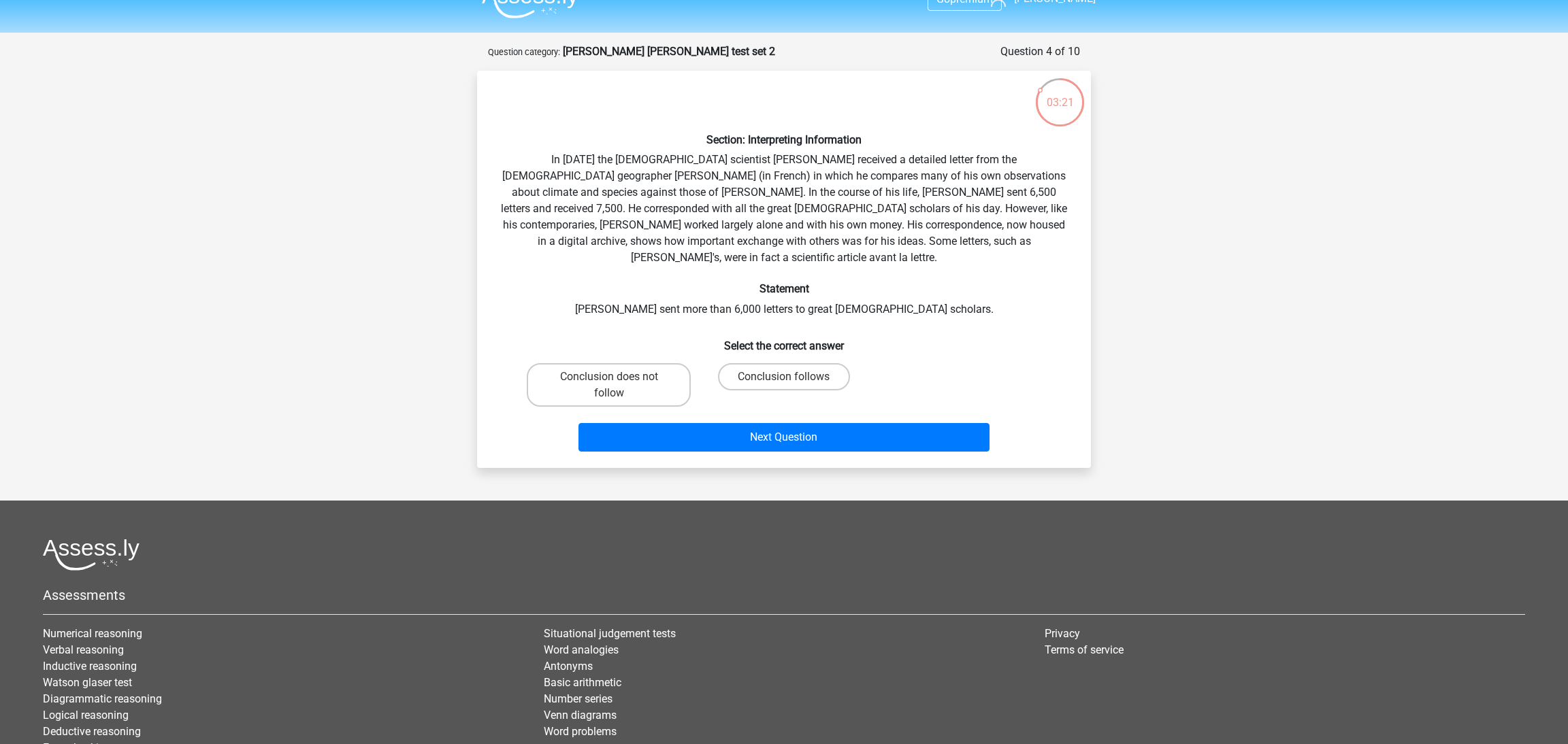
scroll to position [67, 0]
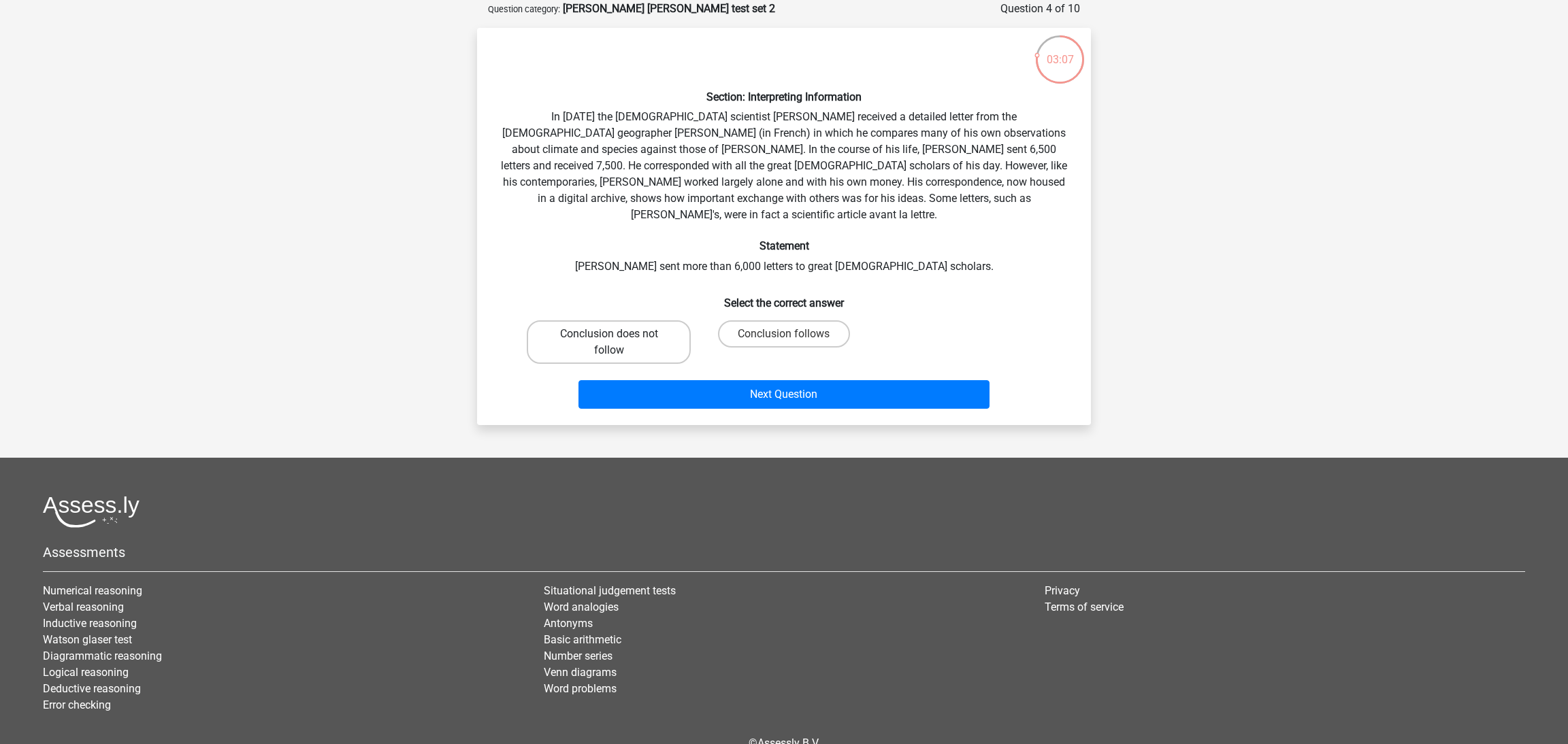
click at [640, 335] on label "Conclusion does not follow" at bounding box center [609, 342] width 164 height 44
click at [618, 335] on input "Conclusion does not follow" at bounding box center [613, 338] width 9 height 9
radio input "true"
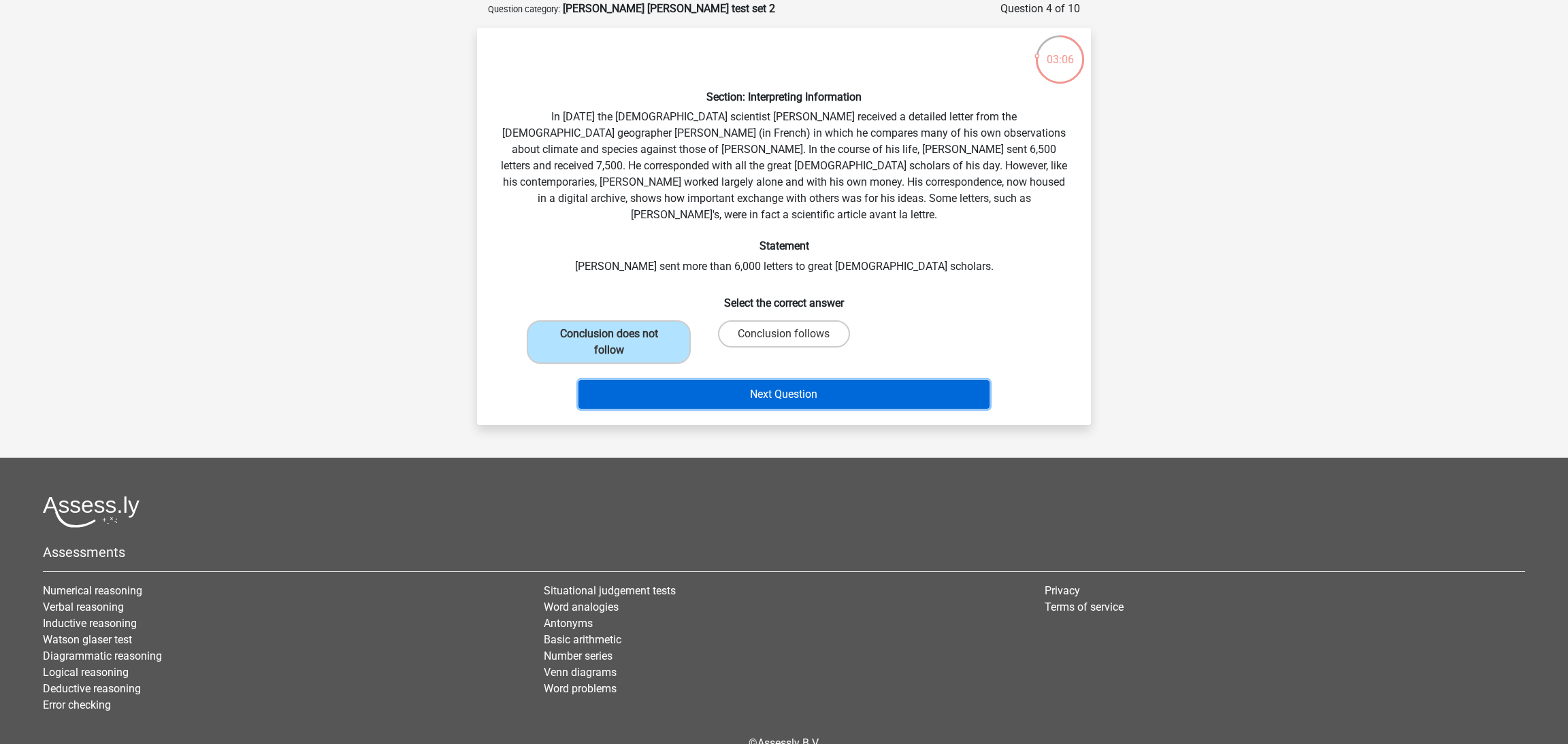
click at [681, 381] on button "Next Question" at bounding box center [784, 394] width 411 height 28
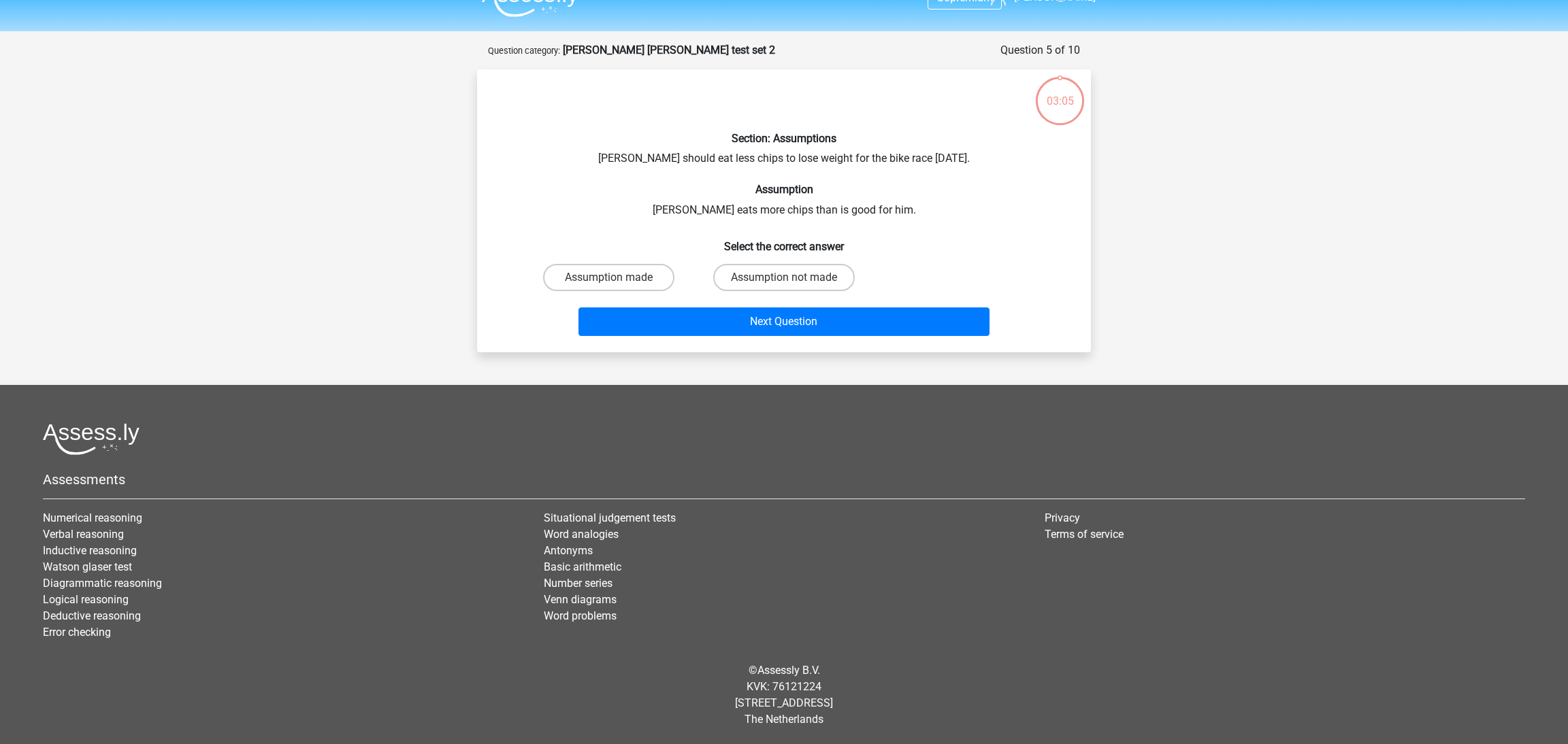
scroll to position [24, 0]
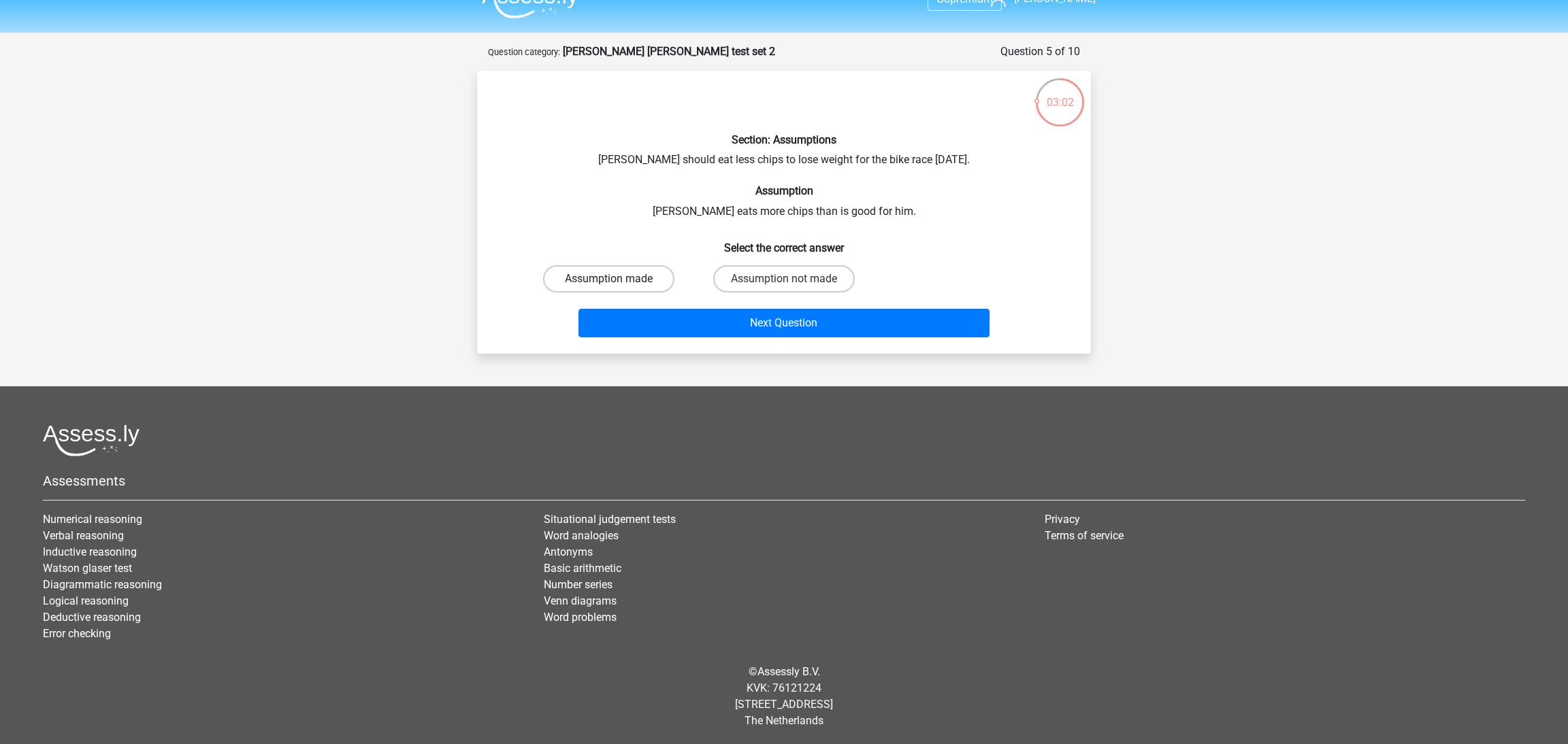
click at [656, 282] on label "Assumption made" at bounding box center [609, 279] width 131 height 28
click at [618, 282] on input "Assumption made" at bounding box center [613, 283] width 9 height 9
radio input "true"
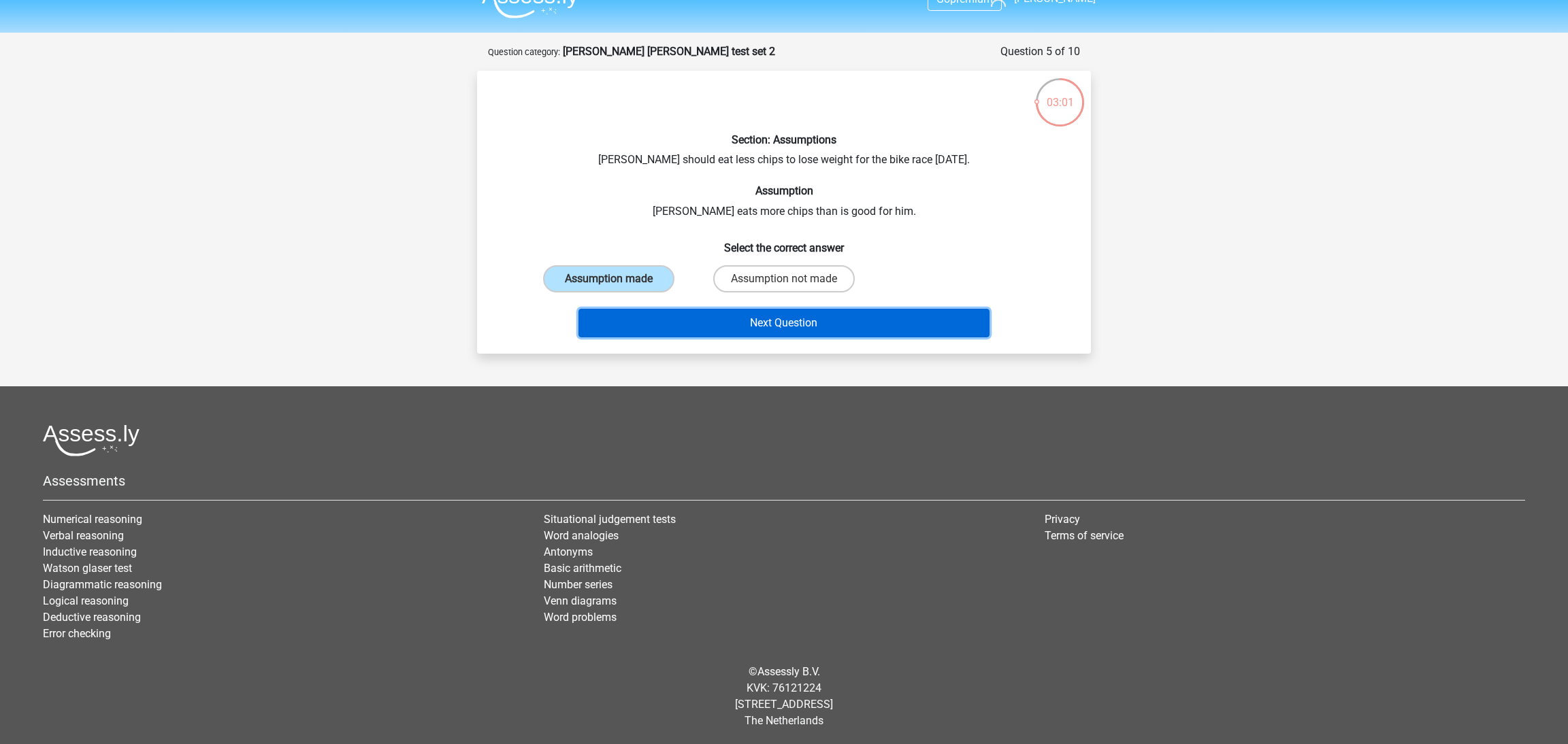
click at [685, 320] on button "Next Question" at bounding box center [784, 323] width 411 height 28
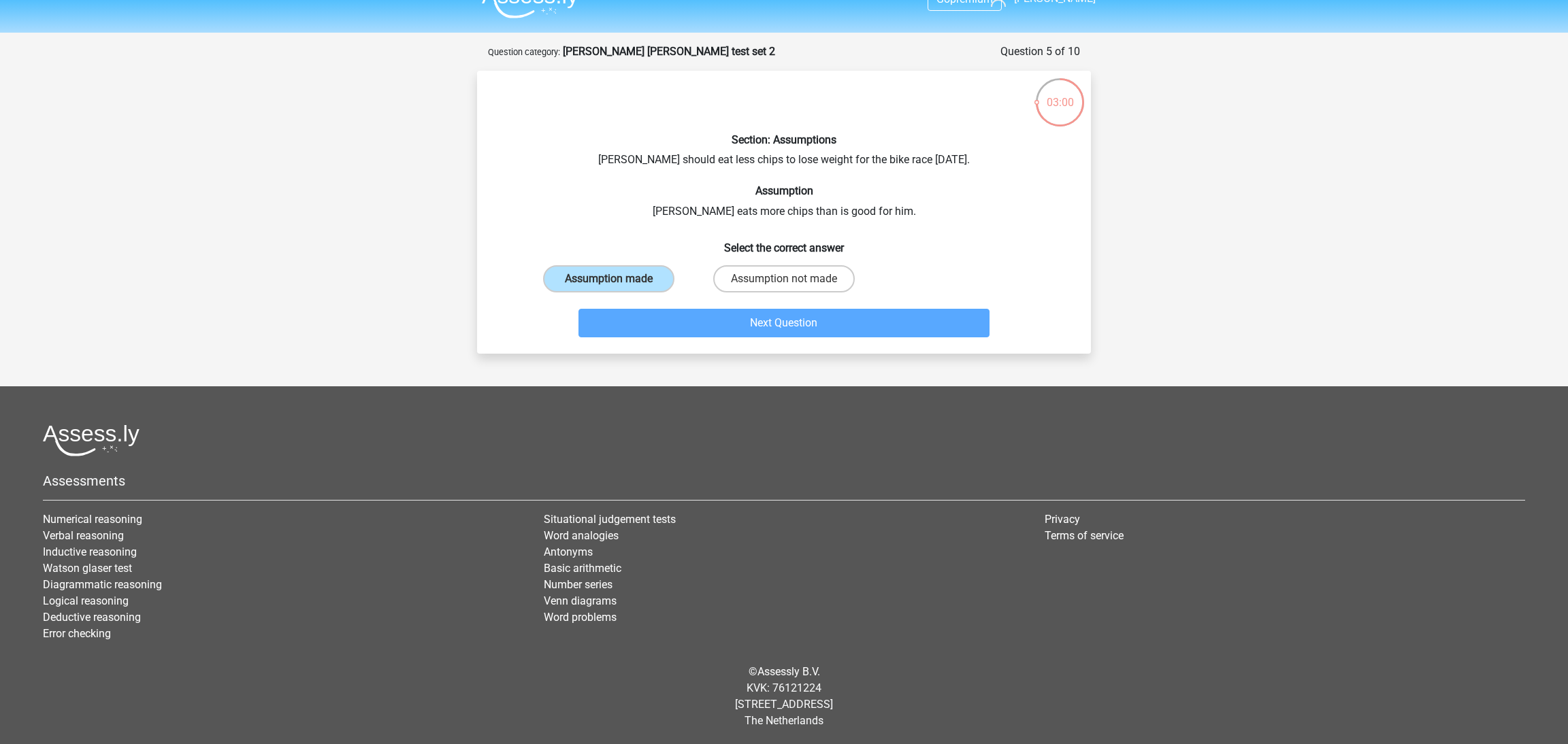
scroll to position [67, 0]
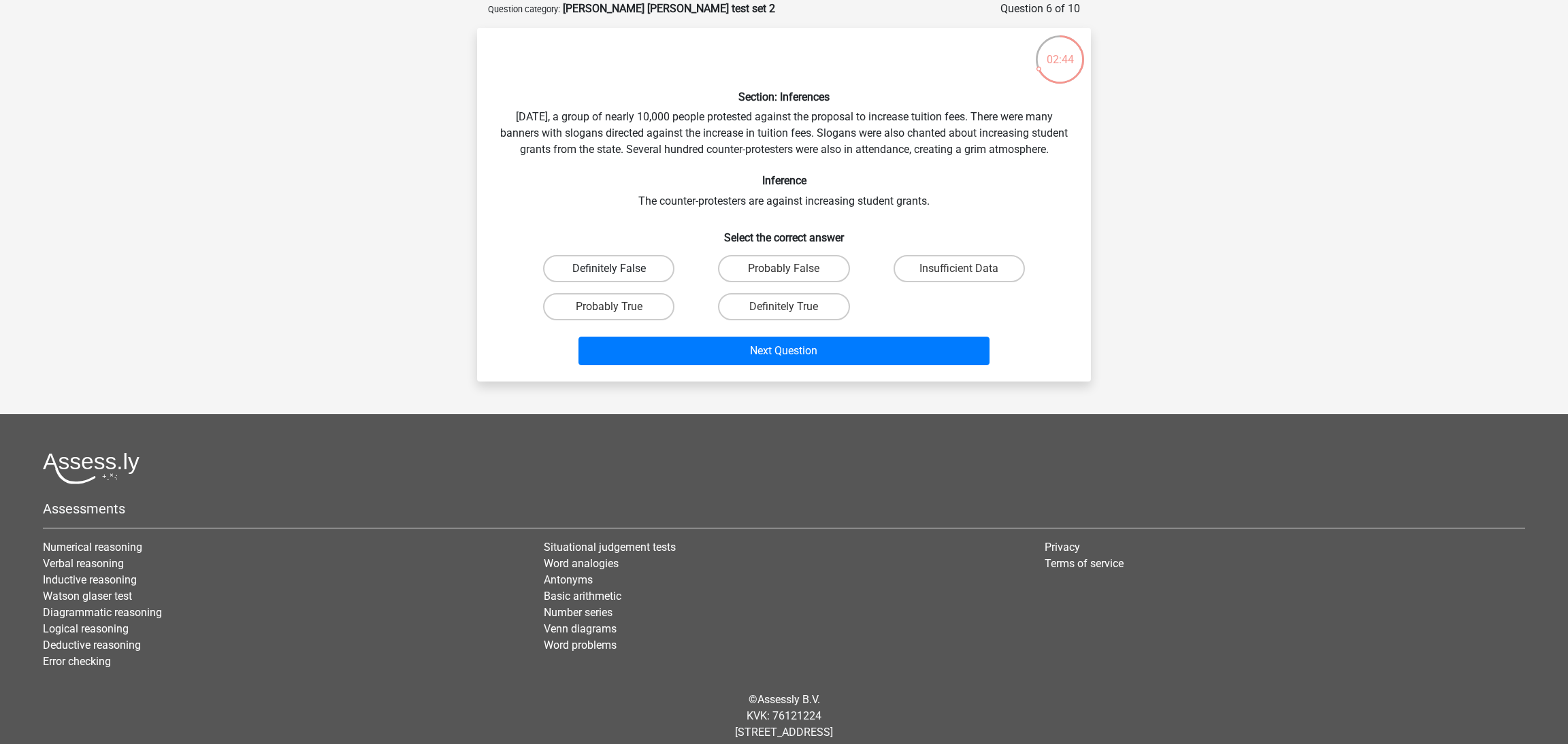
click at [623, 282] on label "Definitely False" at bounding box center [609, 269] width 131 height 28
click at [618, 277] on input "Definitely False" at bounding box center [613, 273] width 9 height 9
radio input "true"
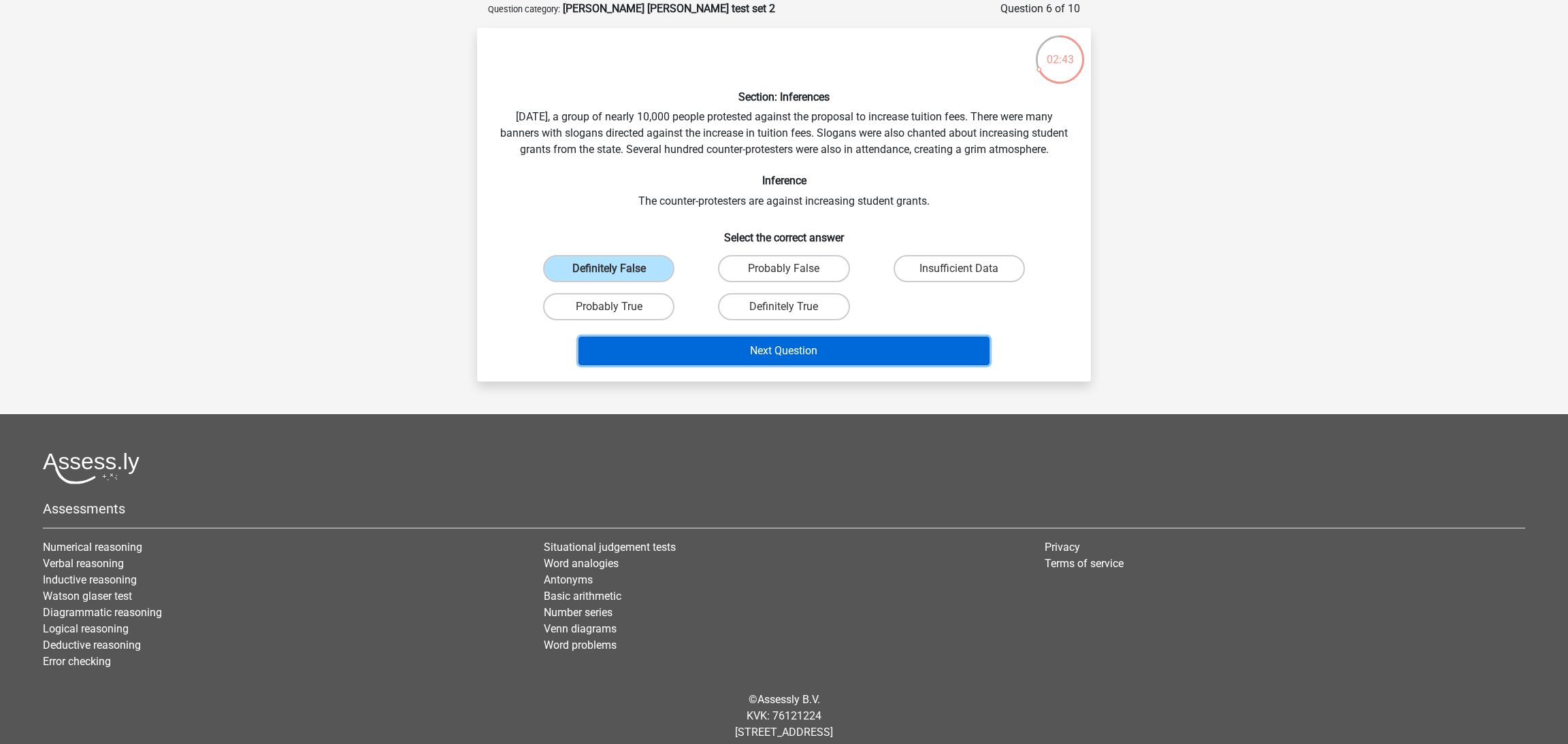
click at [717, 356] on button "Next Question" at bounding box center [784, 350] width 411 height 28
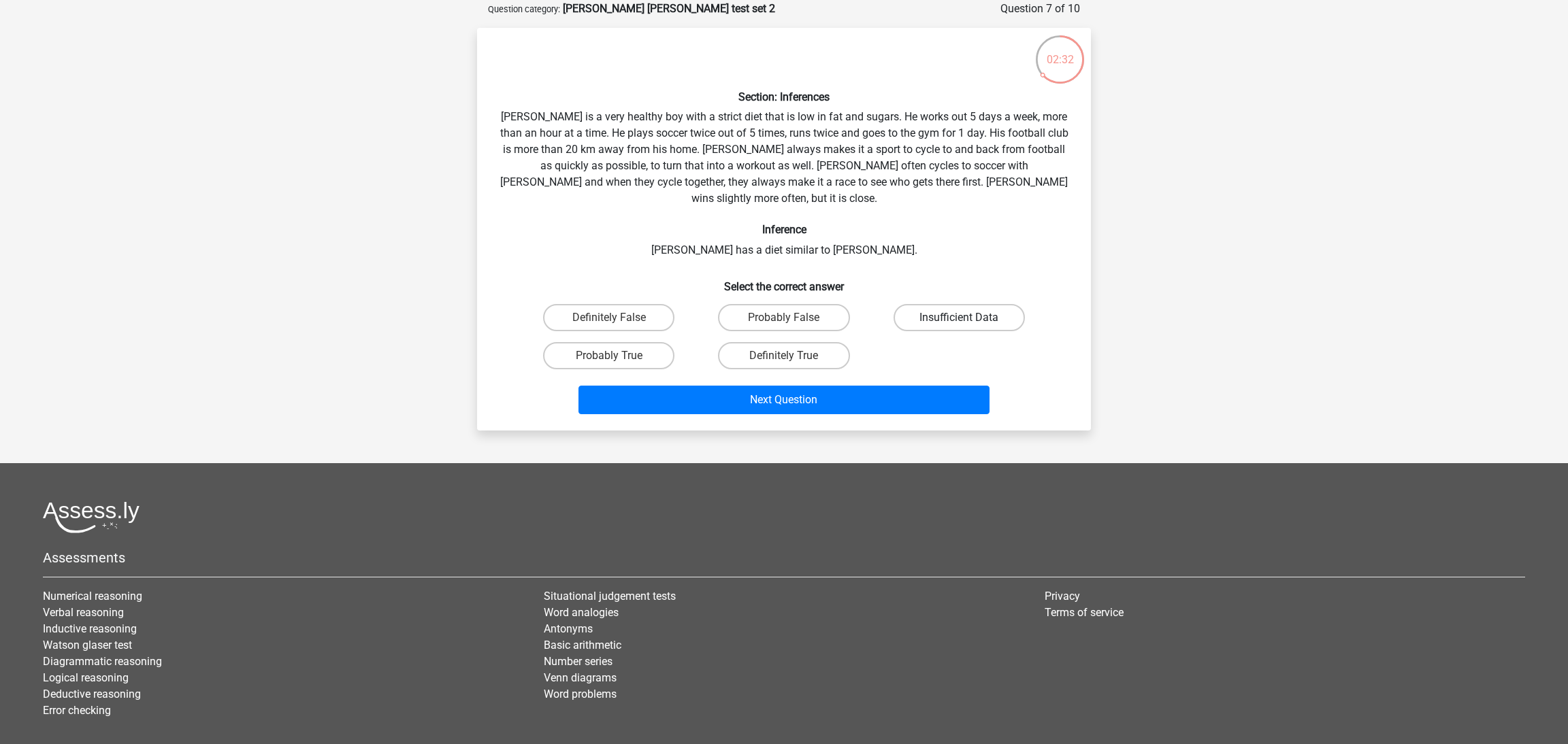
click at [924, 304] on label "Insufficient Data" at bounding box center [959, 318] width 131 height 28
click at [959, 318] on input "Insufficient Data" at bounding box center [963, 322] width 9 height 9
radio input "true"
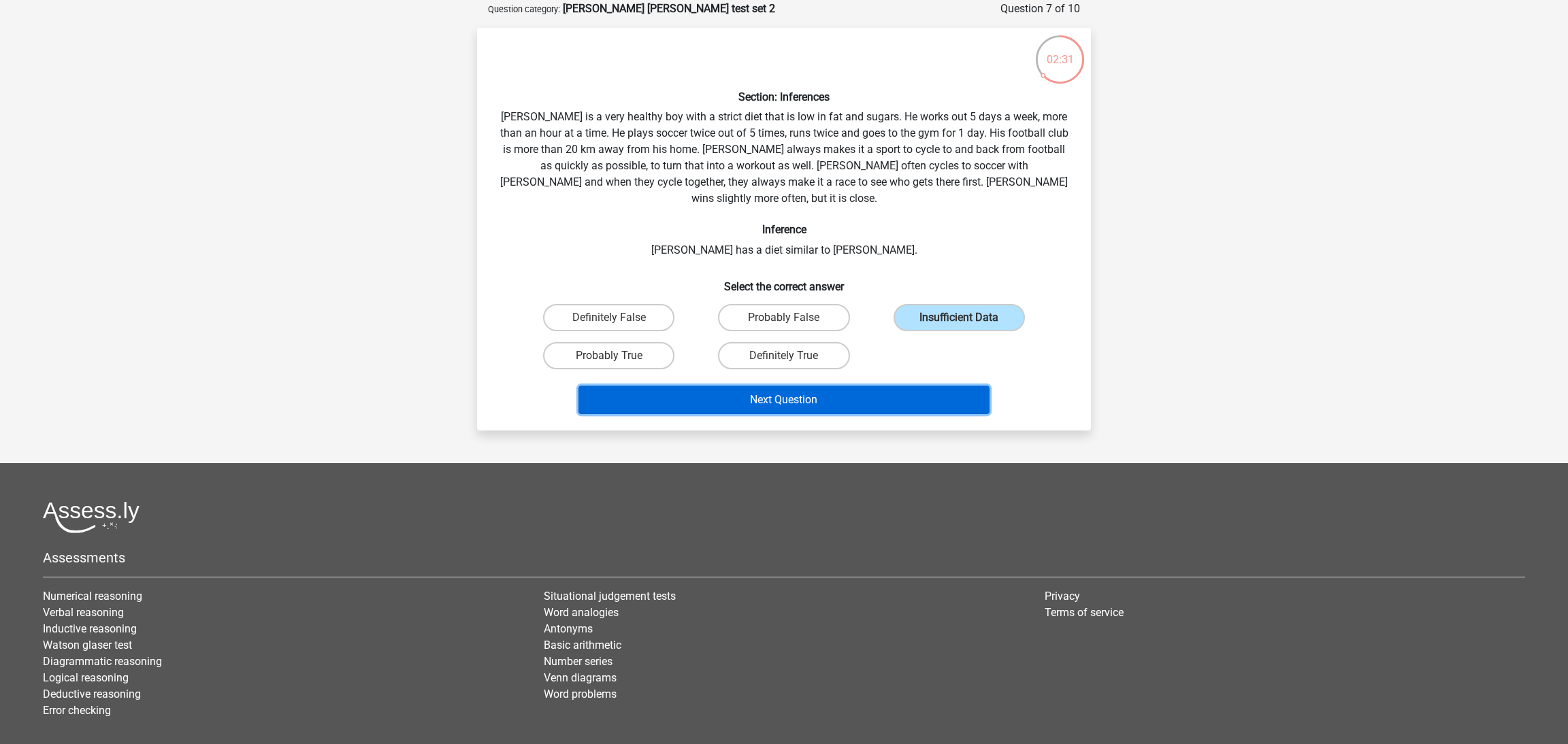
click at [921, 385] on button "Next Question" at bounding box center [784, 399] width 411 height 28
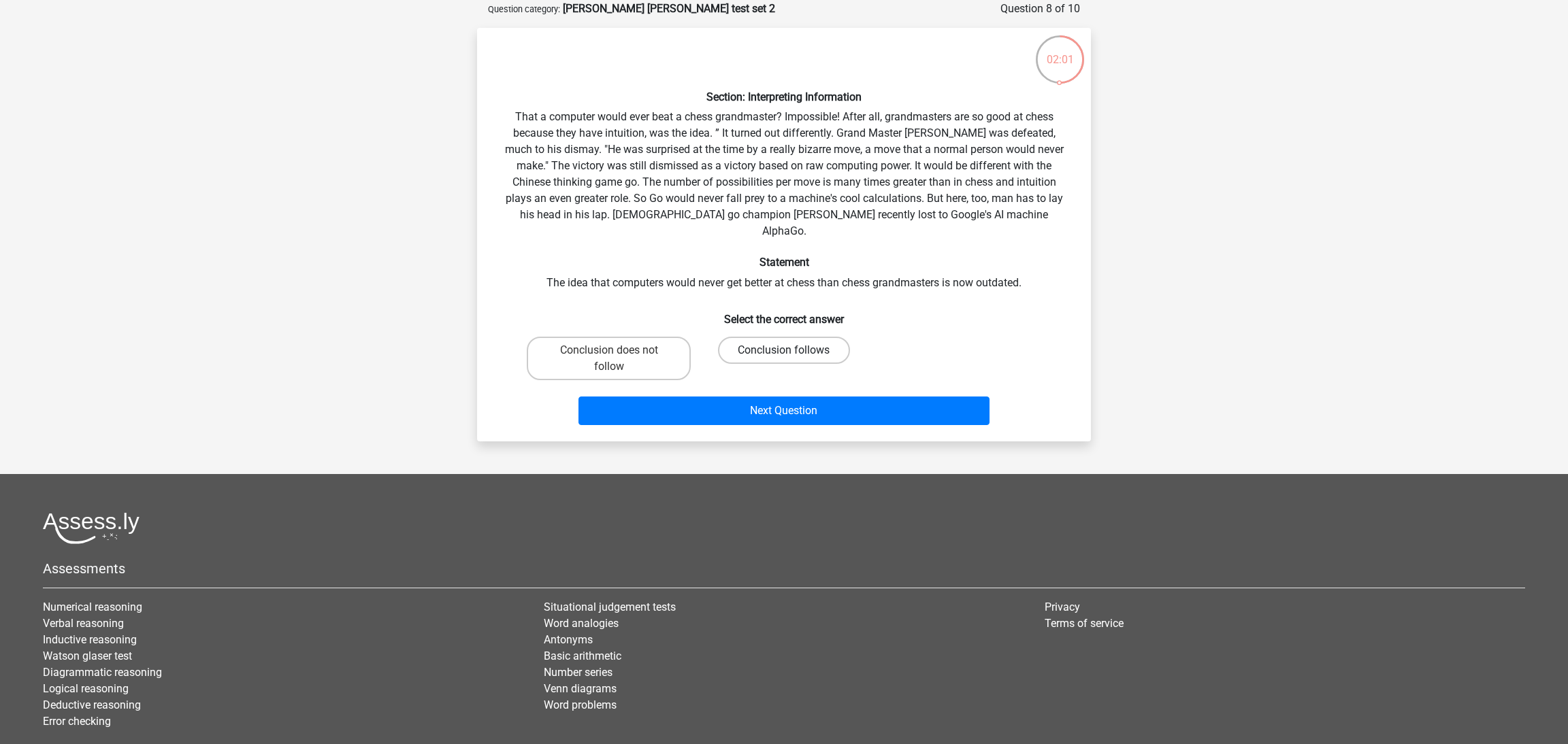
click at [761, 337] on label "Conclusion follows" at bounding box center [784, 350] width 131 height 28
click at [784, 350] on input "Conclusion follows" at bounding box center [788, 355] width 9 height 9
radio input "true"
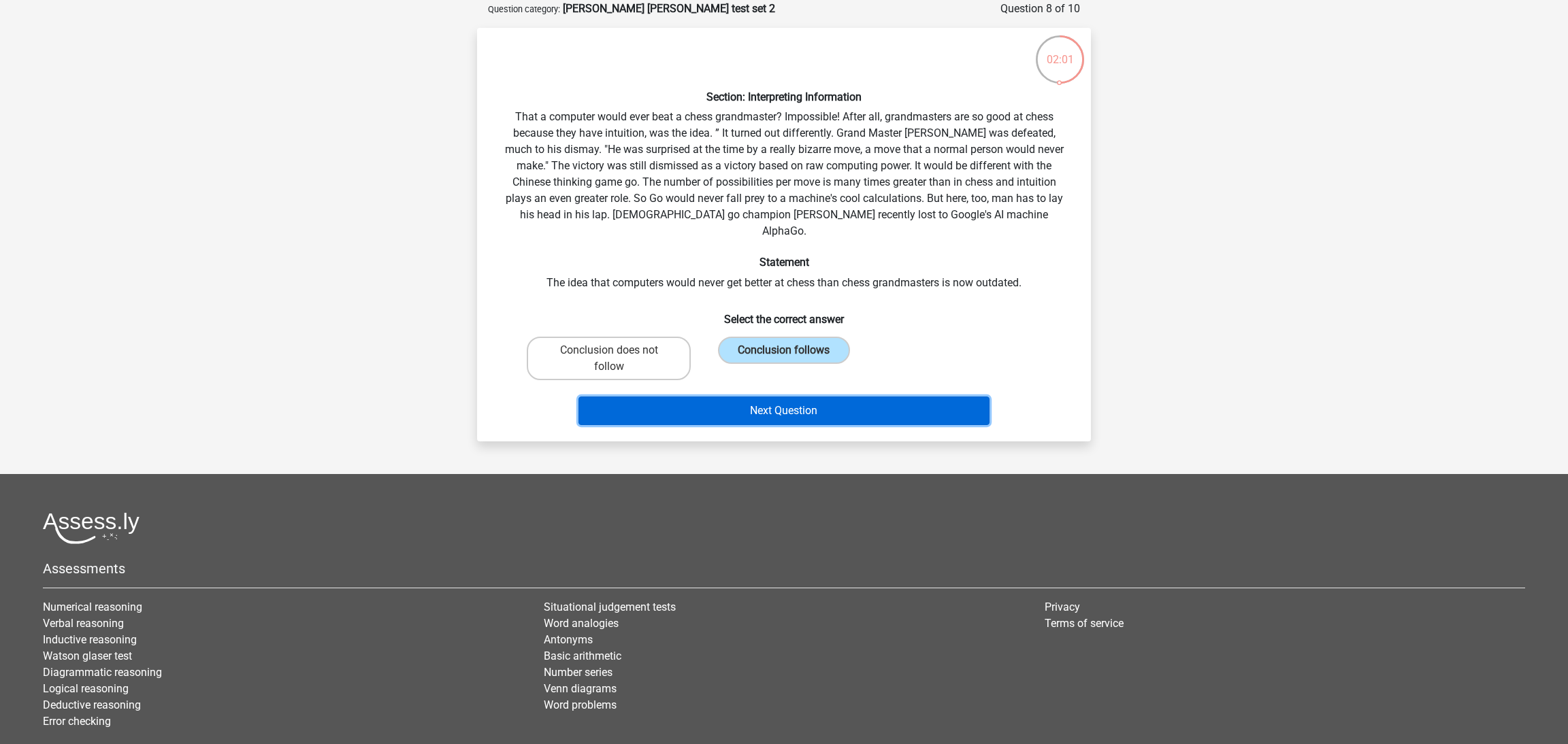
click at [790, 397] on button "Next Question" at bounding box center [784, 411] width 411 height 28
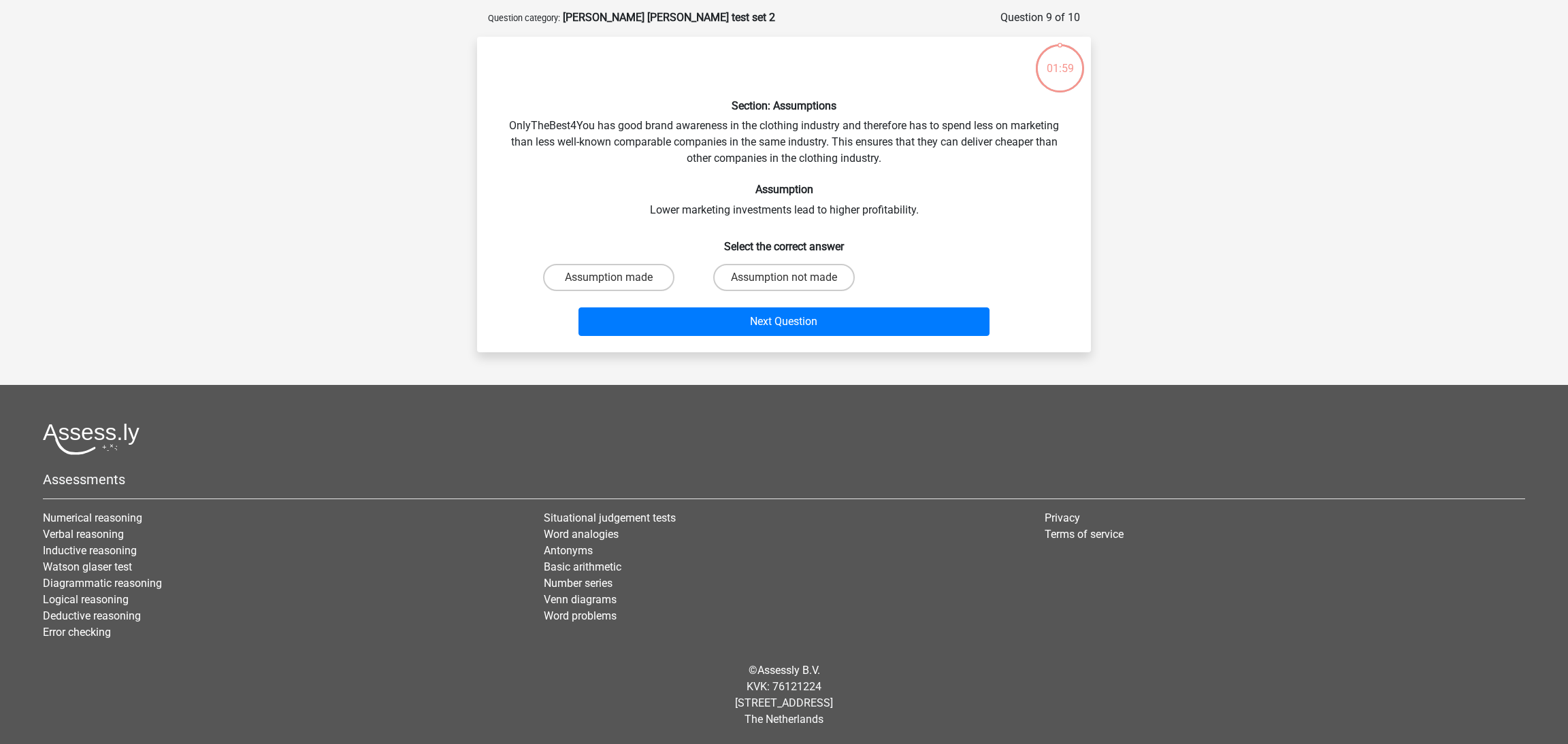
scroll to position [57, 0]
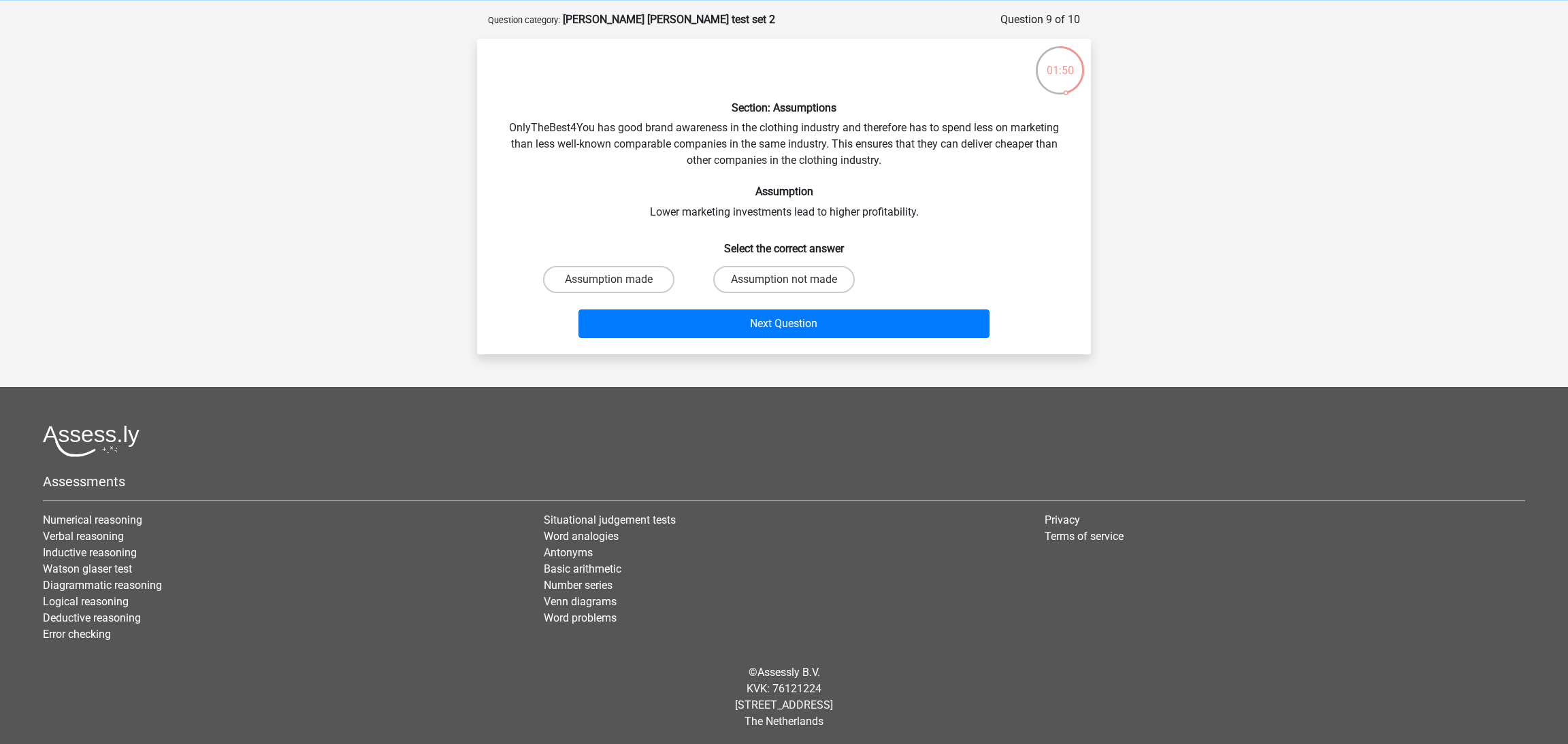
click at [789, 281] on input "Assumption not made" at bounding box center [788, 284] width 9 height 9
radio input "true"
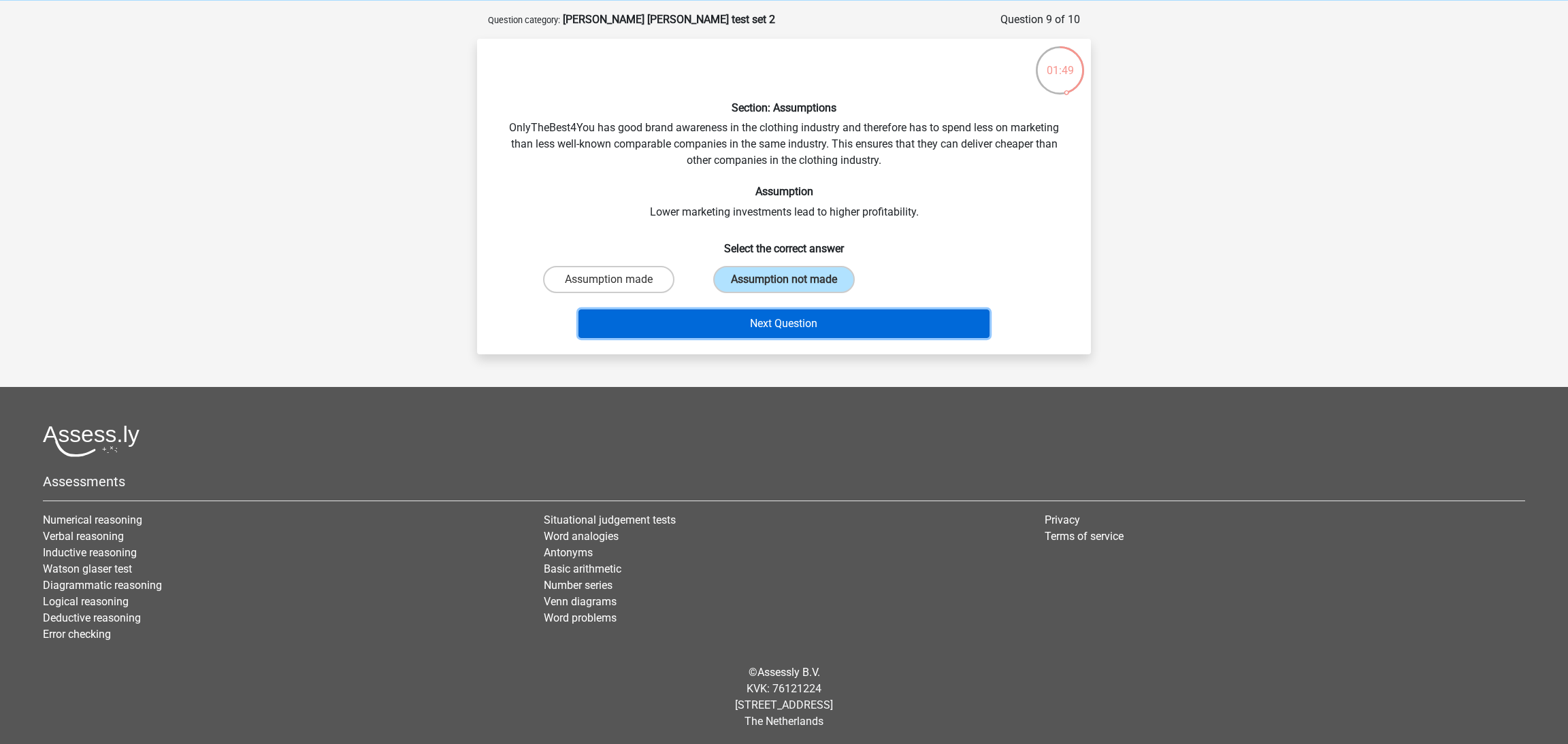
click at [831, 325] on button "Next Question" at bounding box center [784, 324] width 411 height 28
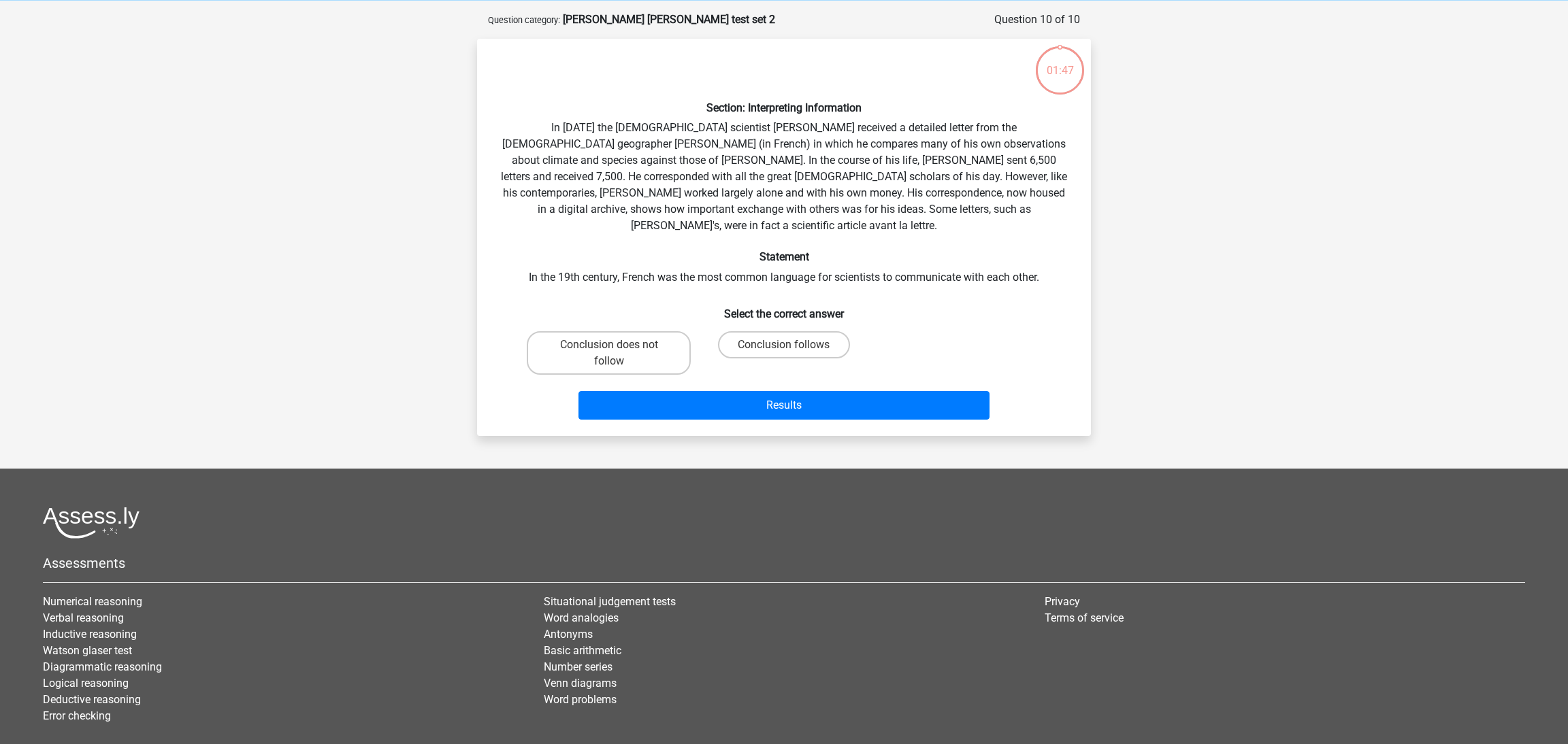
scroll to position [67, 0]
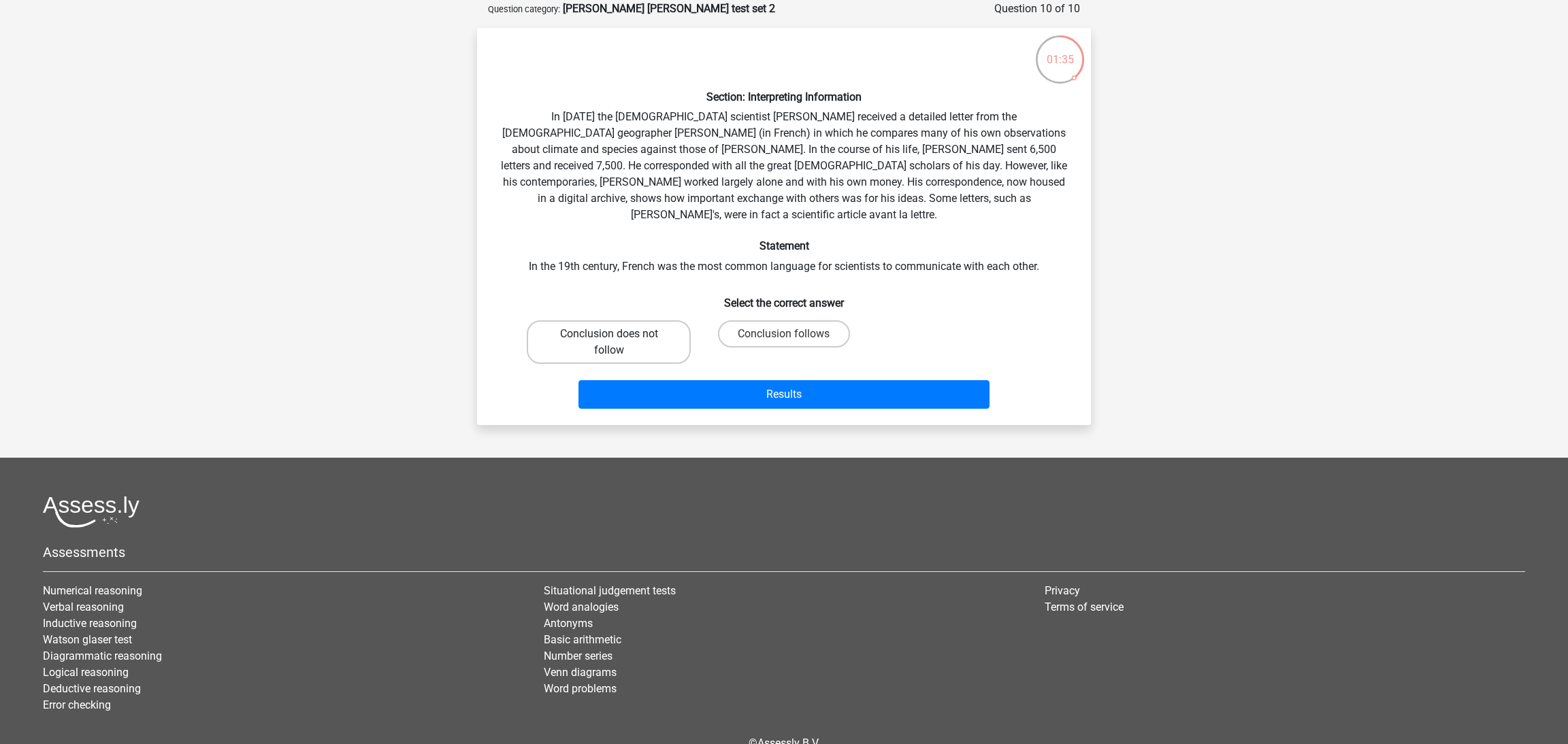
click at [630, 334] on label "Conclusion does not follow" at bounding box center [609, 342] width 164 height 44
click at [618, 334] on input "Conclusion does not follow" at bounding box center [613, 338] width 9 height 9
radio input "true"
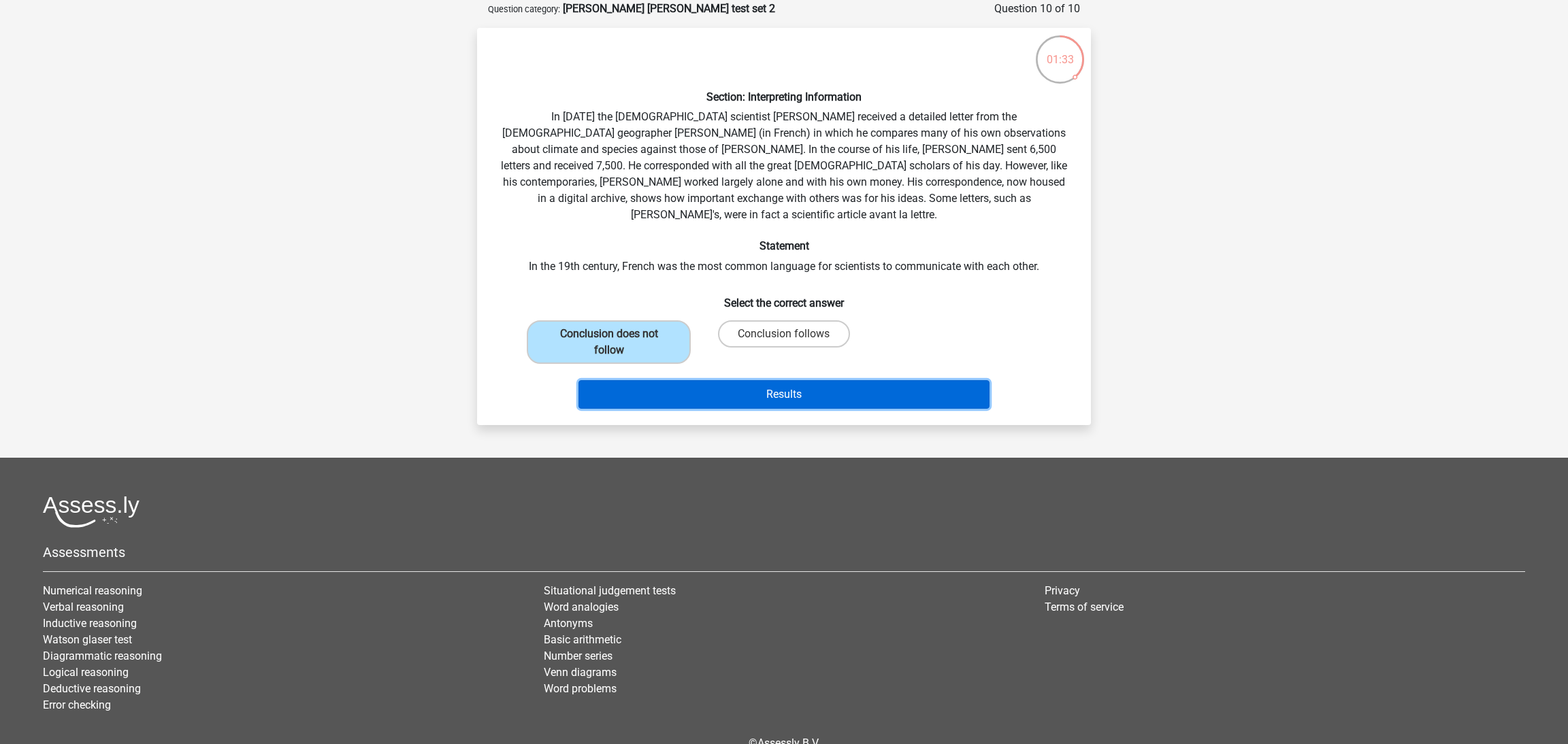
click at [837, 384] on button "Results" at bounding box center [784, 394] width 411 height 28
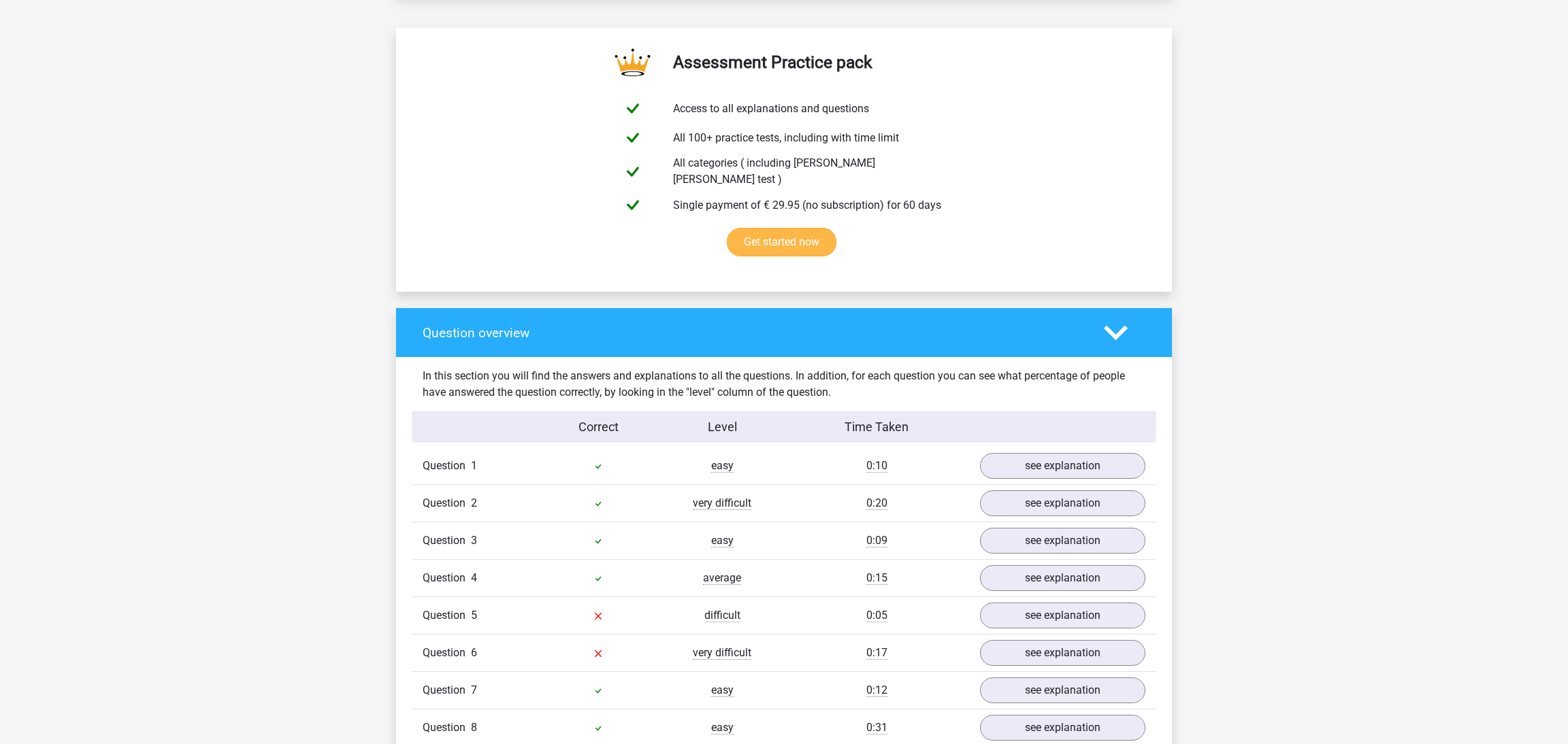
scroll to position [1004, 0]
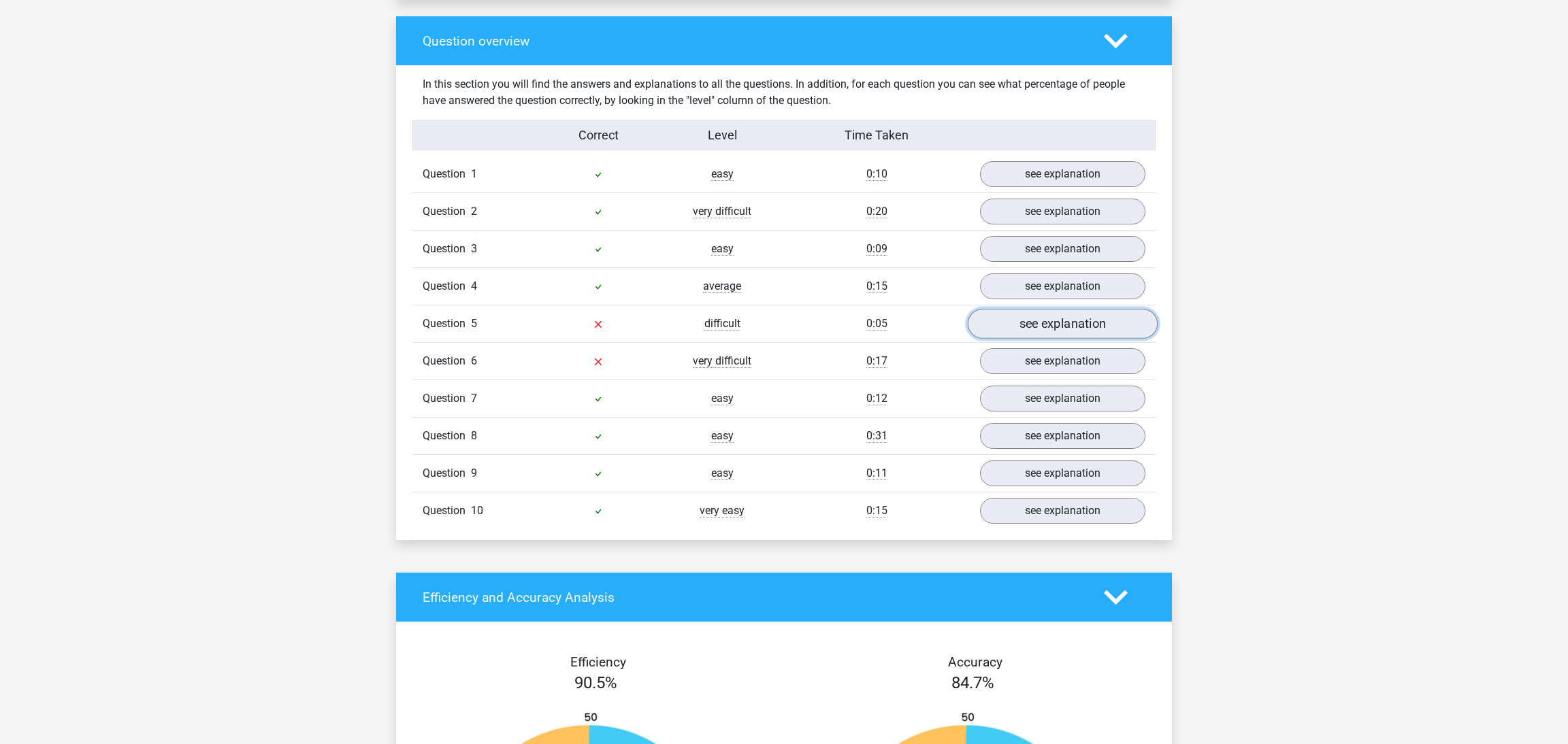
click at [1036, 317] on link "see explanation" at bounding box center [1062, 325] width 190 height 30
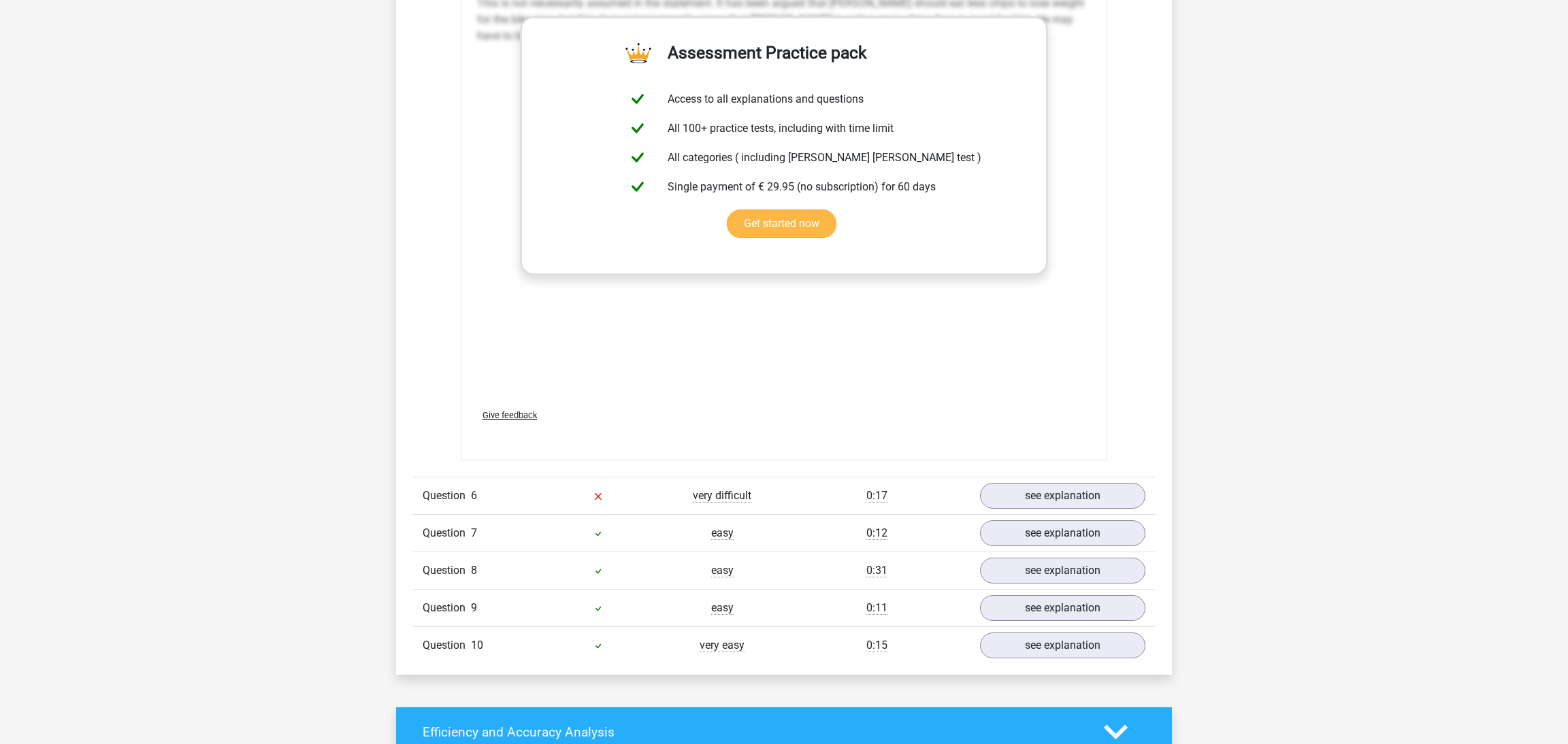
scroll to position [1674, 0]
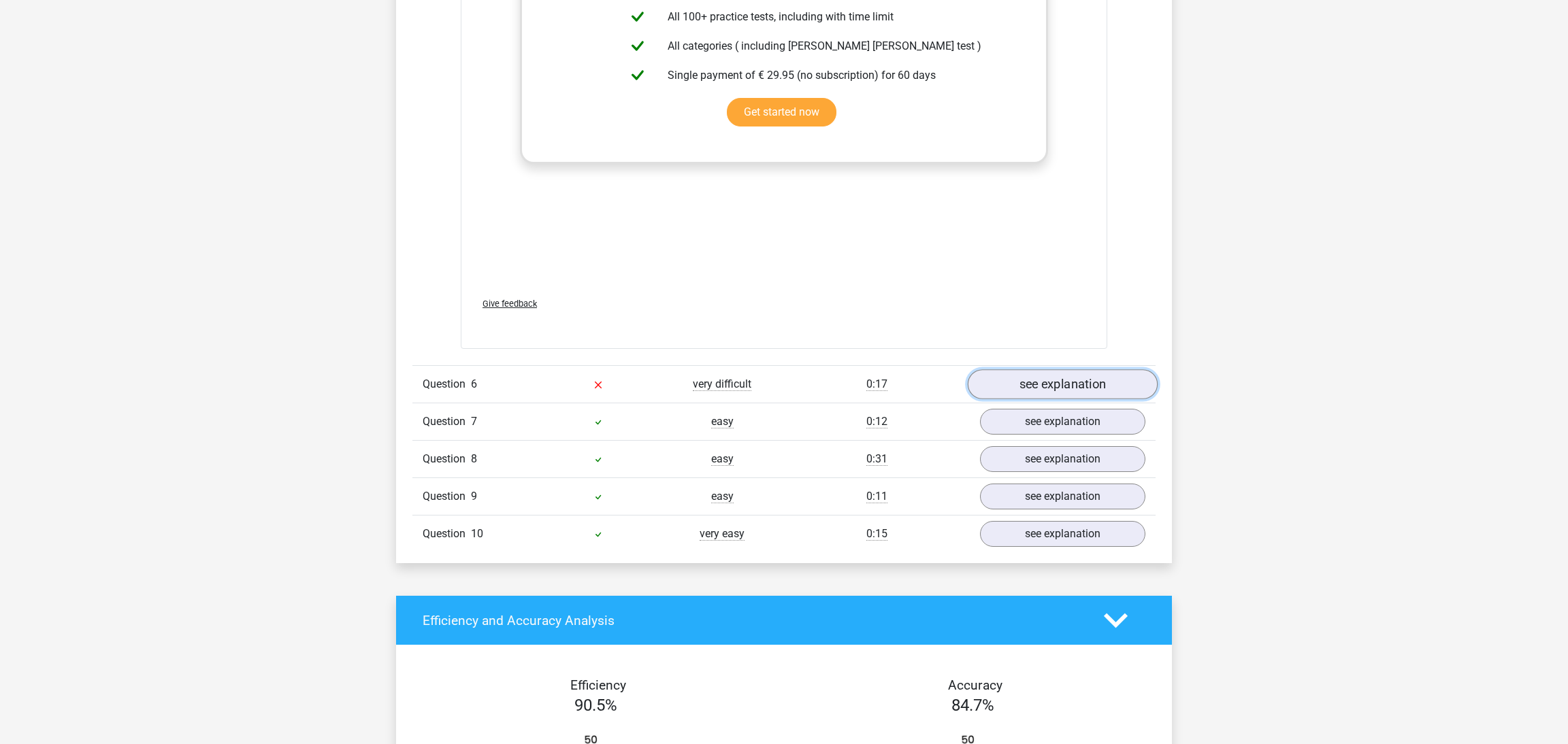
click at [1021, 378] on link "see explanation" at bounding box center [1062, 384] width 190 height 30
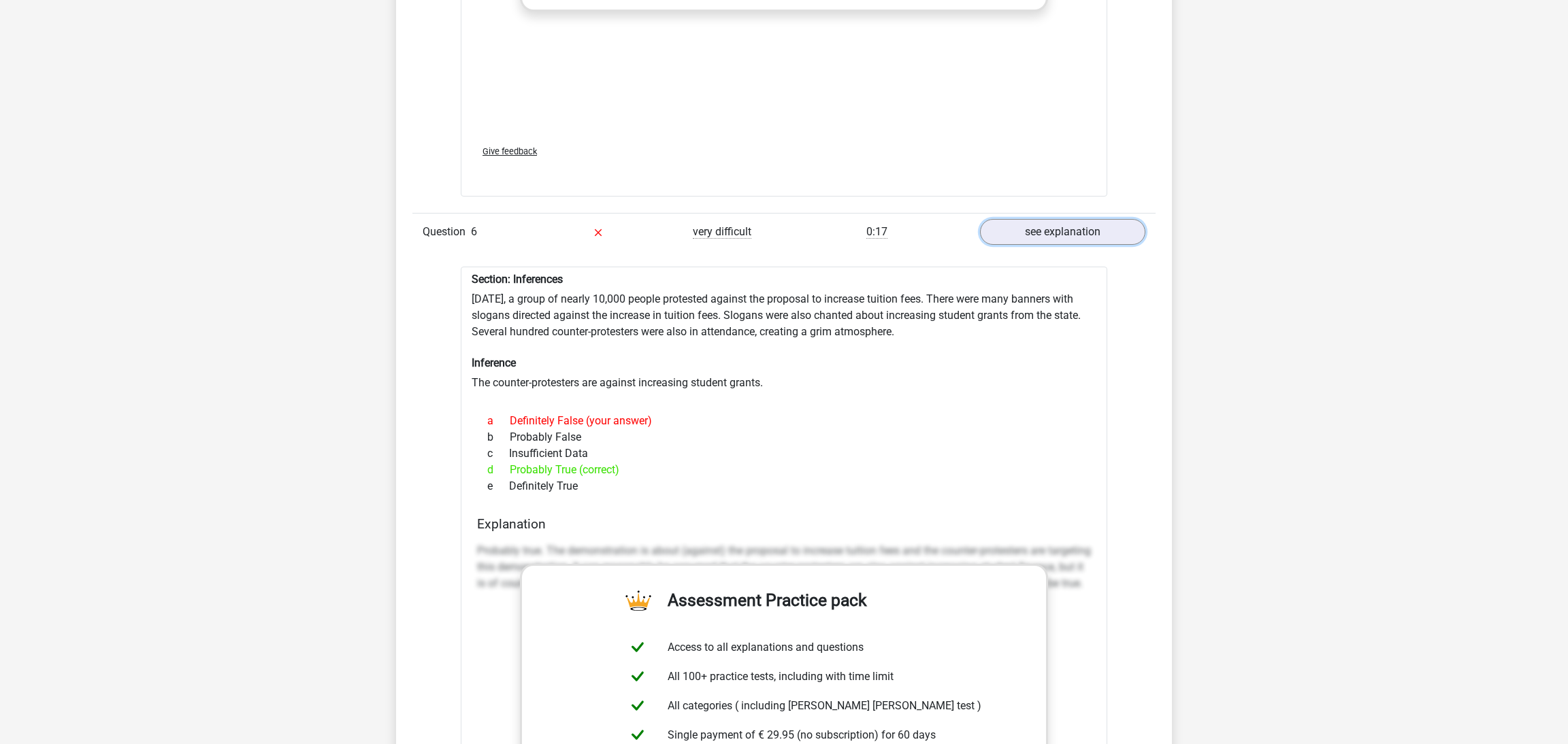
scroll to position [2008, 0]
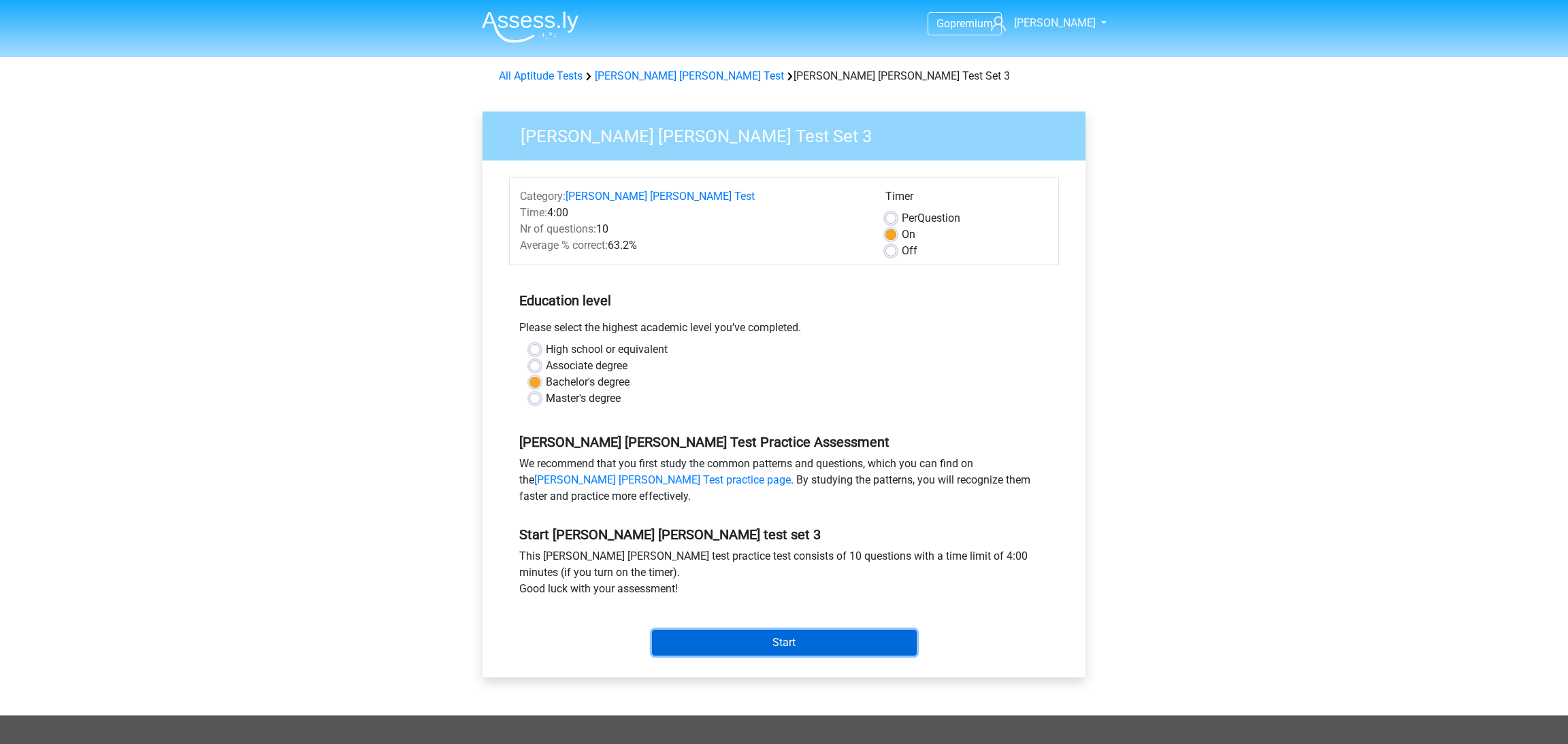
click at [702, 641] on input "Start" at bounding box center [784, 643] width 265 height 26
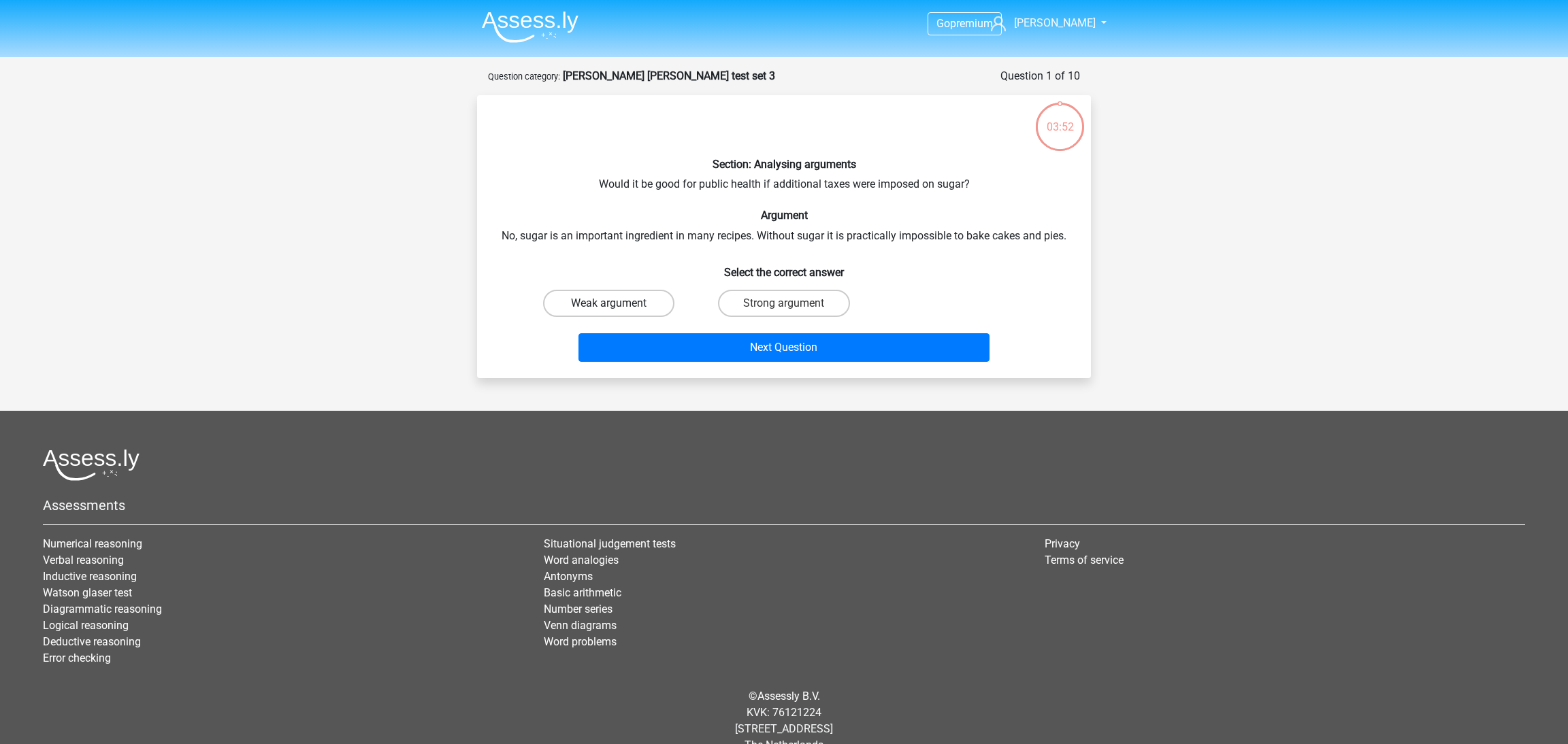
click at [644, 296] on label "Weak argument" at bounding box center [609, 303] width 131 height 28
click at [618, 303] on input "Weak argument" at bounding box center [613, 307] width 9 height 9
radio input "true"
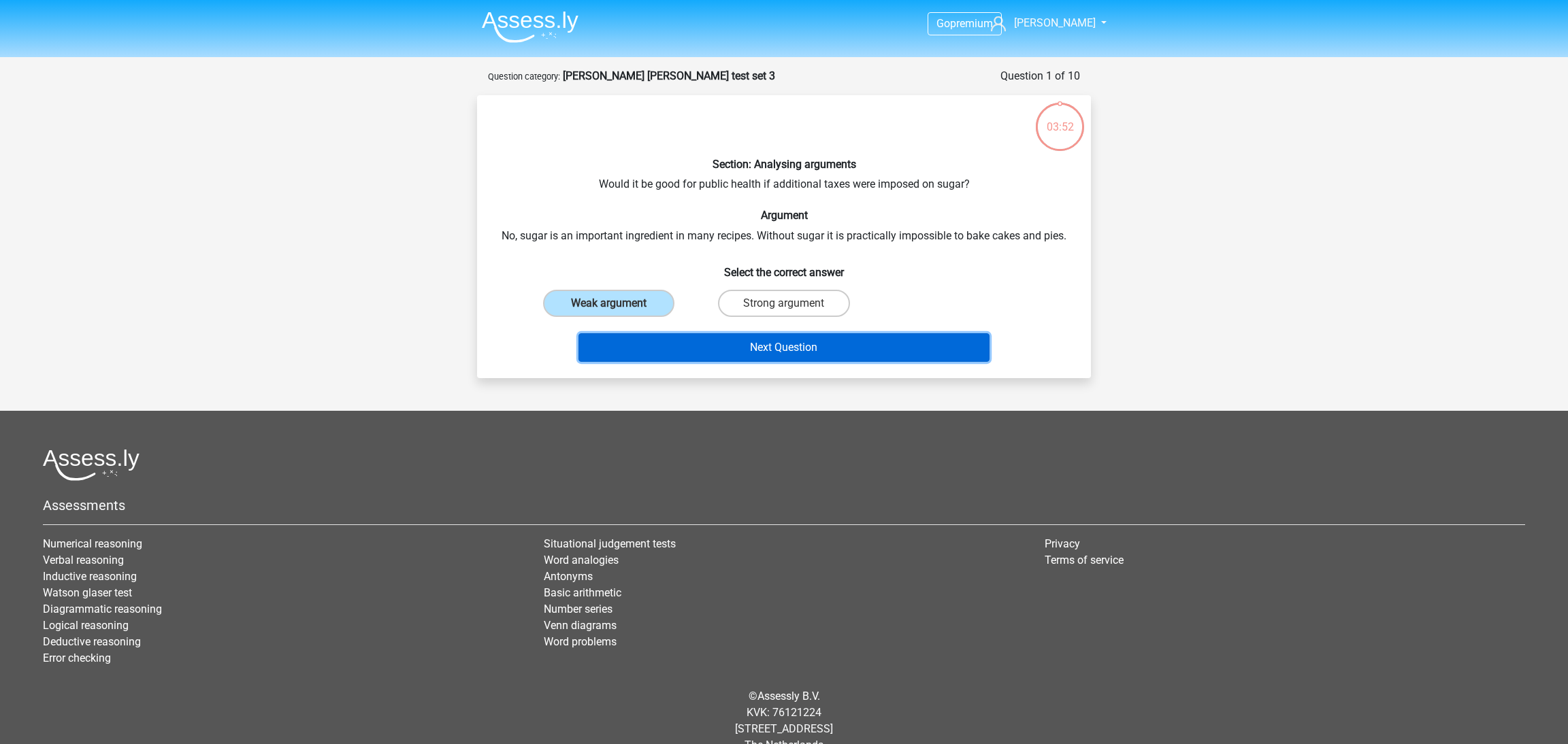
click at [709, 339] on button "Next Question" at bounding box center [784, 347] width 411 height 28
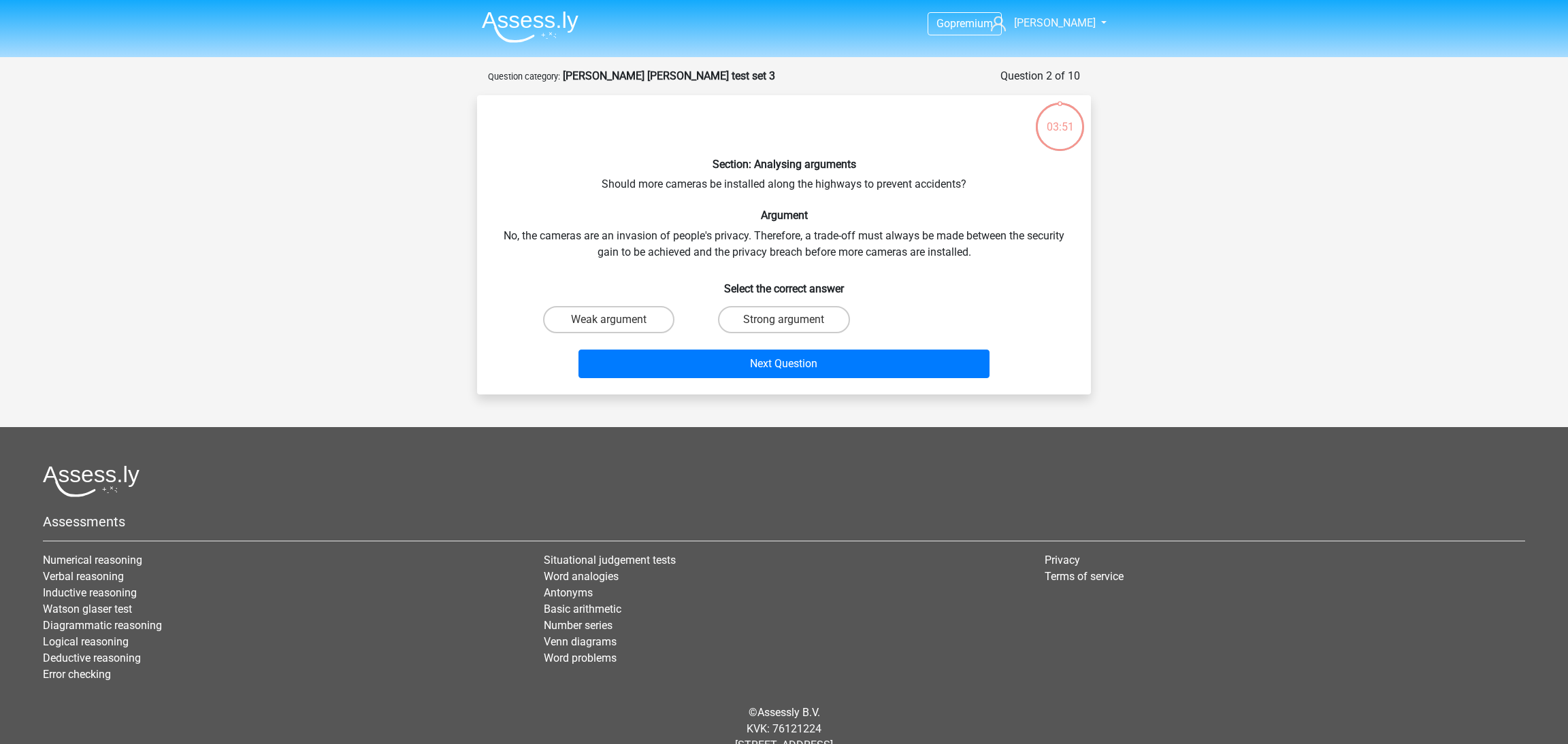
scroll to position [40, 0]
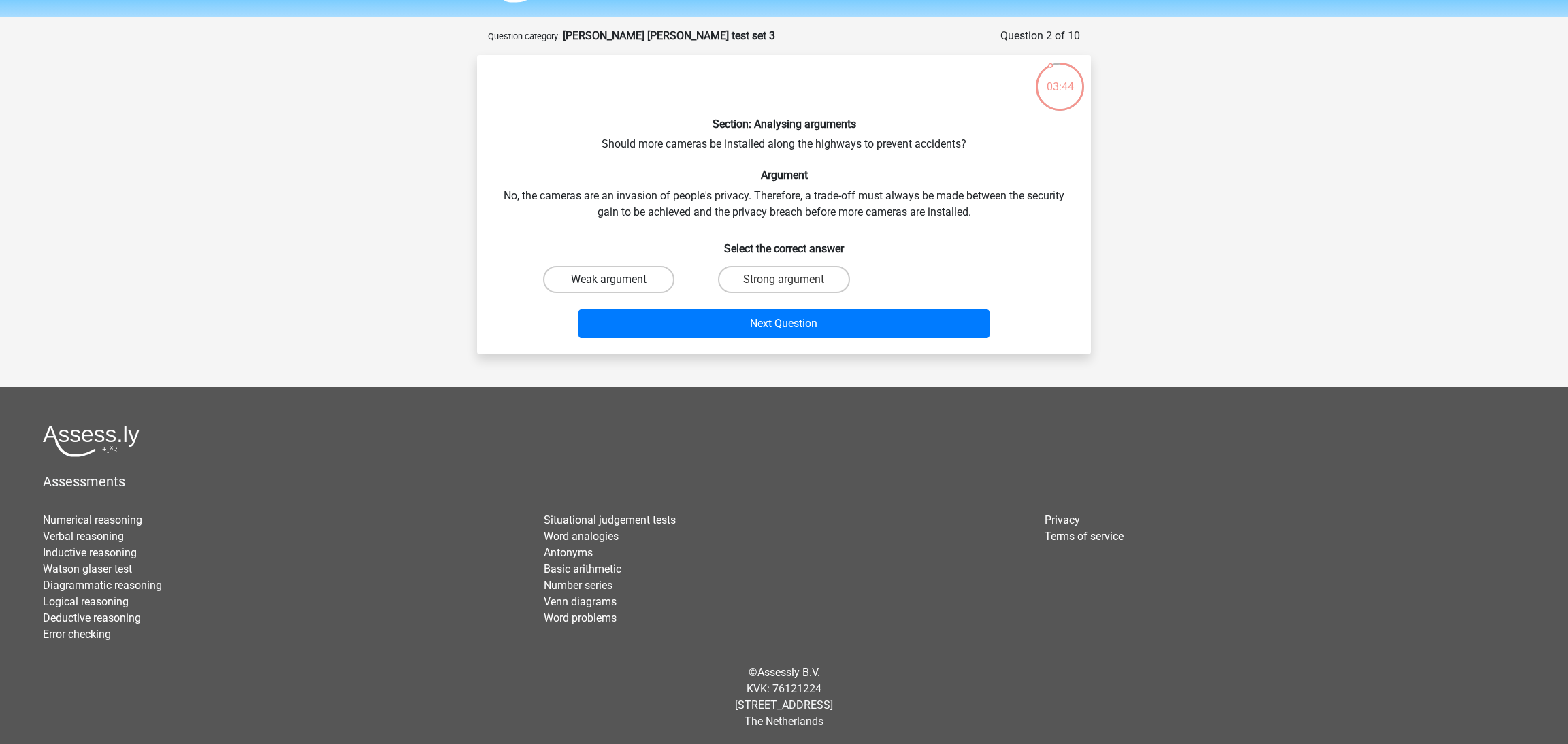
click at [636, 282] on label "Weak argument" at bounding box center [609, 280] width 131 height 28
click at [618, 282] on input "Weak argument" at bounding box center [613, 284] width 9 height 9
radio input "true"
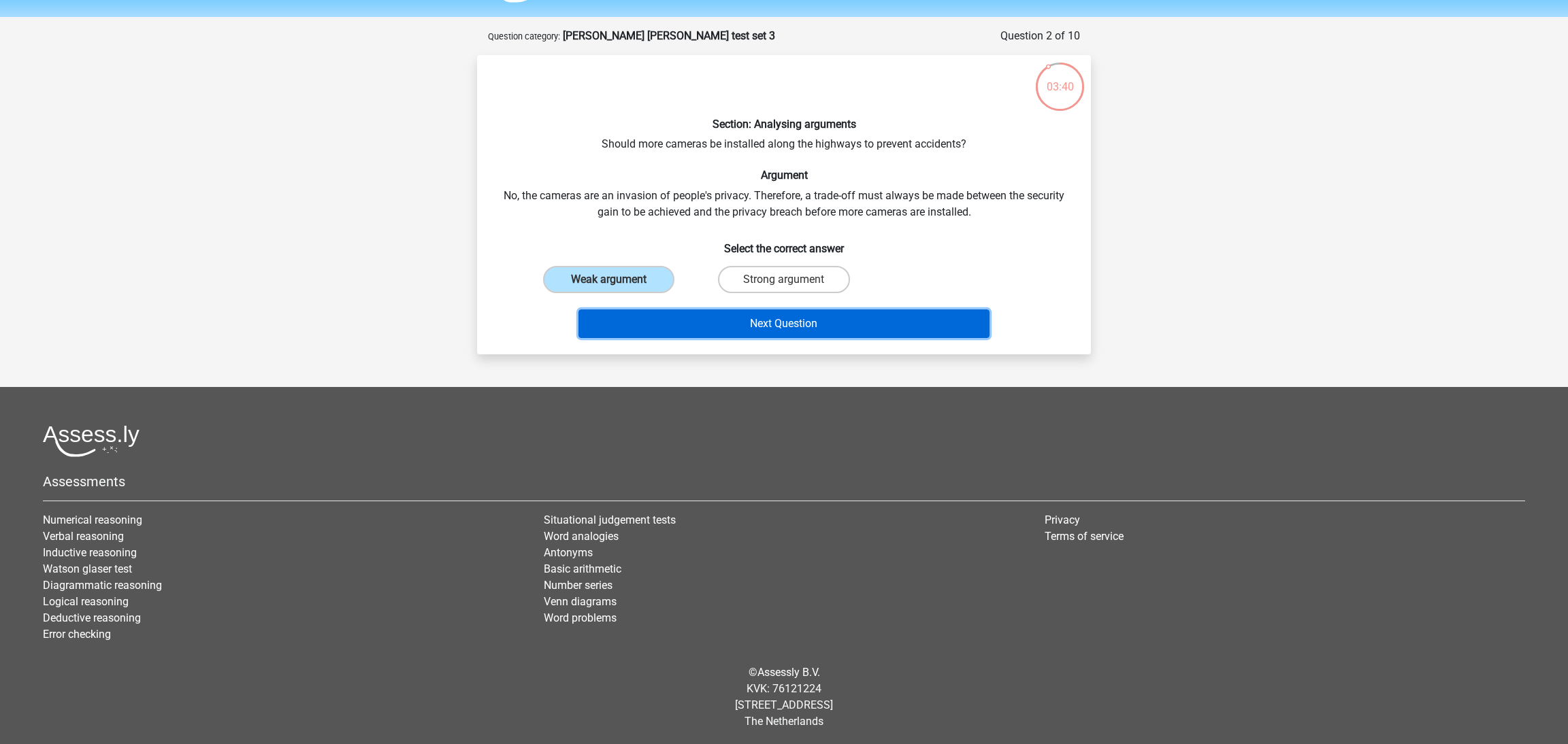
click at [699, 318] on button "Next Question" at bounding box center [784, 324] width 411 height 28
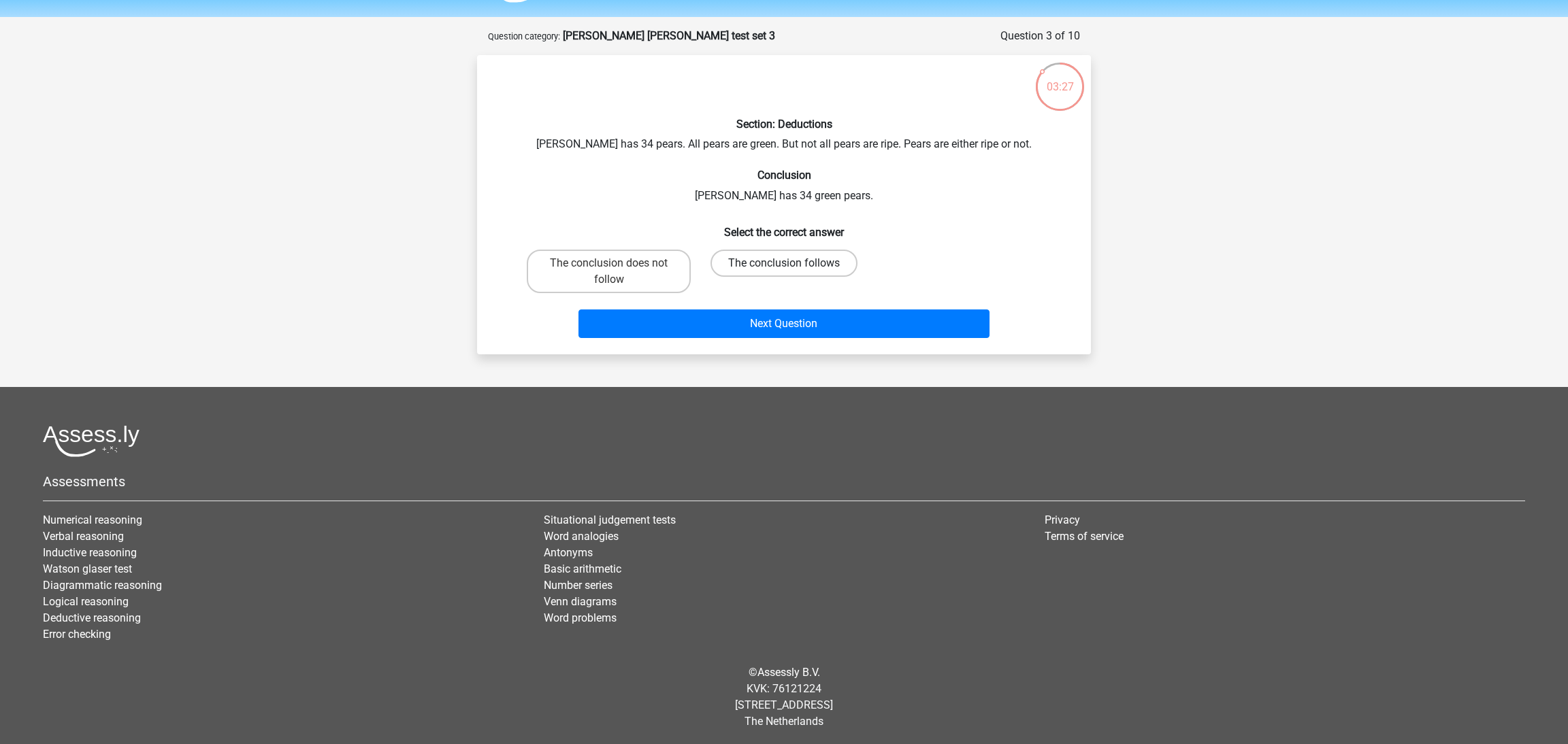
click at [765, 269] on label "The conclusion follows" at bounding box center [783, 264] width 147 height 28
click at [784, 269] on input "The conclusion follows" at bounding box center [788, 268] width 9 height 9
radio input "true"
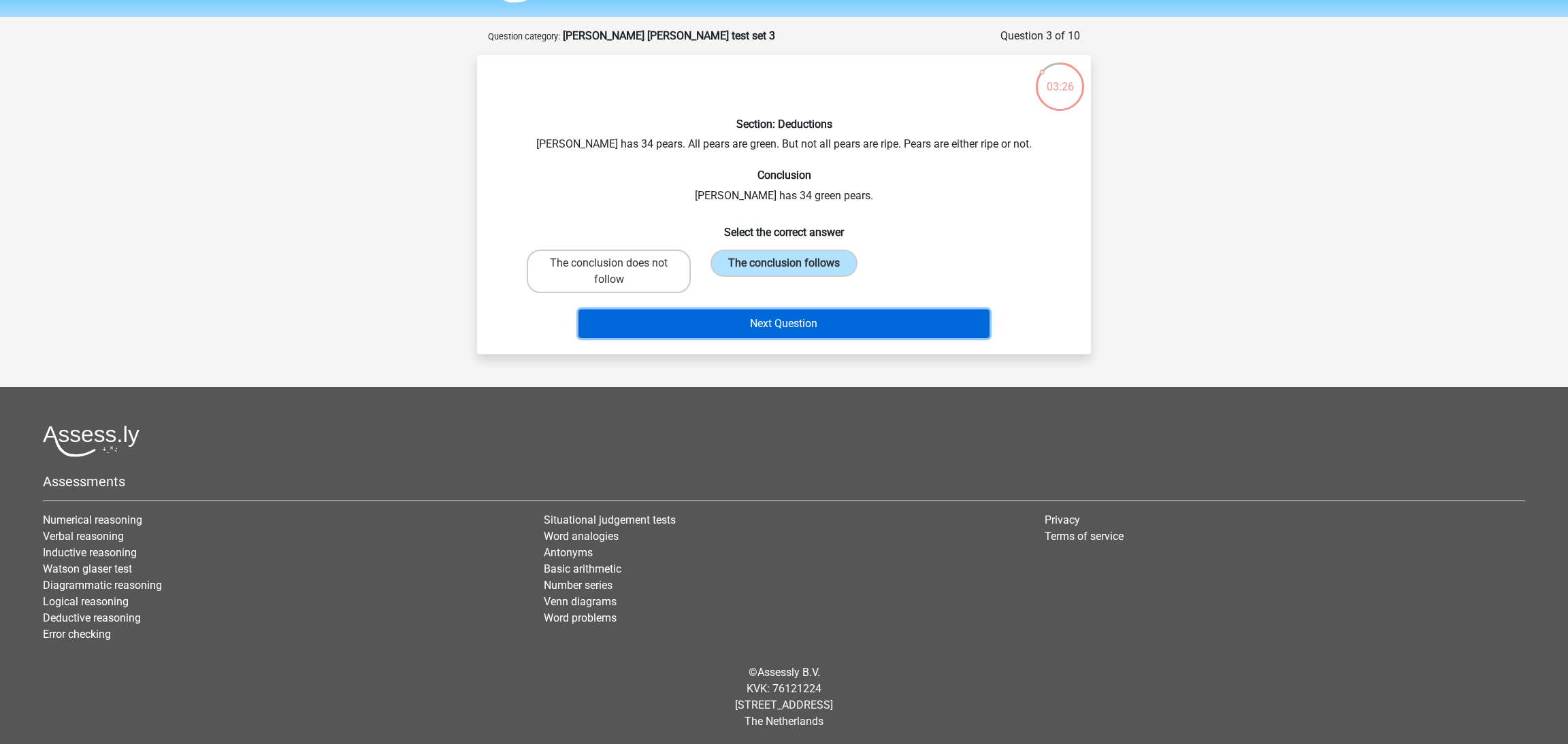
click at [857, 322] on button "Next Question" at bounding box center [784, 324] width 411 height 28
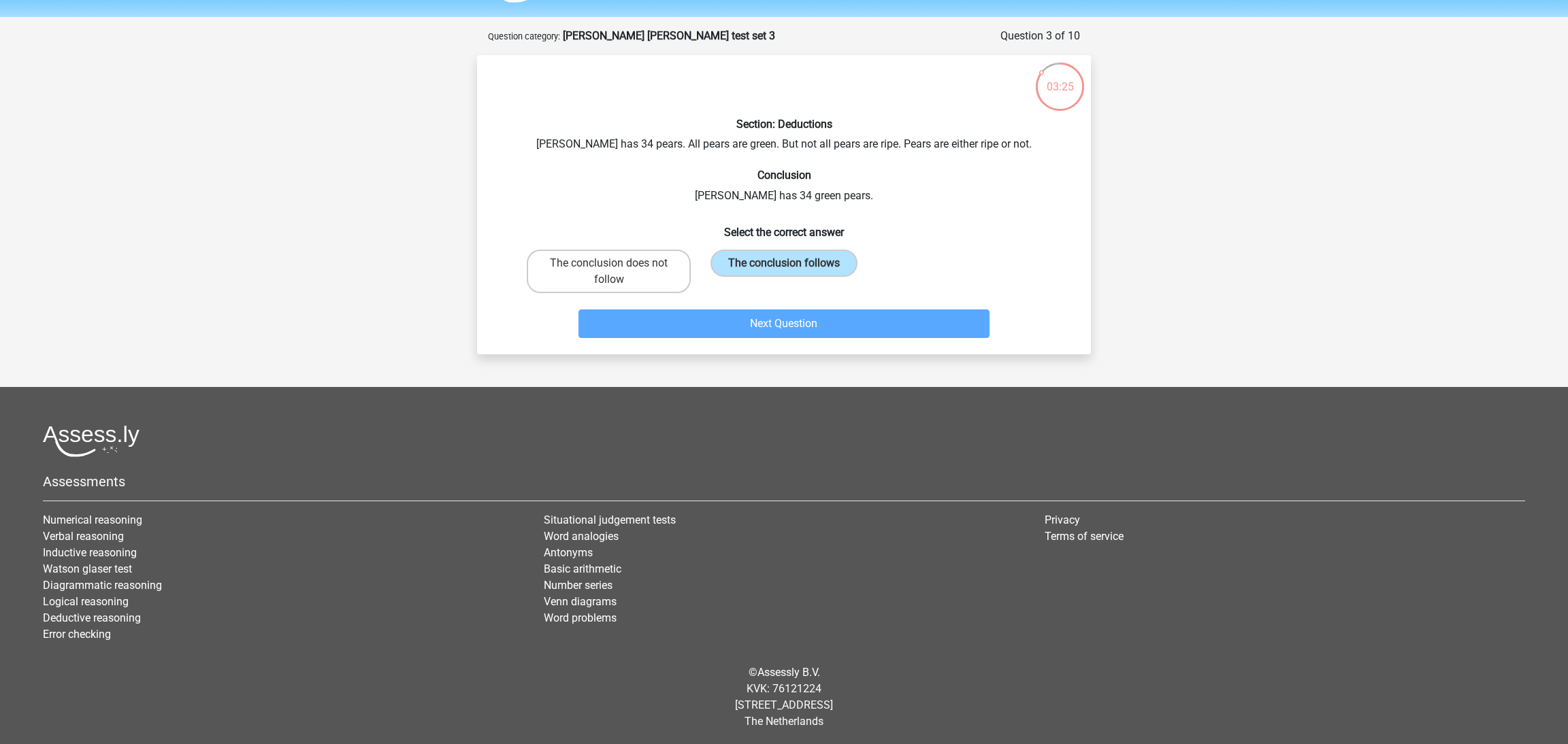
scroll to position [24, 0]
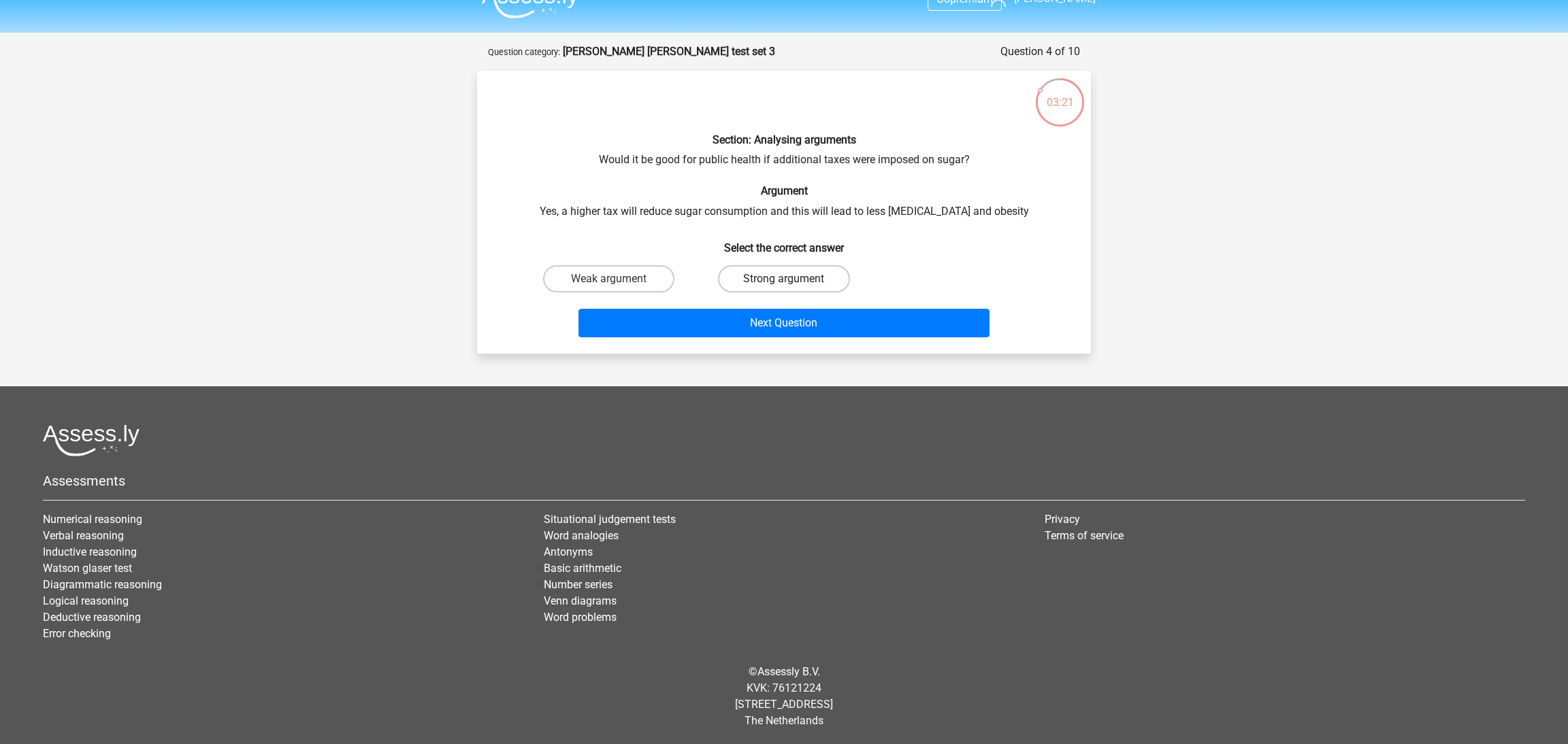
click at [730, 282] on label "Strong argument" at bounding box center [784, 279] width 131 height 28
click at [784, 282] on input "Strong argument" at bounding box center [788, 283] width 9 height 9
radio input "true"
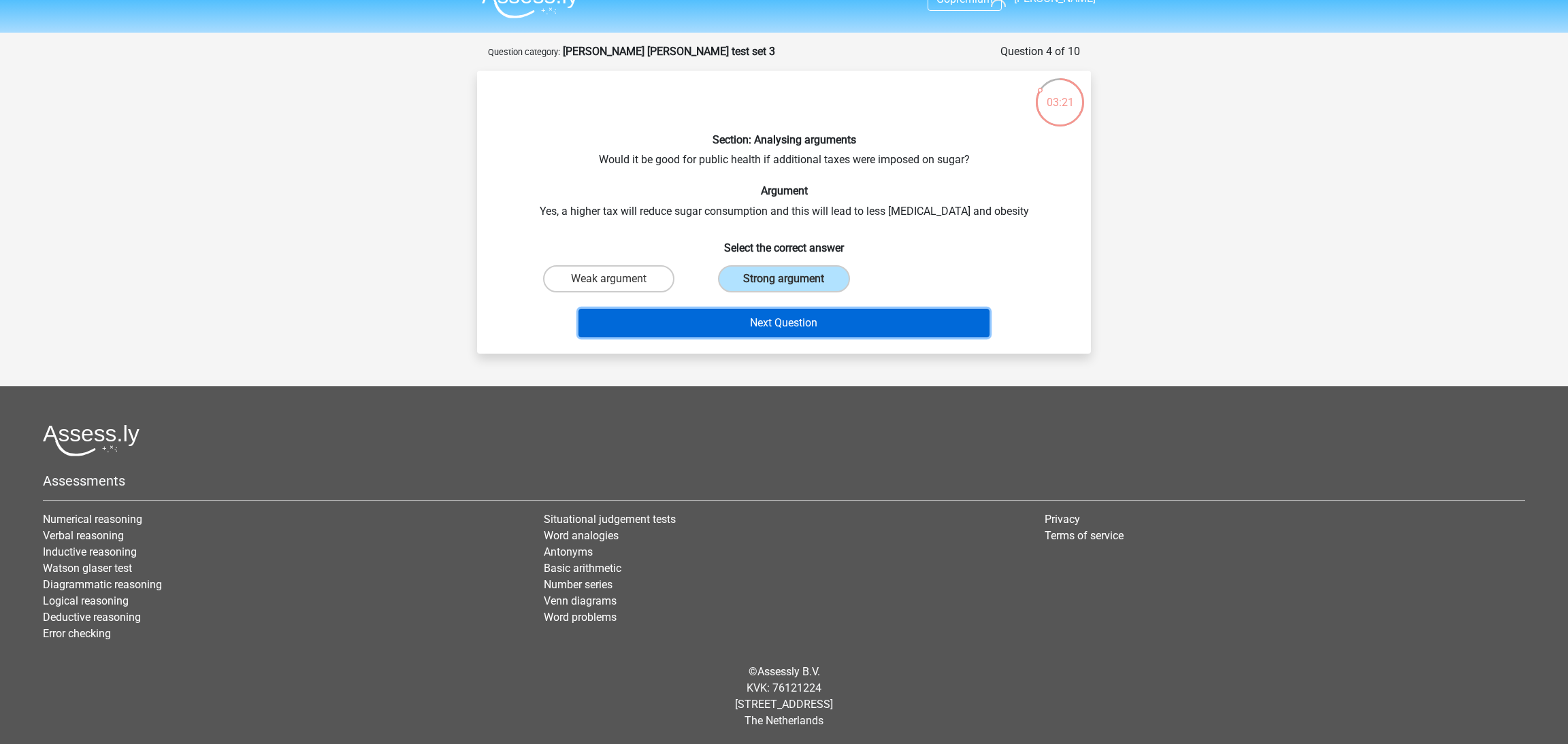
click at [784, 313] on button "Next Question" at bounding box center [784, 323] width 411 height 28
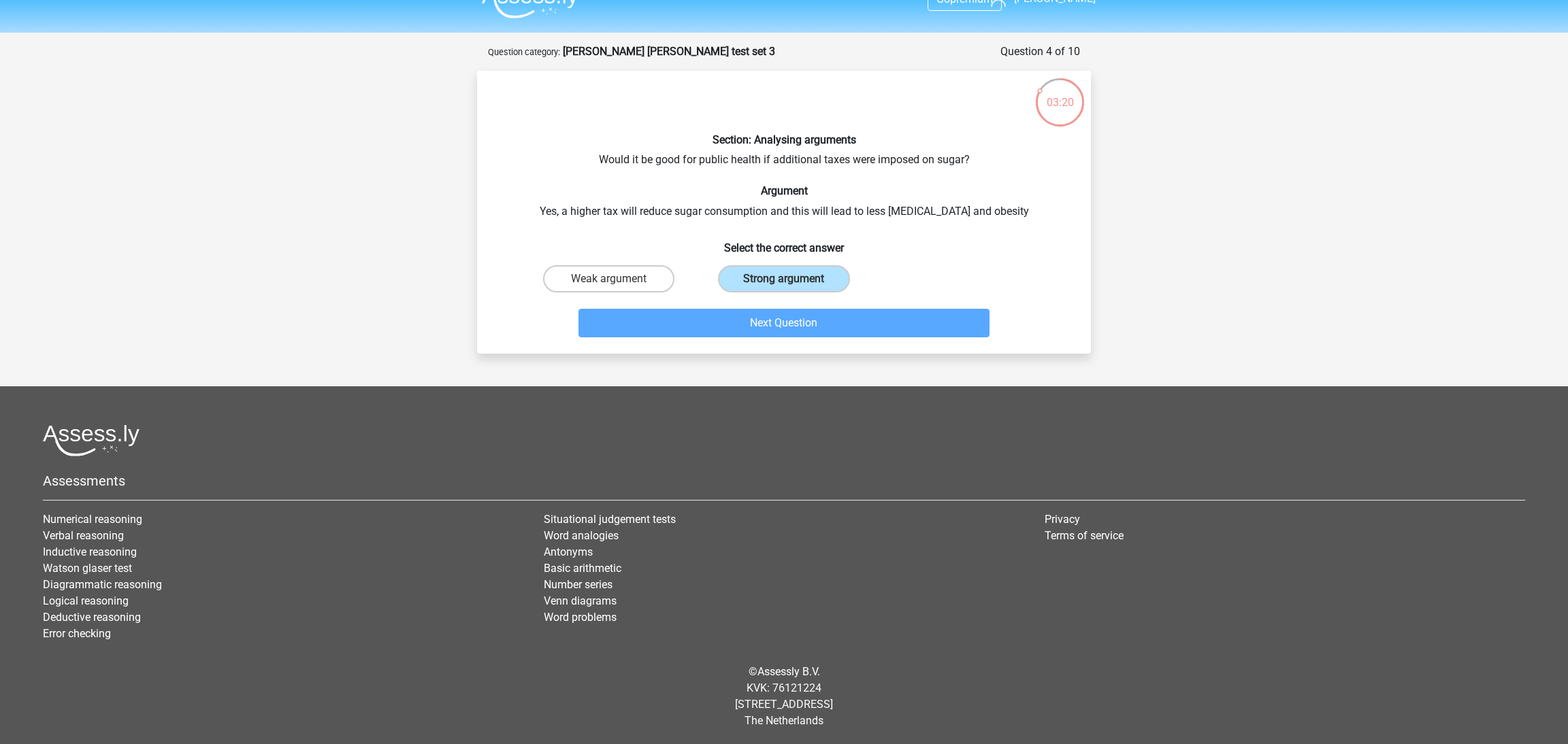
scroll to position [67, 0]
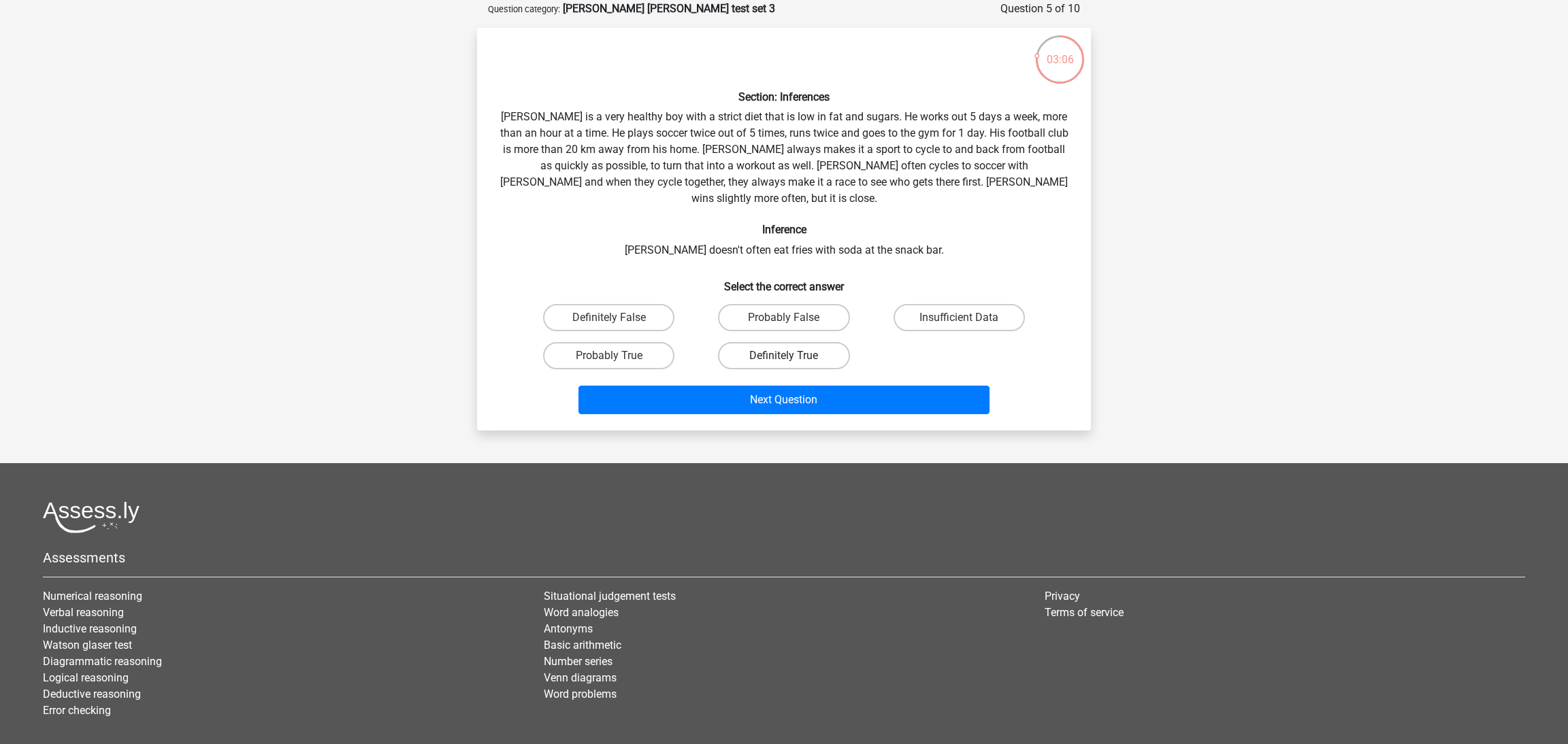
click at [818, 342] on label "Definitely True" at bounding box center [784, 356] width 131 height 28
click at [793, 356] on input "Definitely True" at bounding box center [788, 360] width 9 height 9
radio input "true"
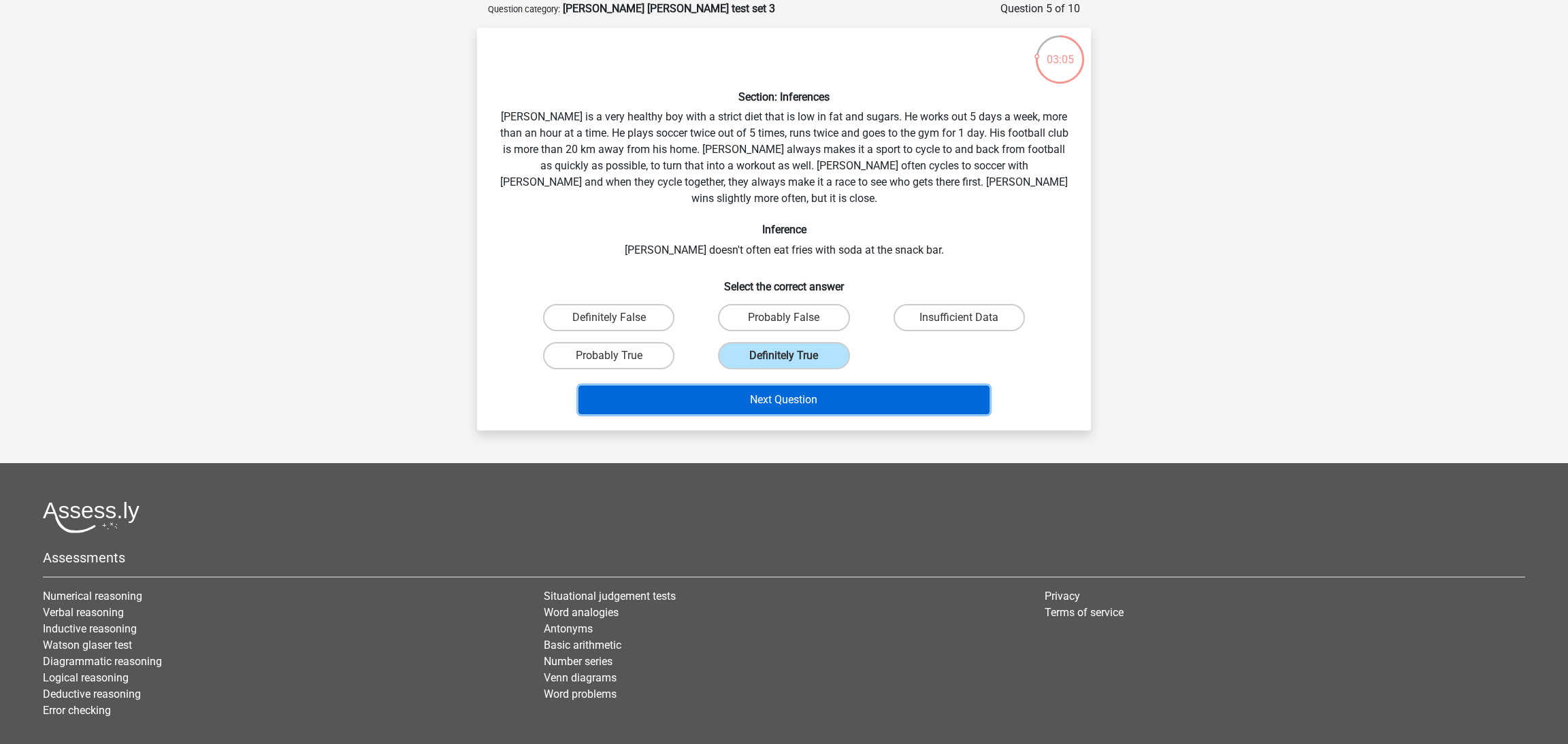
click at [872, 385] on button "Next Question" at bounding box center [784, 399] width 411 height 28
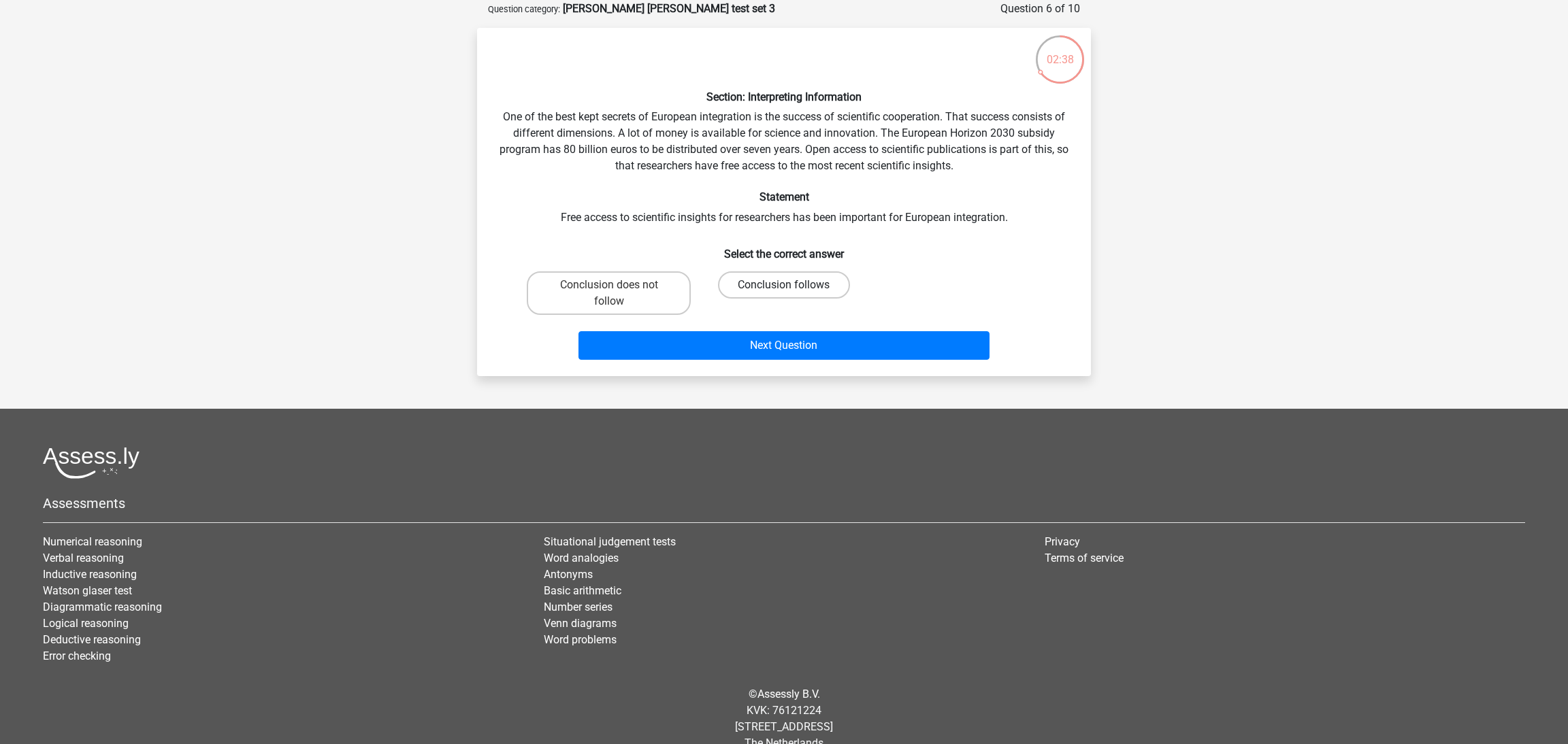
click at [747, 289] on label "Conclusion follows" at bounding box center [784, 286] width 131 height 28
click at [784, 289] on input "Conclusion follows" at bounding box center [788, 289] width 9 height 9
radio input "true"
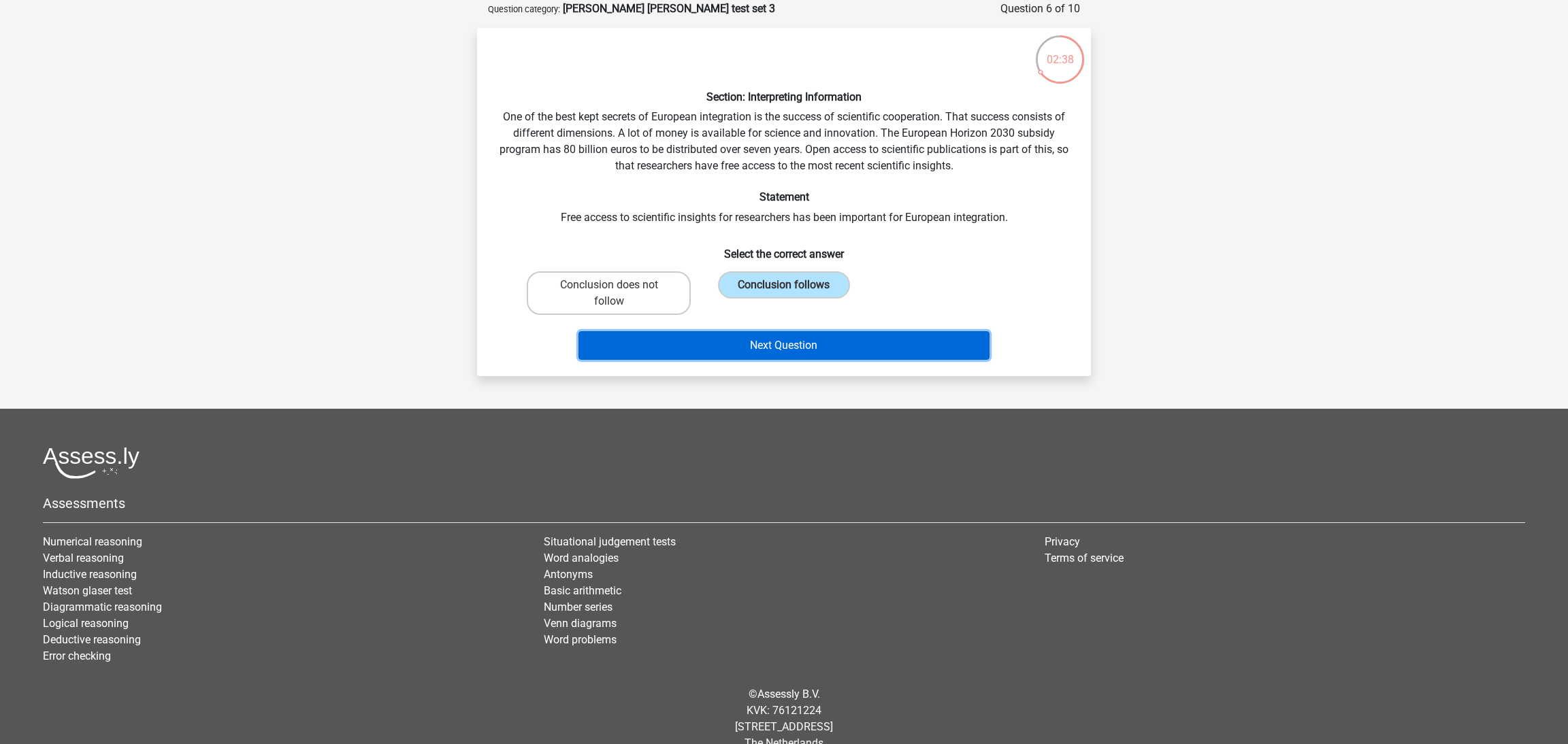
click at [793, 340] on button "Next Question" at bounding box center [784, 345] width 411 height 28
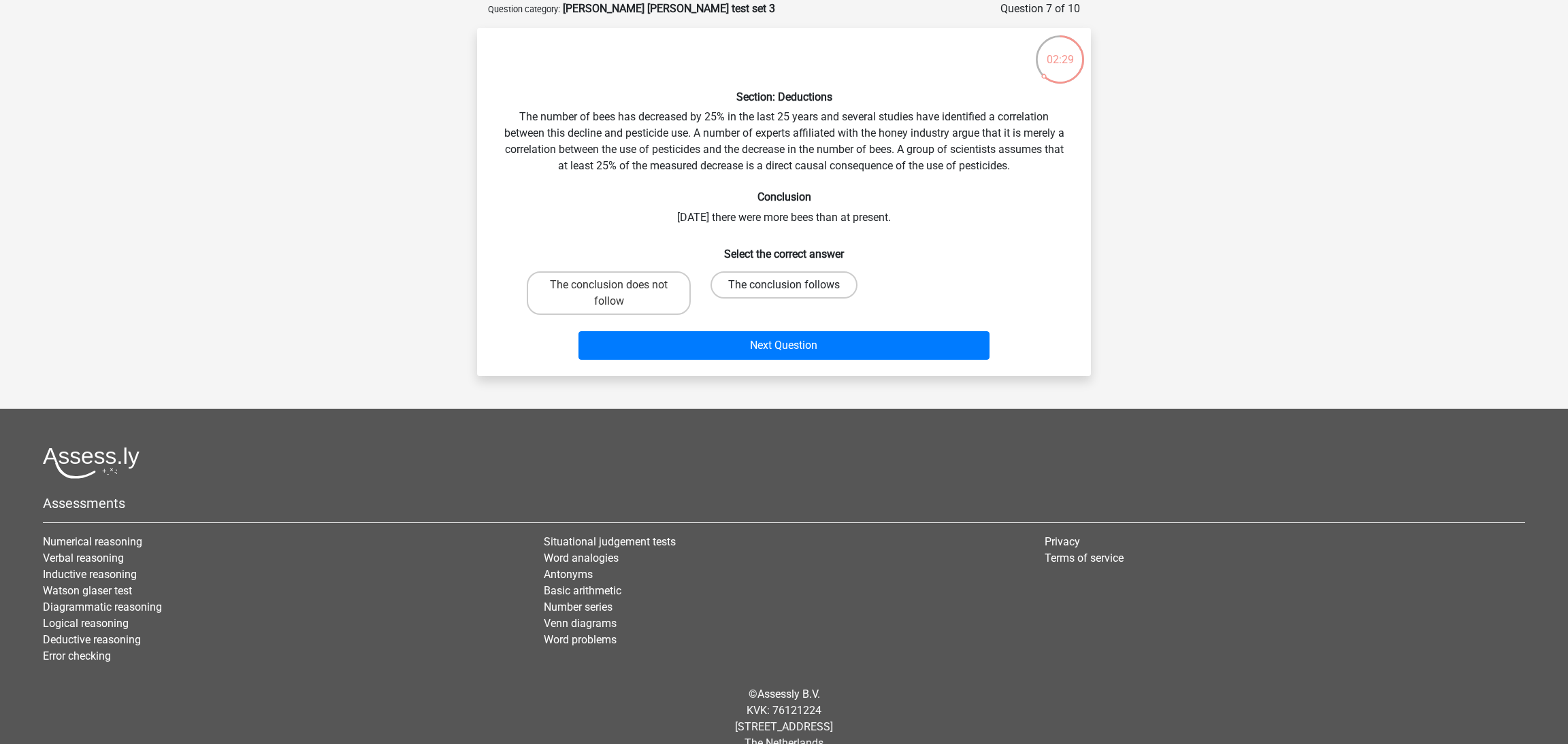
click at [747, 285] on label "The conclusion follows" at bounding box center [783, 286] width 147 height 28
click at [784, 285] on input "The conclusion follows" at bounding box center [788, 289] width 9 height 9
radio input "true"
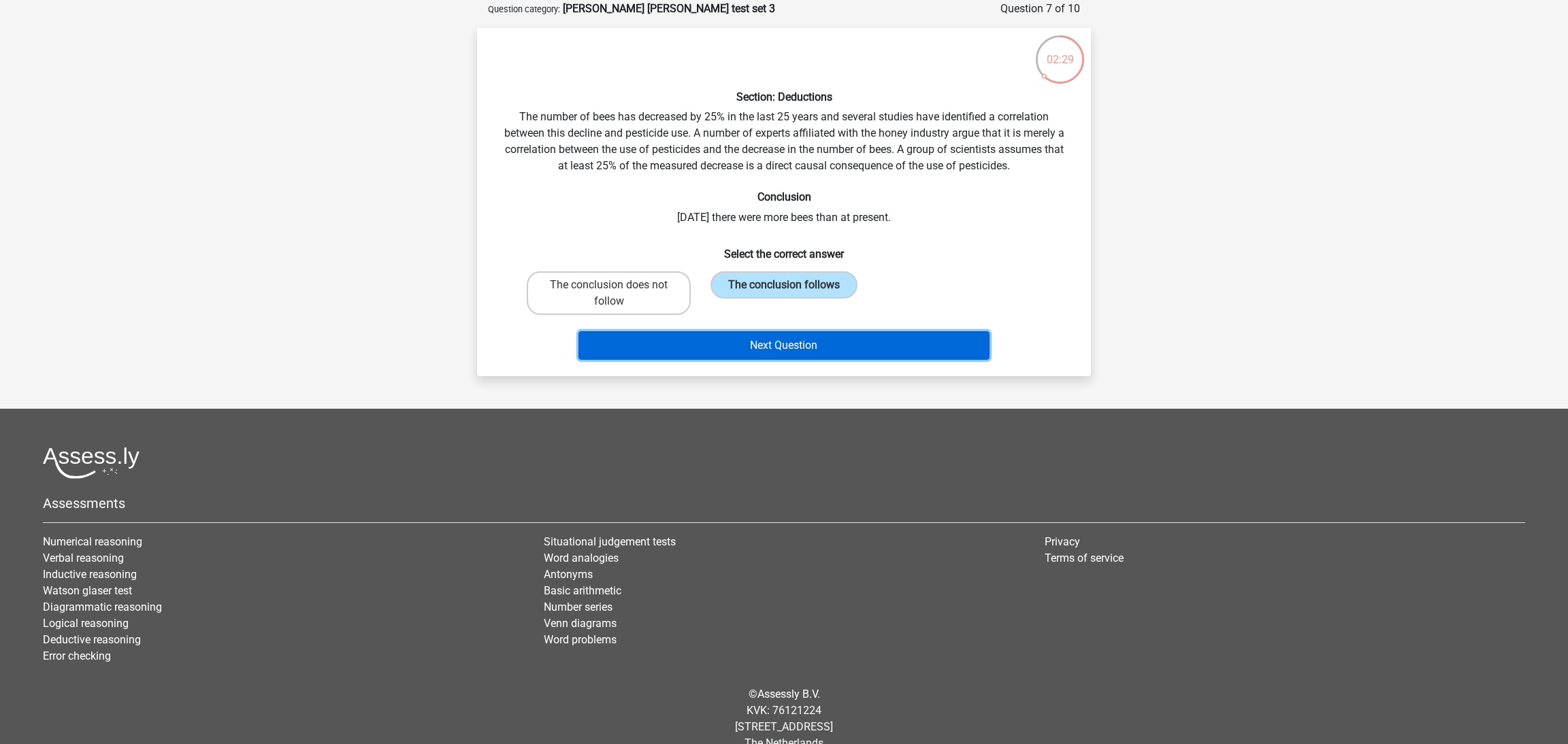
click at [817, 345] on button "Next Question" at bounding box center [784, 345] width 411 height 28
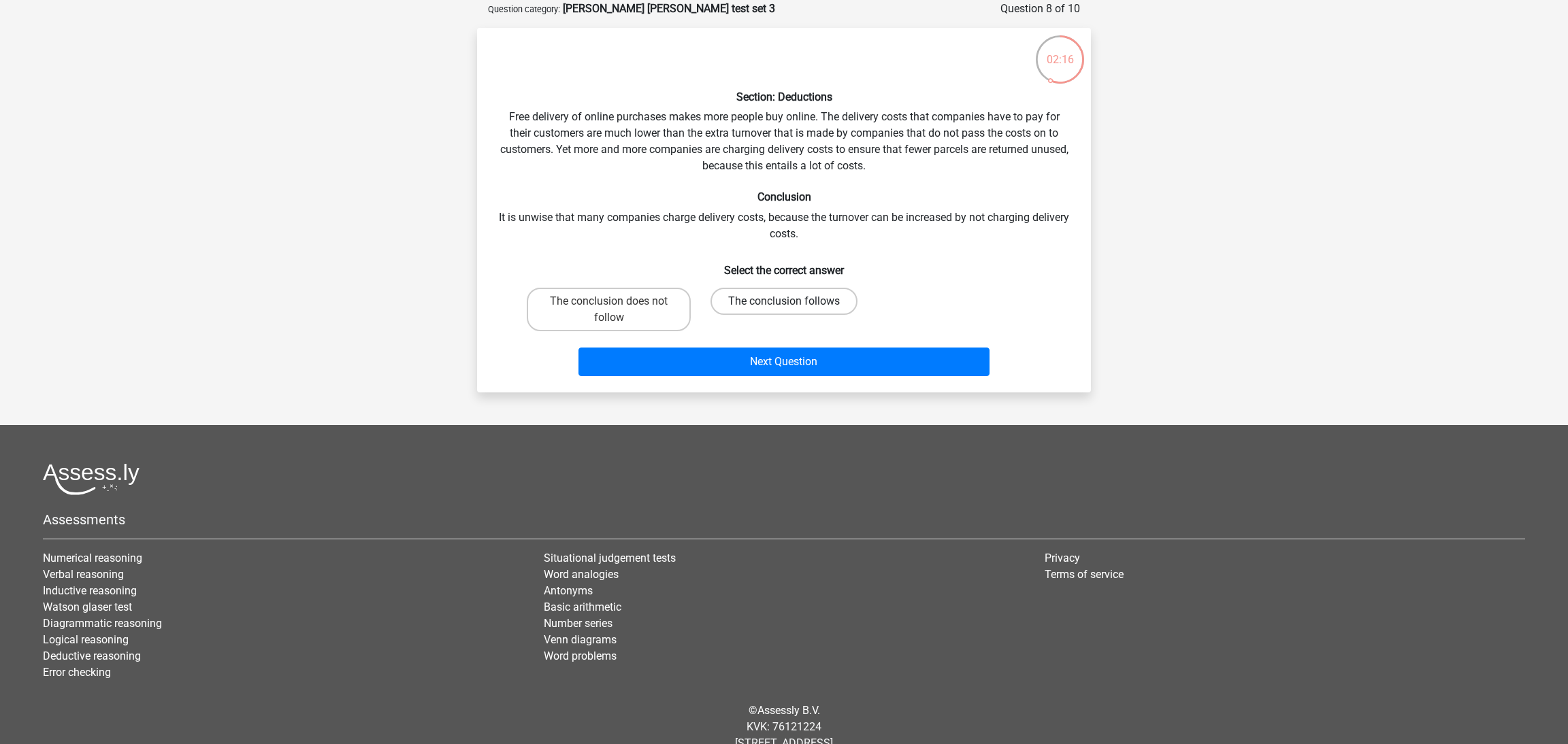
click at [800, 296] on label "The conclusion follows" at bounding box center [783, 302] width 147 height 28
click at [793, 301] on input "The conclusion follows" at bounding box center [788, 305] width 9 height 9
radio input "true"
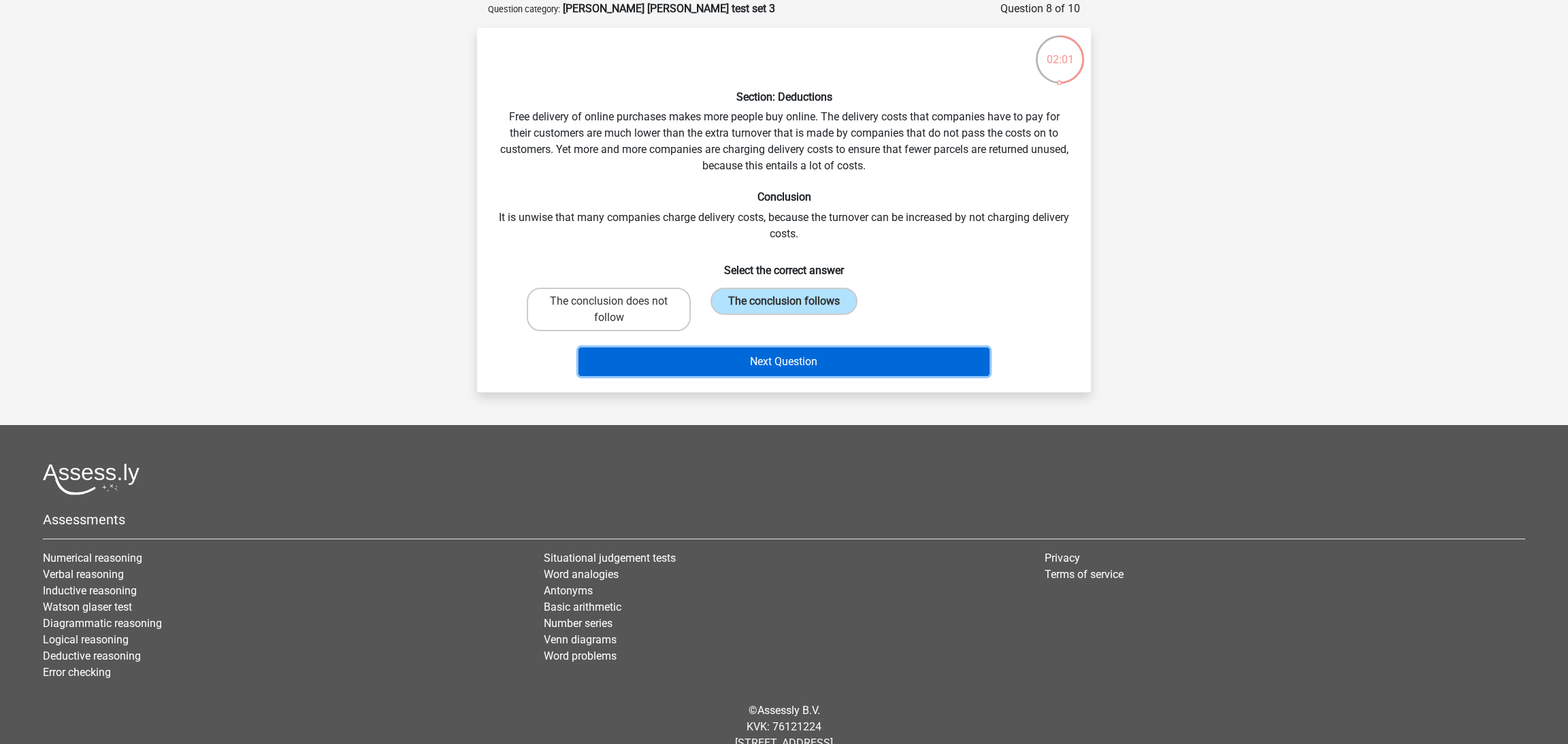
click at [916, 356] on button "Next Question" at bounding box center [784, 361] width 411 height 28
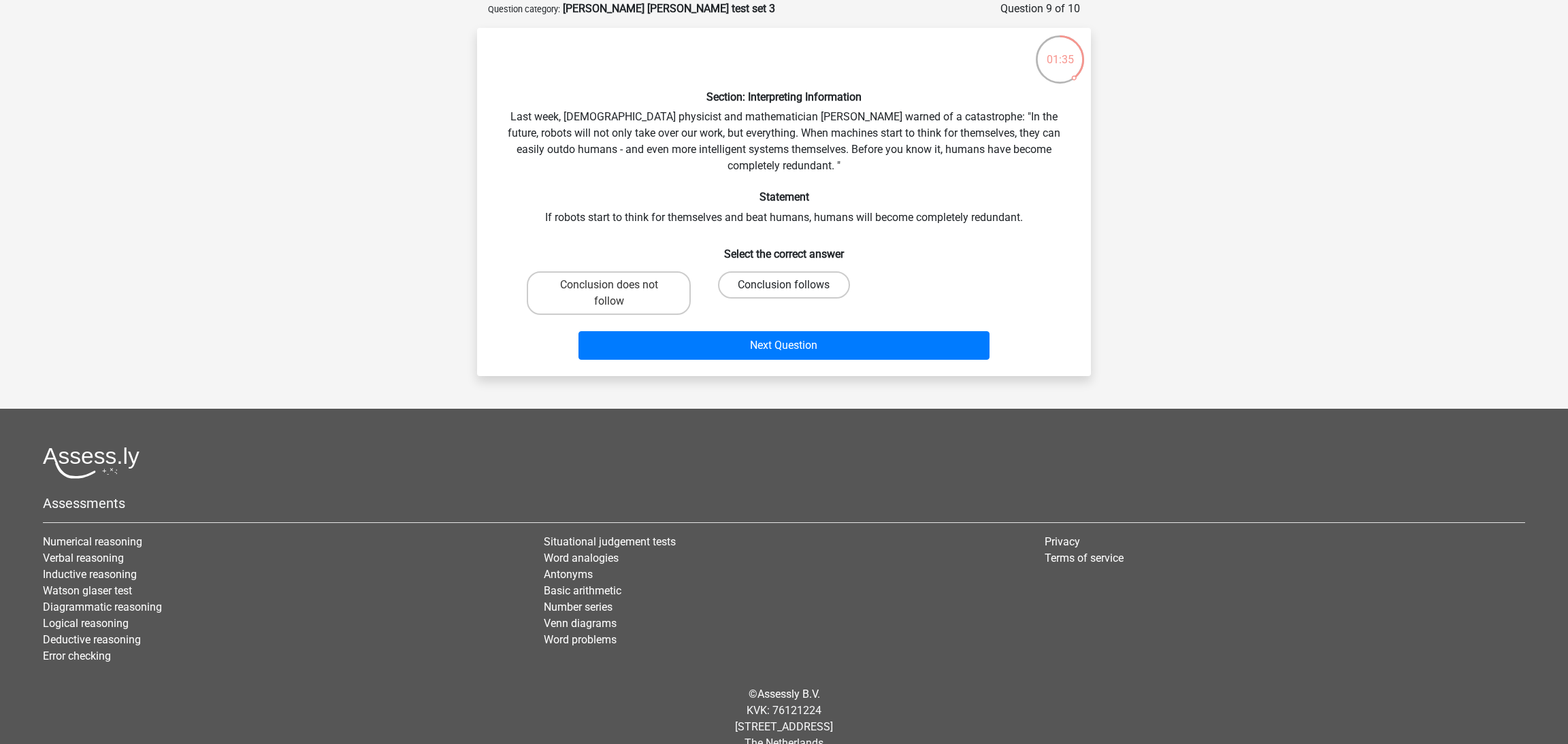
click at [721, 282] on label "Conclusion follows" at bounding box center [784, 286] width 131 height 28
click at [784, 285] on input "Conclusion follows" at bounding box center [788, 289] width 9 height 9
radio input "true"
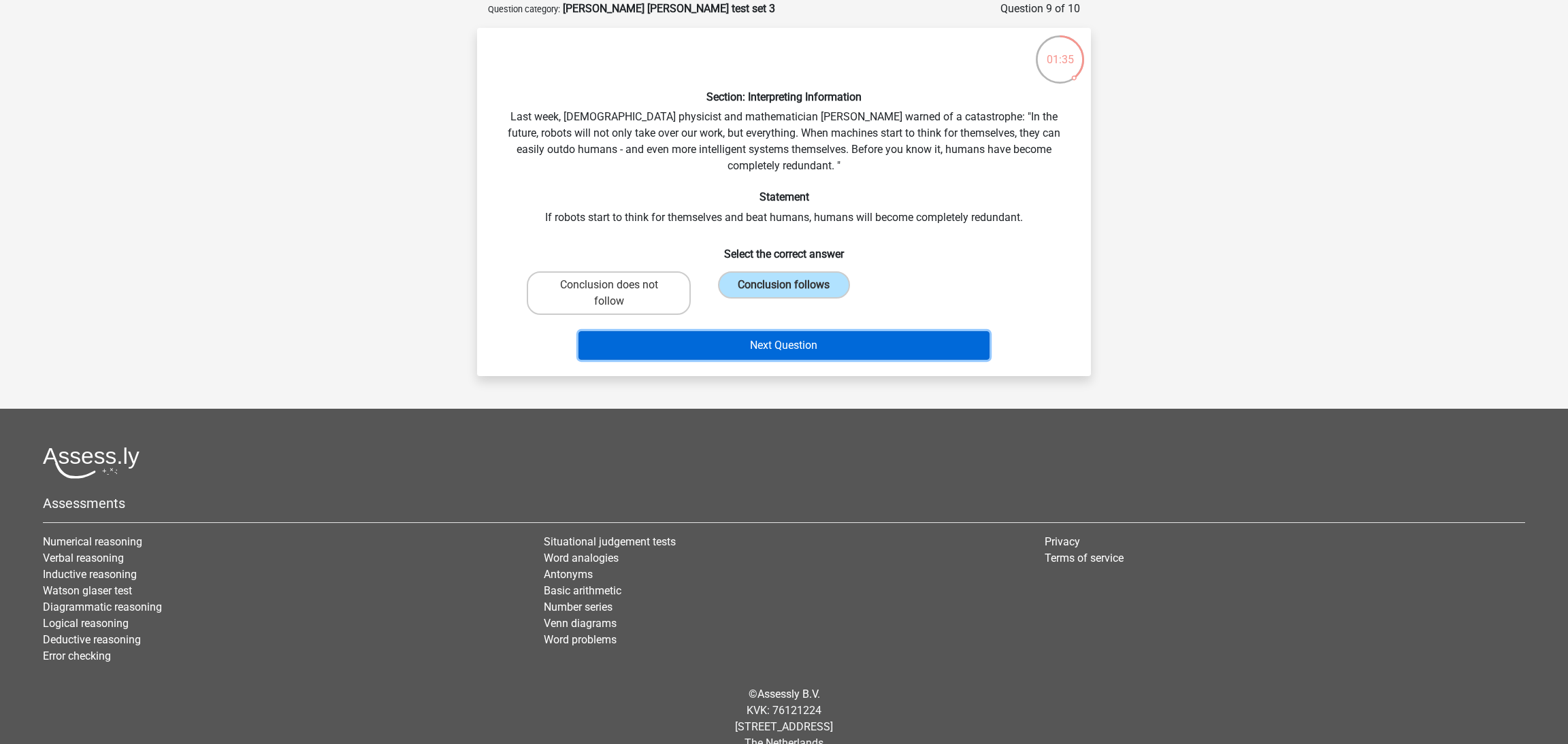
click at [769, 338] on button "Next Question" at bounding box center [784, 345] width 411 height 28
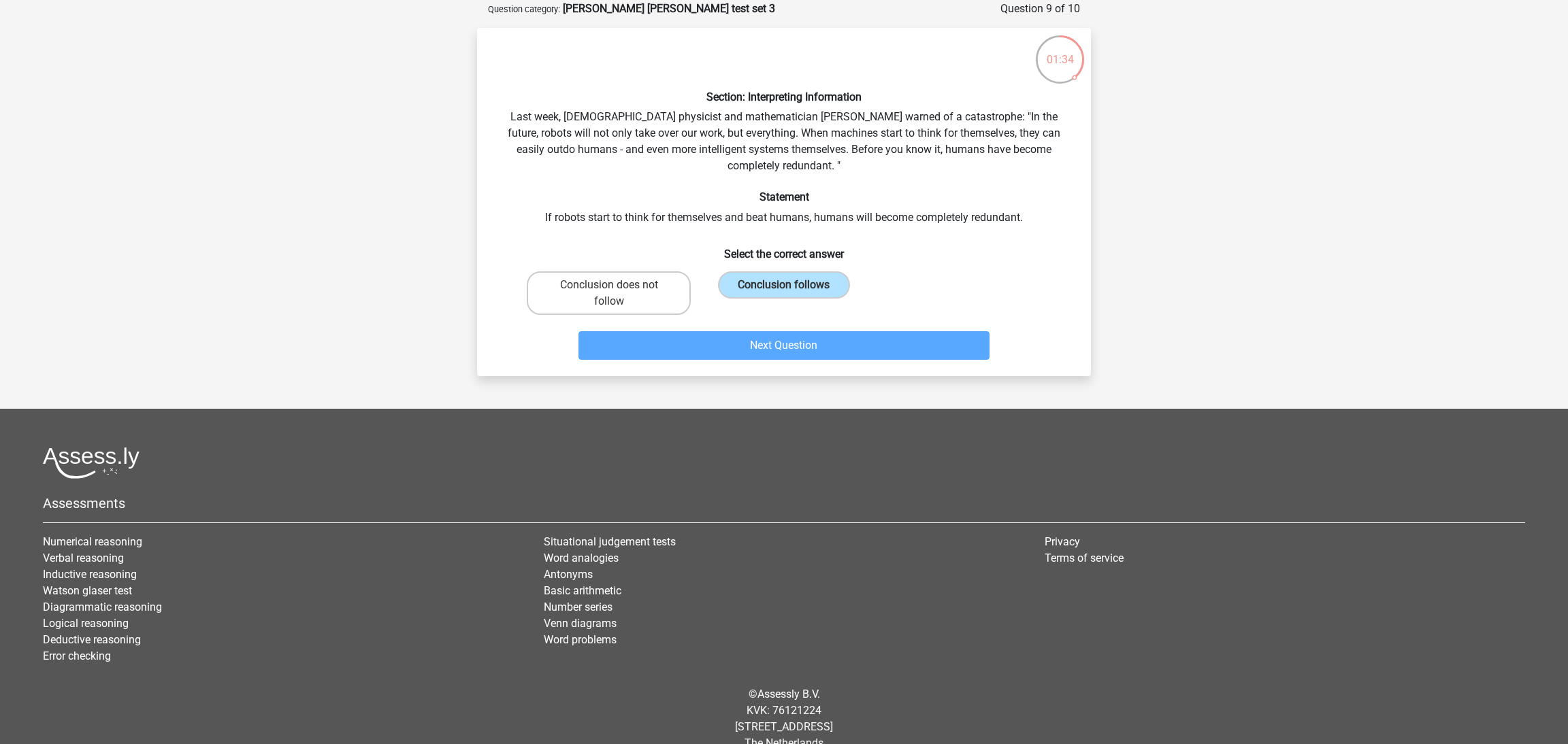
scroll to position [57, 0]
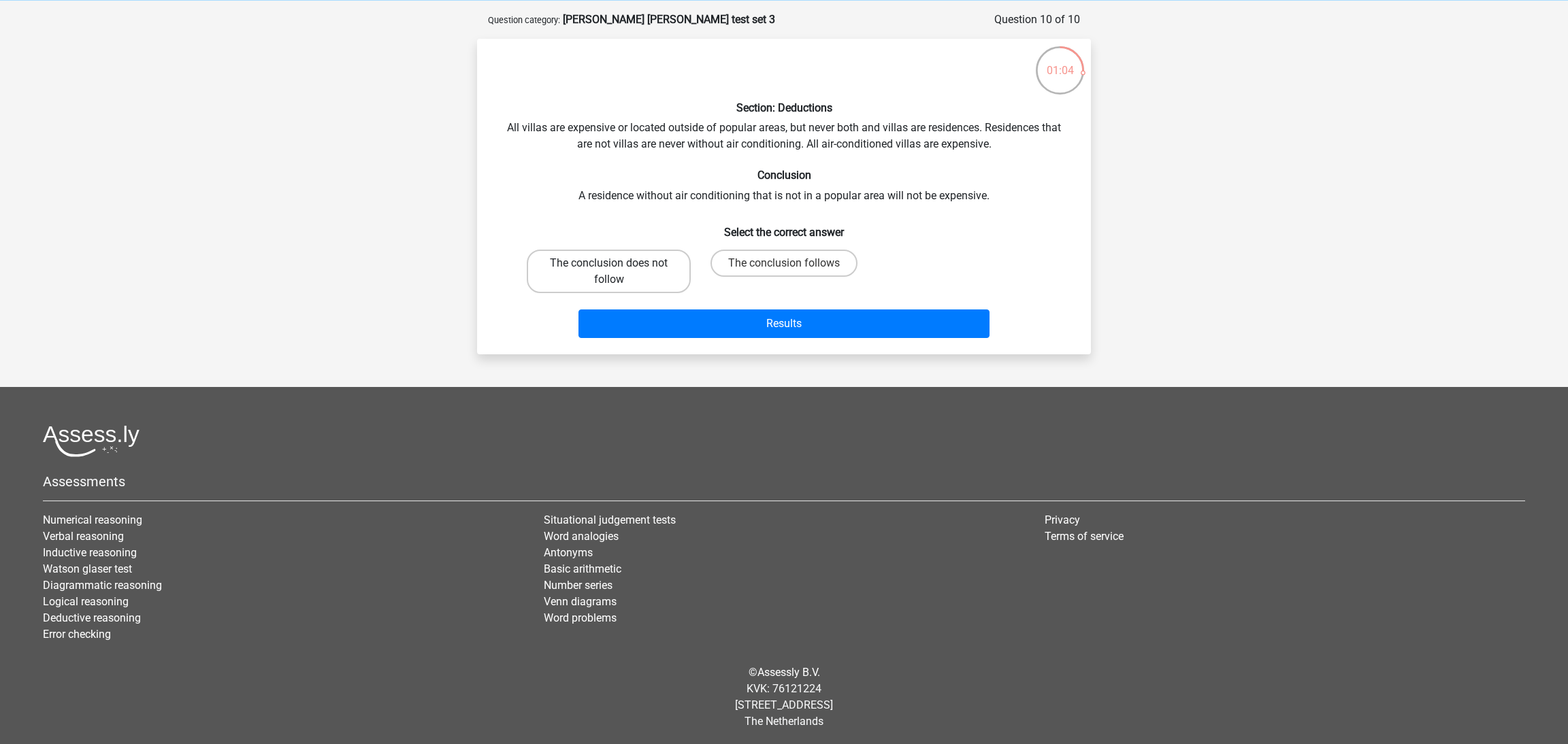
click at [657, 265] on label "The conclusion does not follow" at bounding box center [609, 272] width 164 height 44
click at [618, 265] on input "The conclusion does not follow" at bounding box center [613, 268] width 9 height 9
radio input "true"
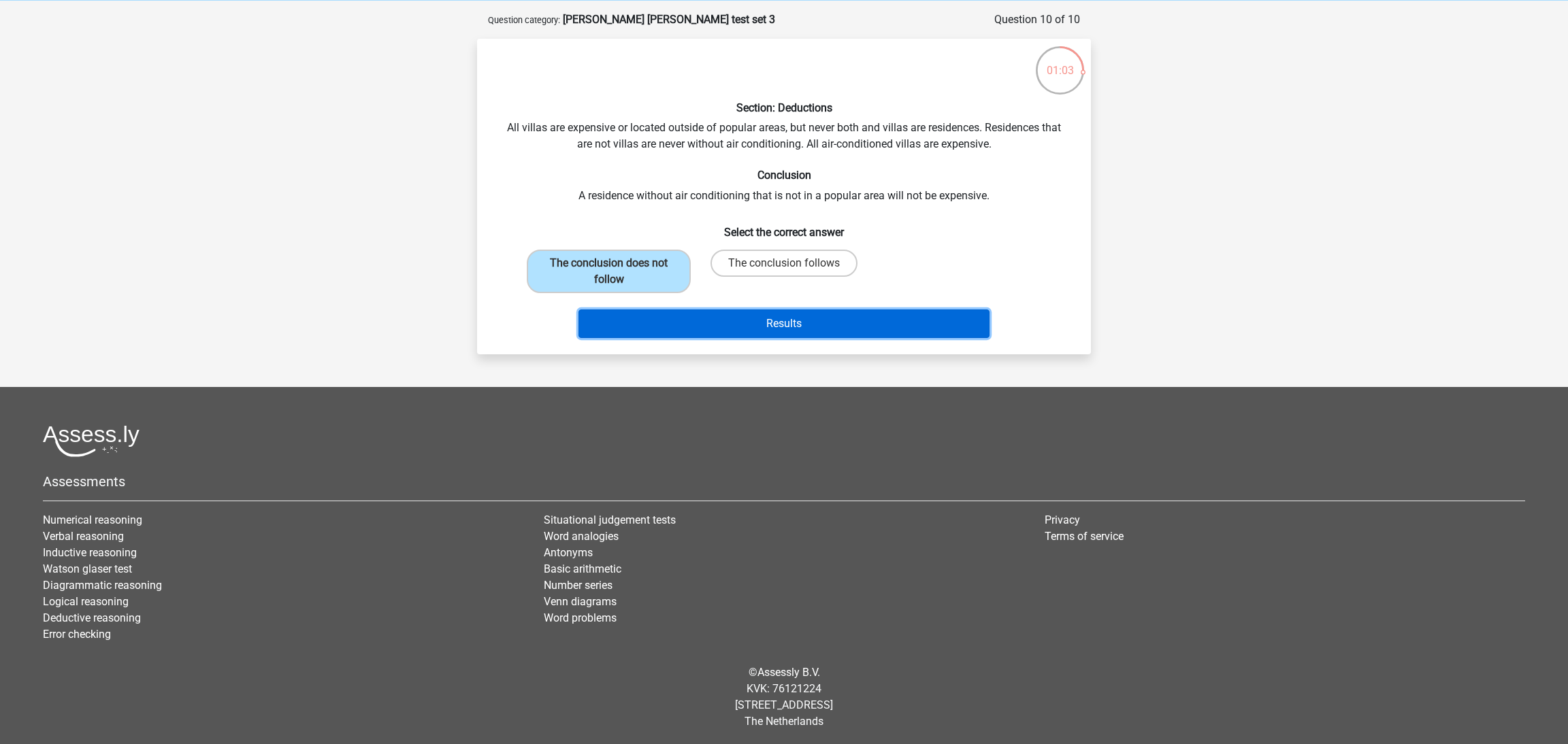
click at [762, 316] on button "Results" at bounding box center [784, 324] width 411 height 28
